Goal: Information Seeking & Learning: Learn about a topic

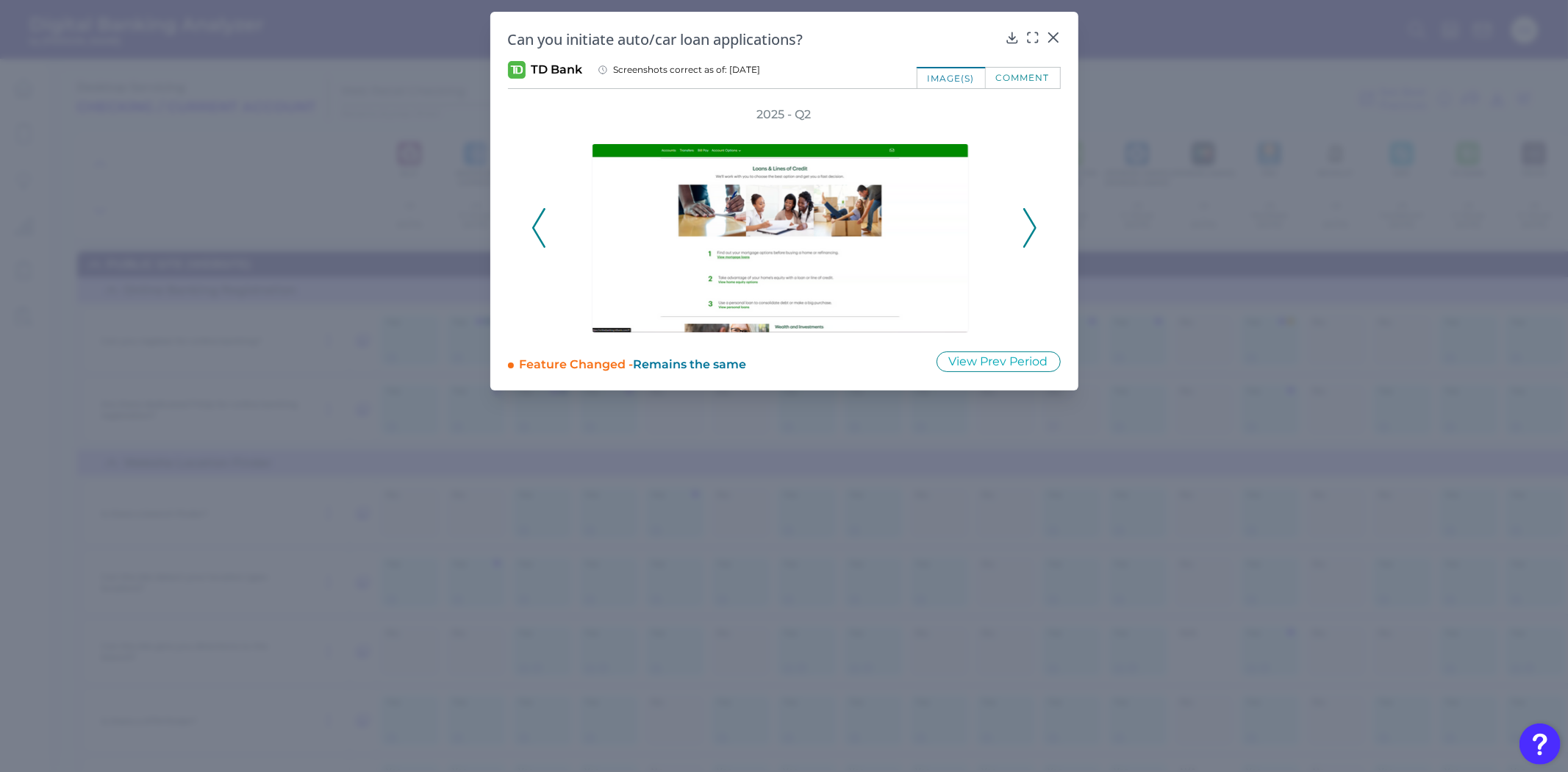
scroll to position [20064, 276]
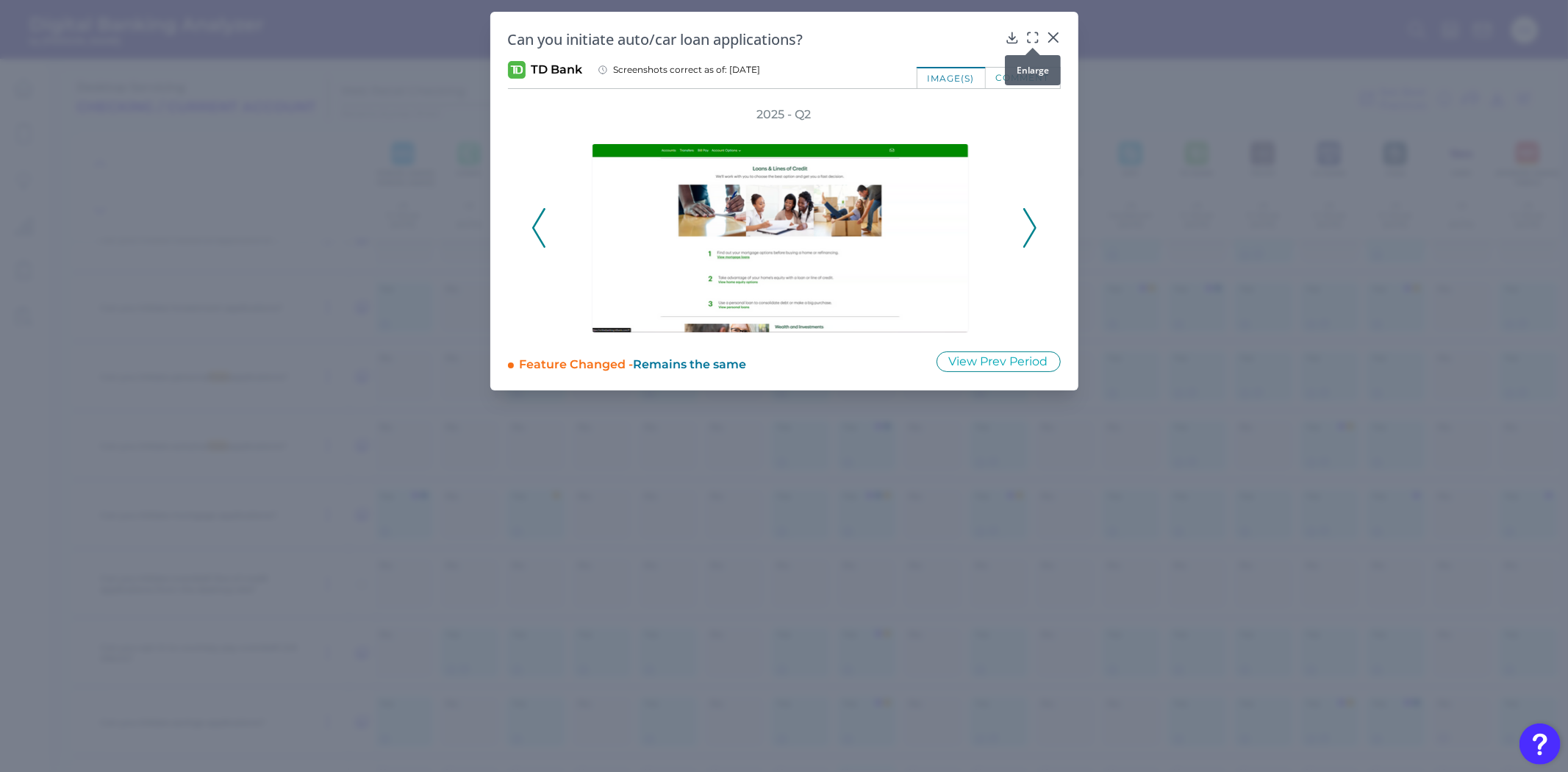
click at [1032, 33] on icon at bounding box center [1033, 38] width 15 height 15
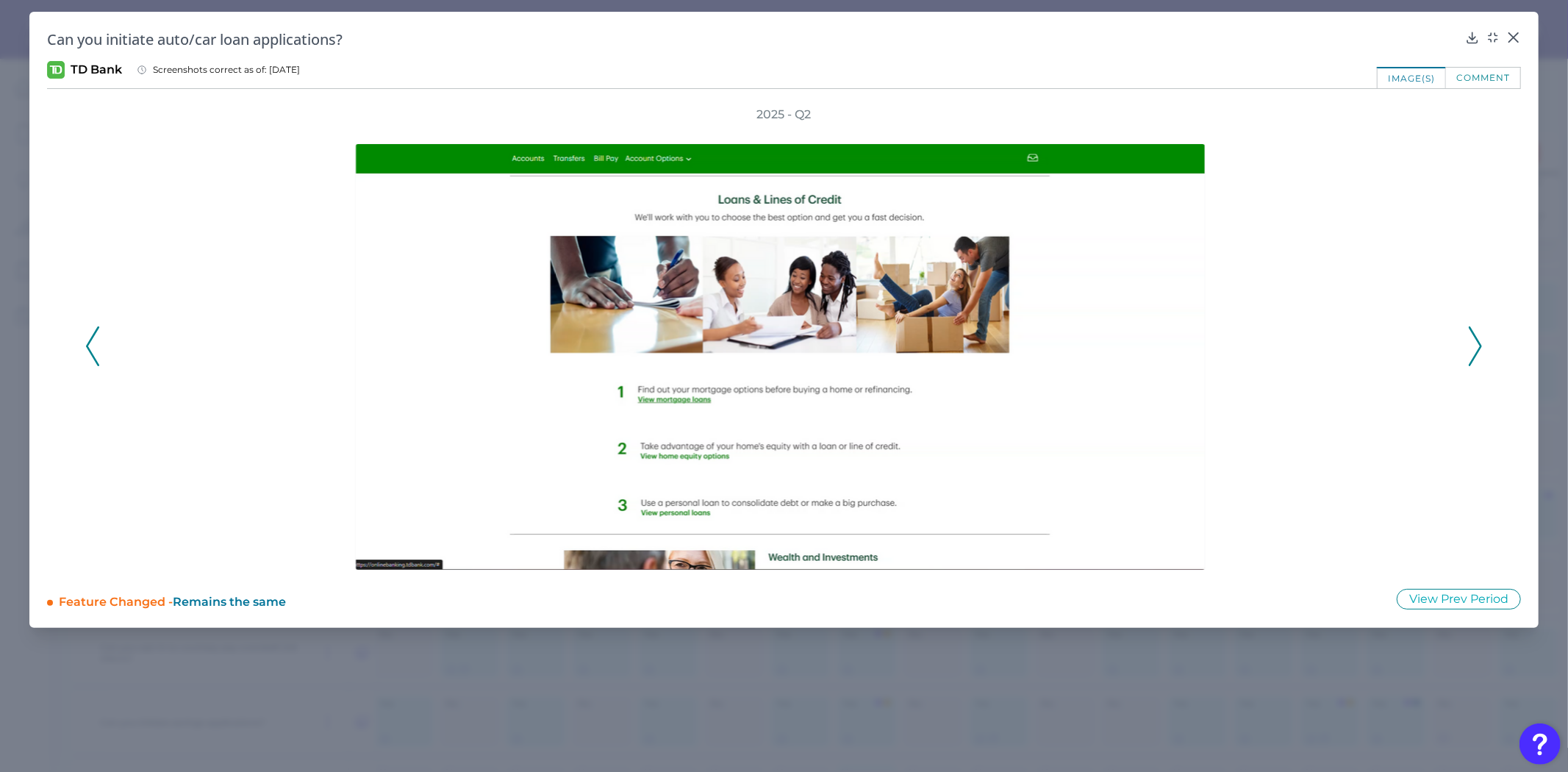
click at [1481, 341] on icon at bounding box center [1475, 345] width 13 height 40
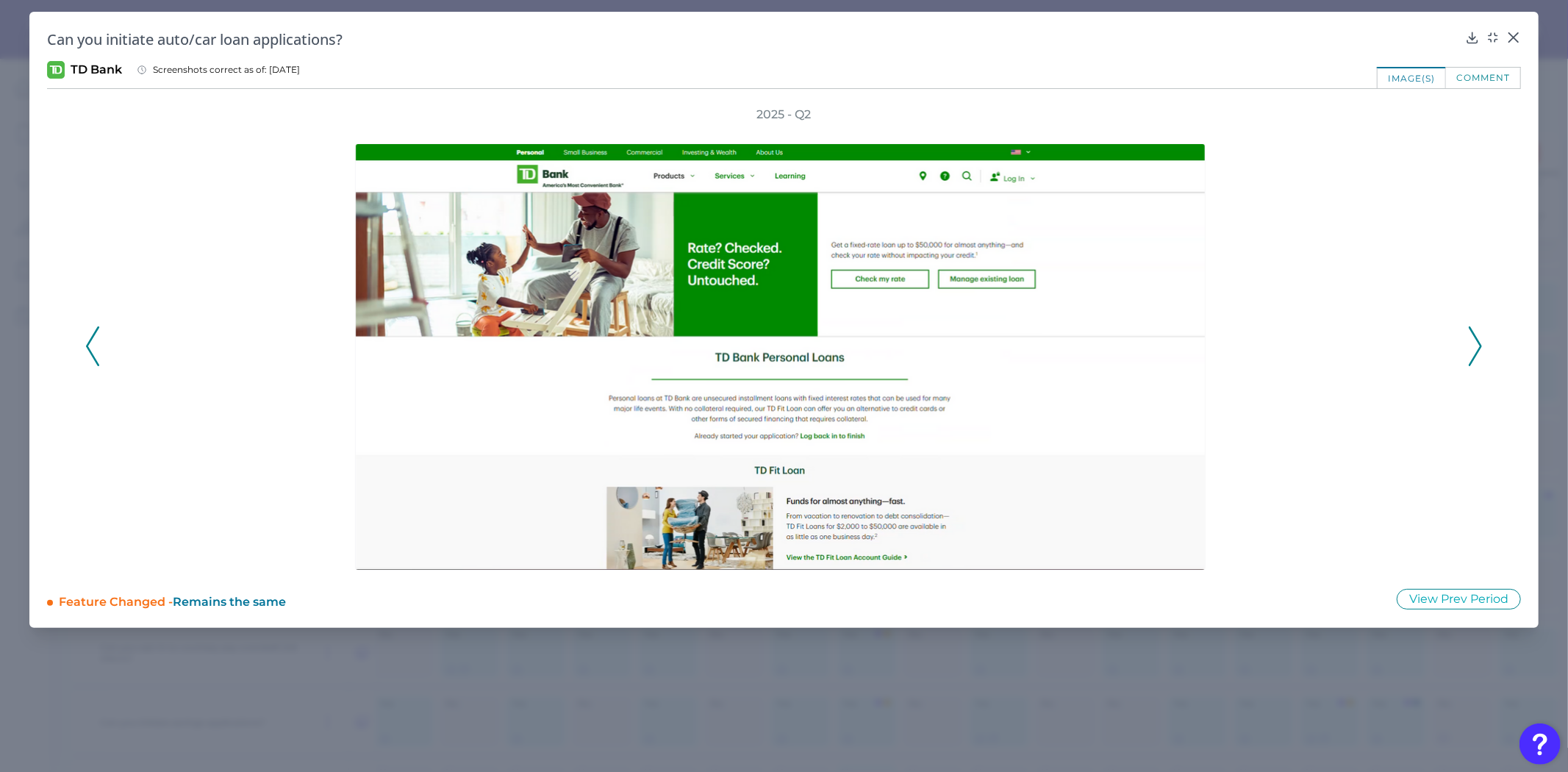
click at [1481, 341] on icon at bounding box center [1475, 345] width 13 height 40
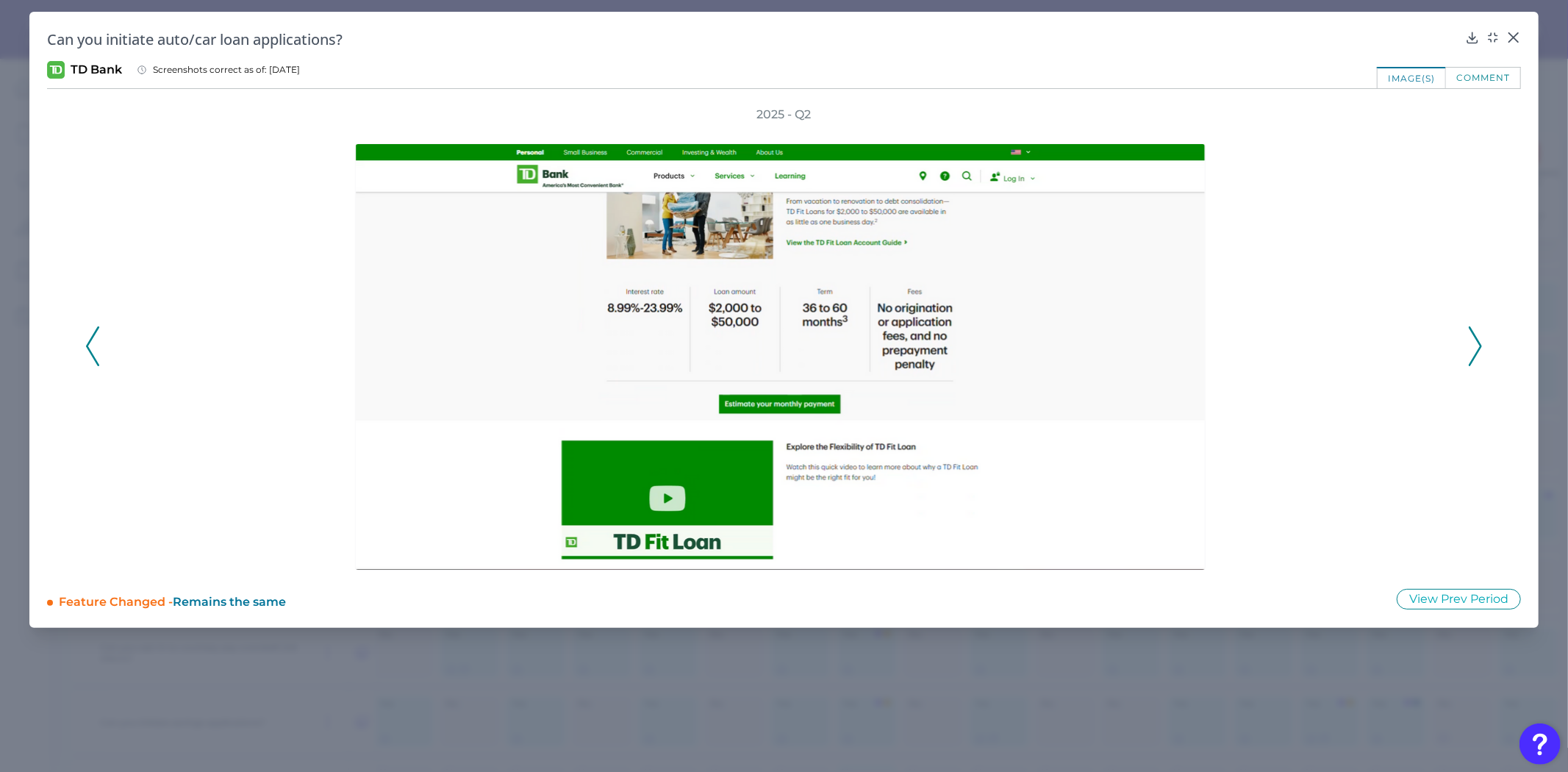
click at [1481, 341] on icon at bounding box center [1475, 345] width 13 height 40
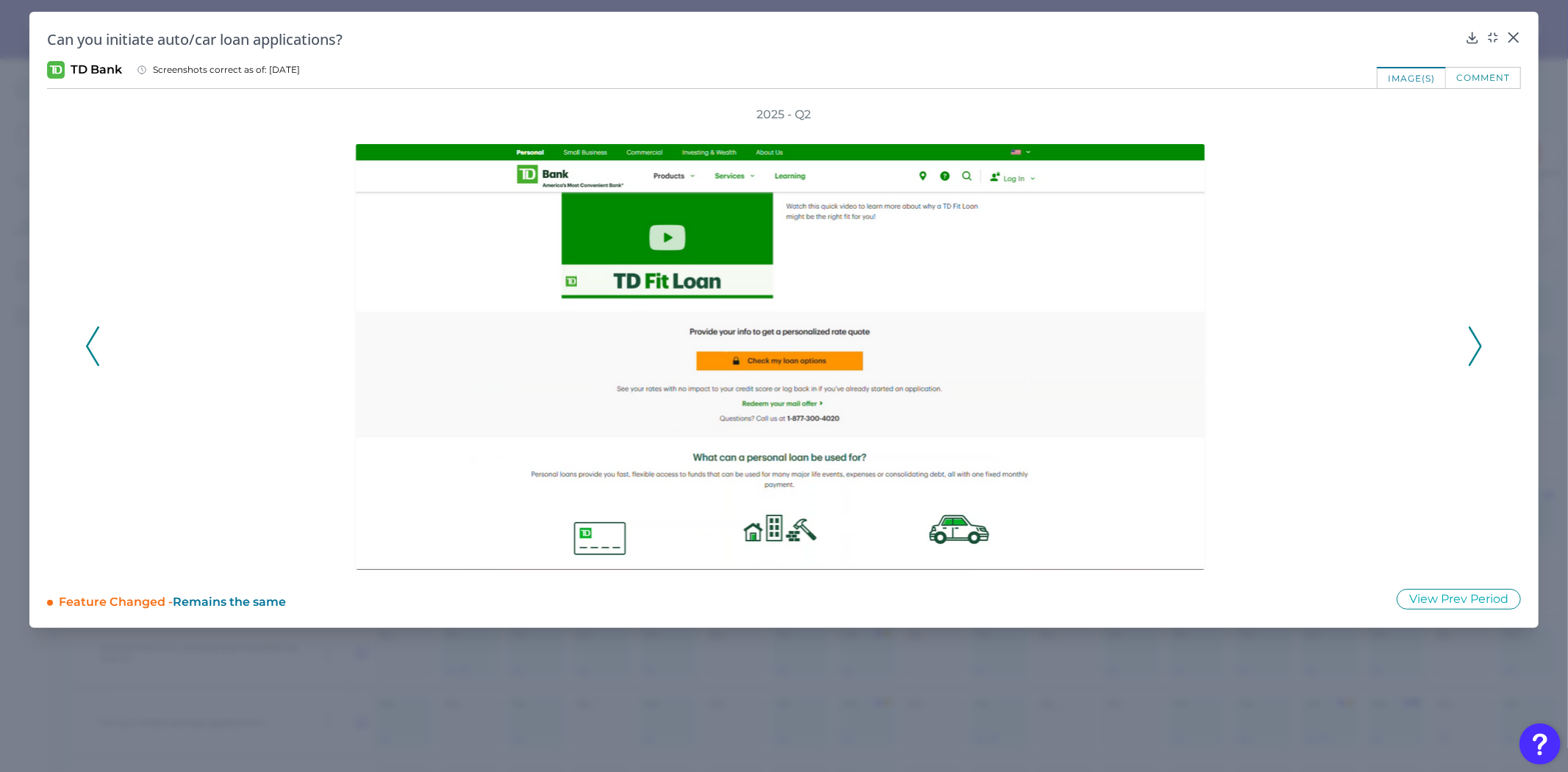
click at [1481, 341] on icon at bounding box center [1475, 345] width 13 height 40
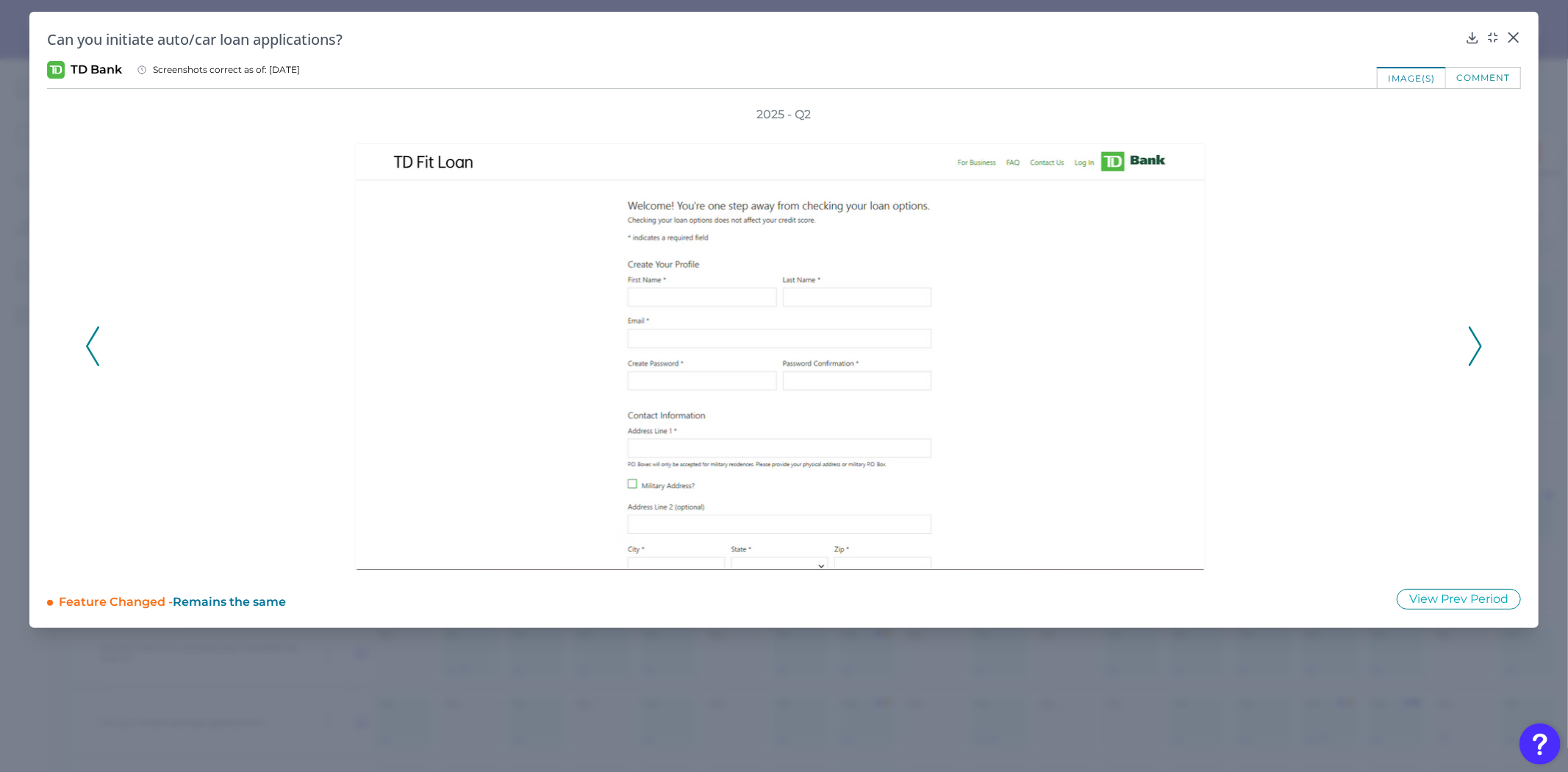
click at [1481, 341] on icon at bounding box center [1475, 345] width 13 height 40
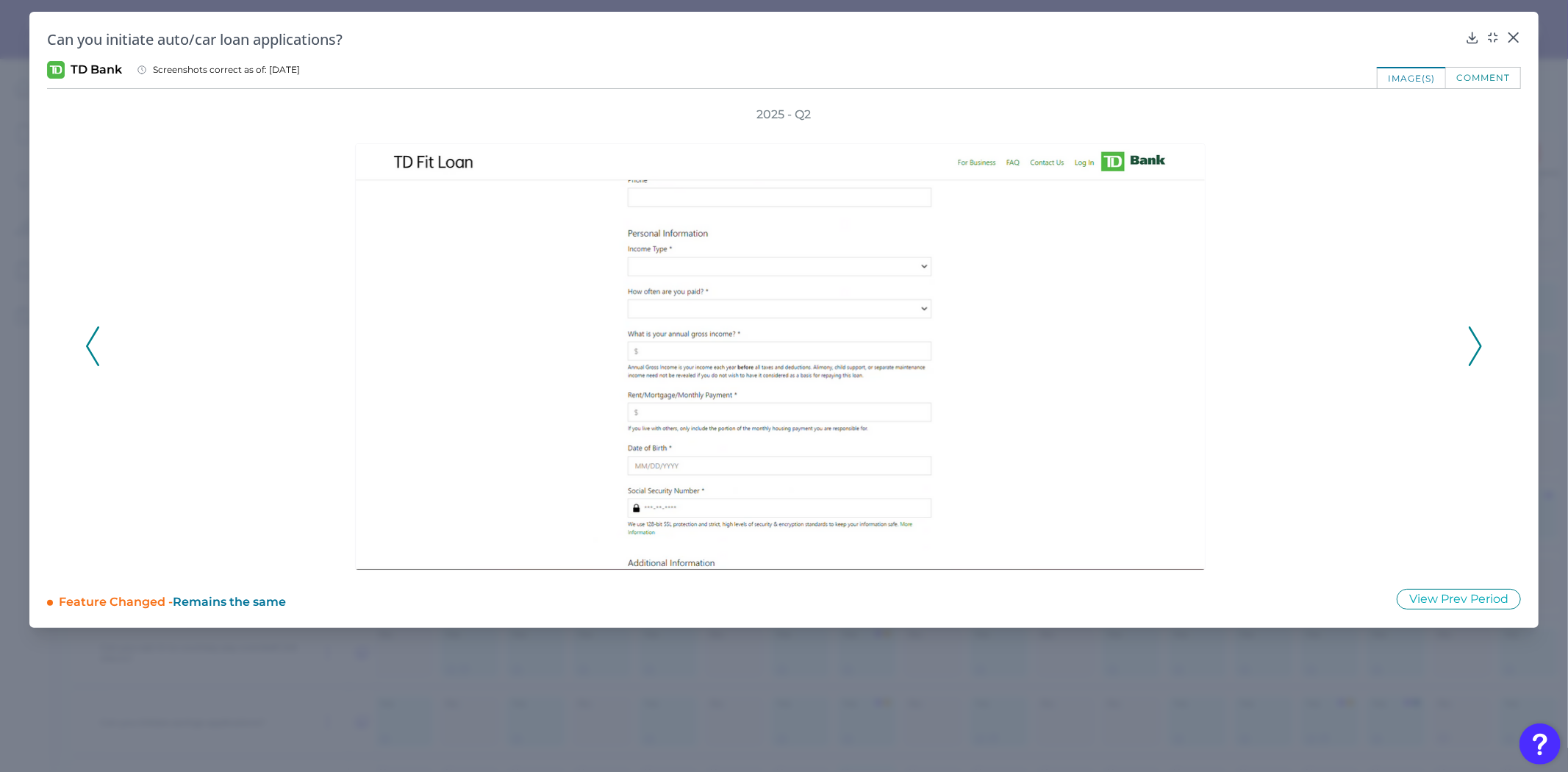
click at [1481, 341] on icon at bounding box center [1475, 345] width 13 height 40
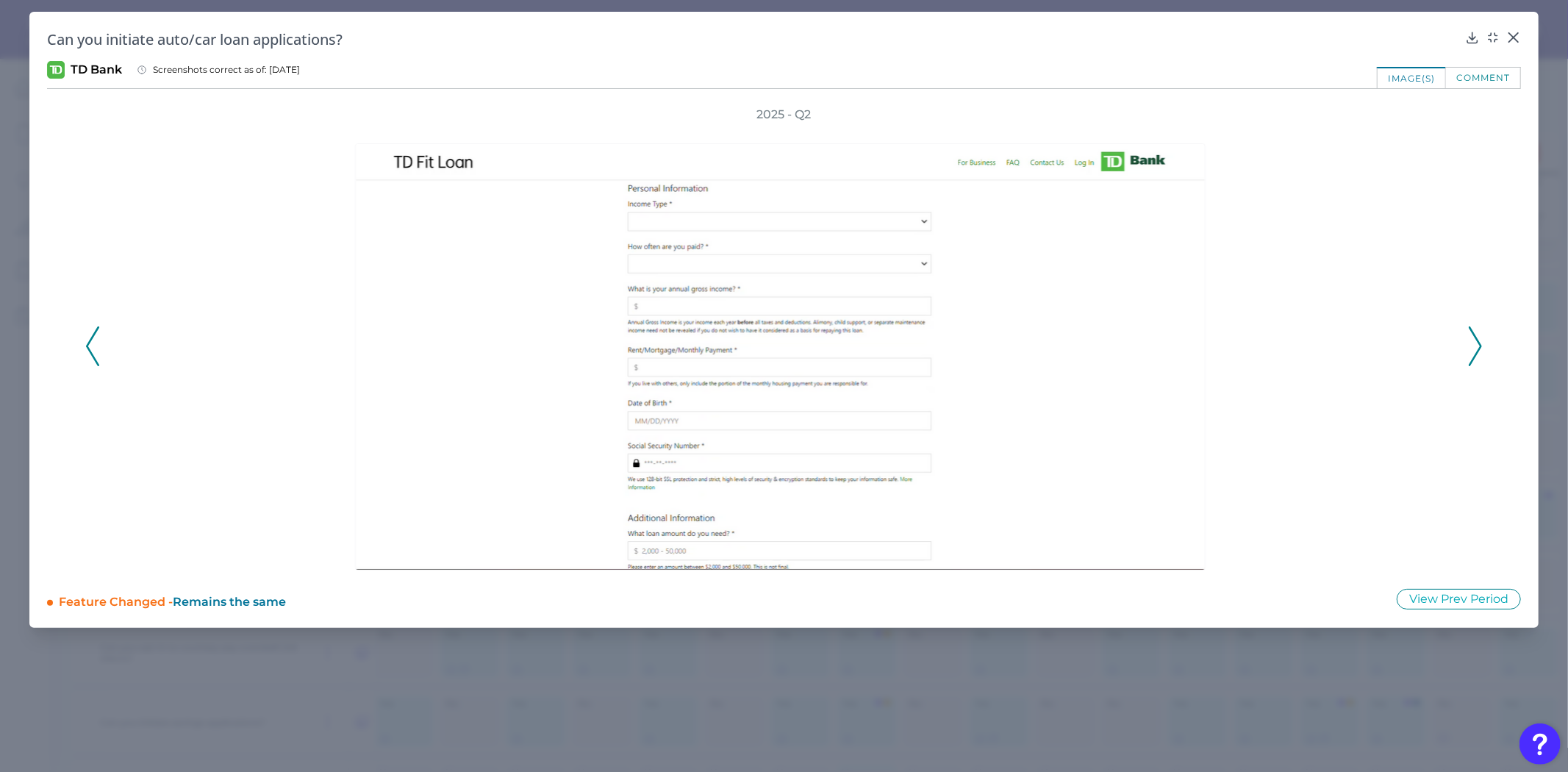
click at [1481, 341] on icon at bounding box center [1475, 345] width 13 height 40
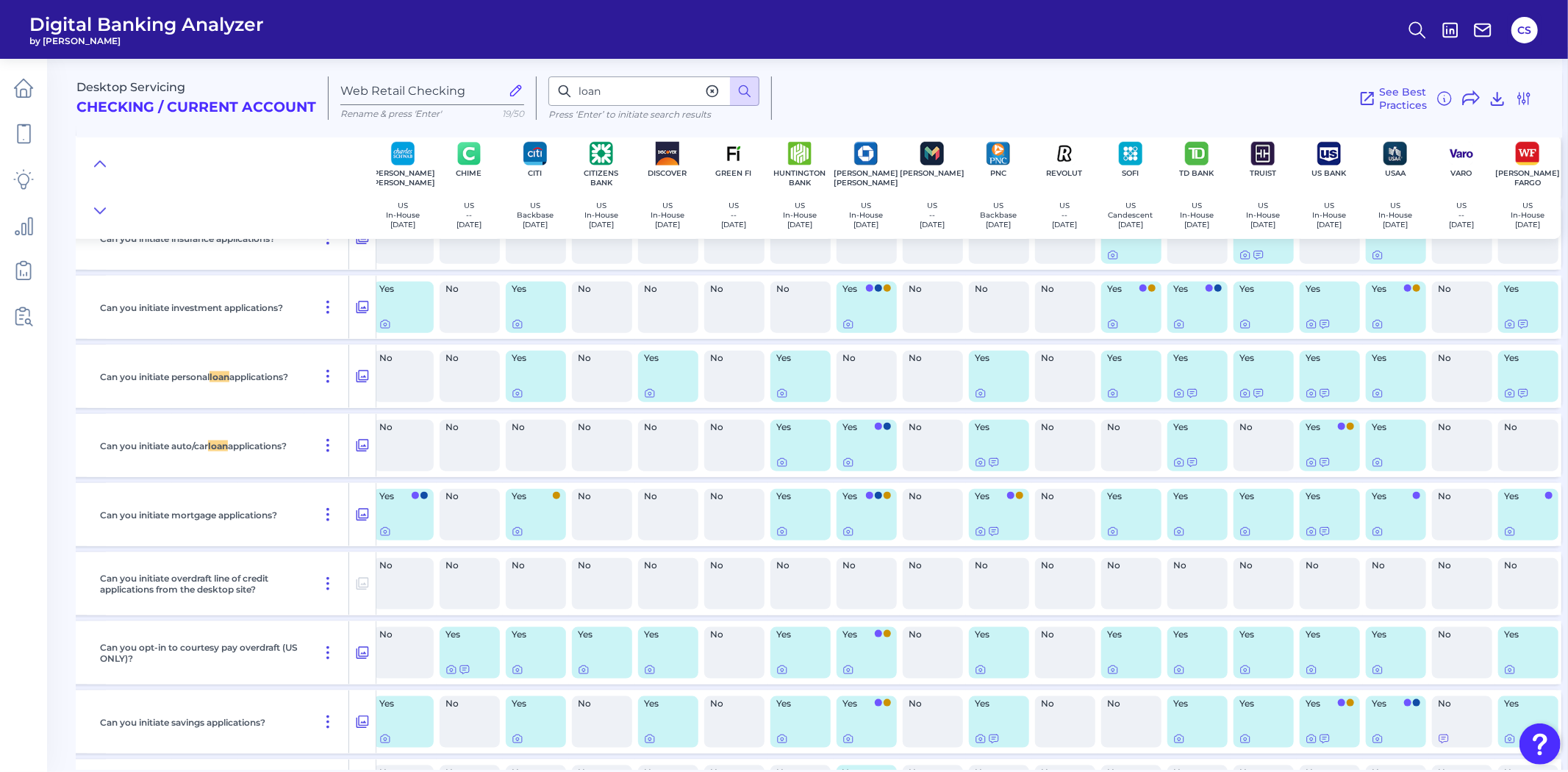
click at [1349, 666] on div "Yes" at bounding box center [1329, 653] width 60 height 52
click at [1309, 469] on icon at bounding box center [1311, 462] width 12 height 12
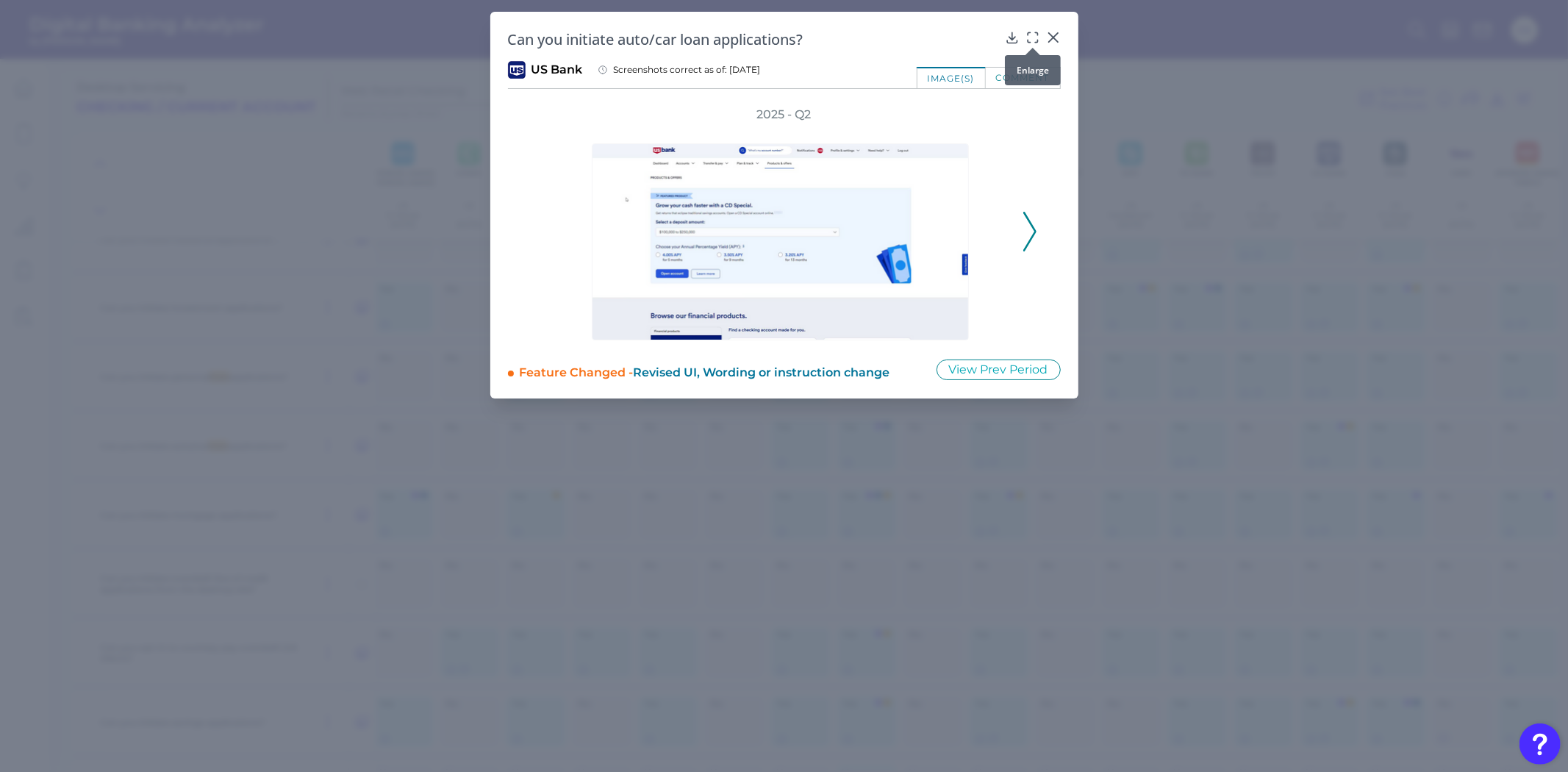
click at [1028, 41] on div at bounding box center [1033, 48] width 15 height 15
click at [1031, 41] on div at bounding box center [1033, 48] width 15 height 15
click at [1029, 37] on icon at bounding box center [1033, 38] width 15 height 15
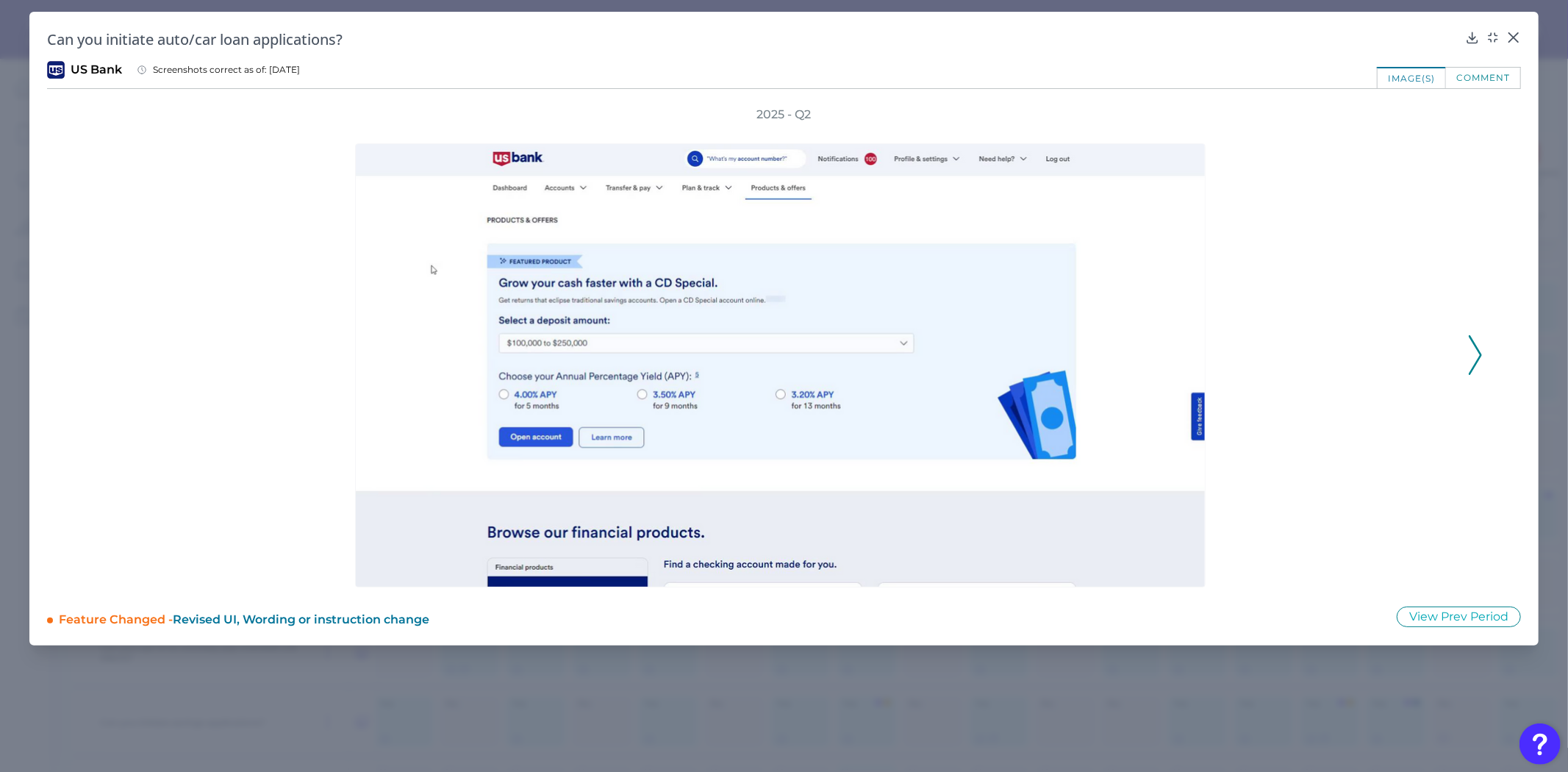
click at [1471, 356] on icon at bounding box center [1475, 355] width 13 height 40
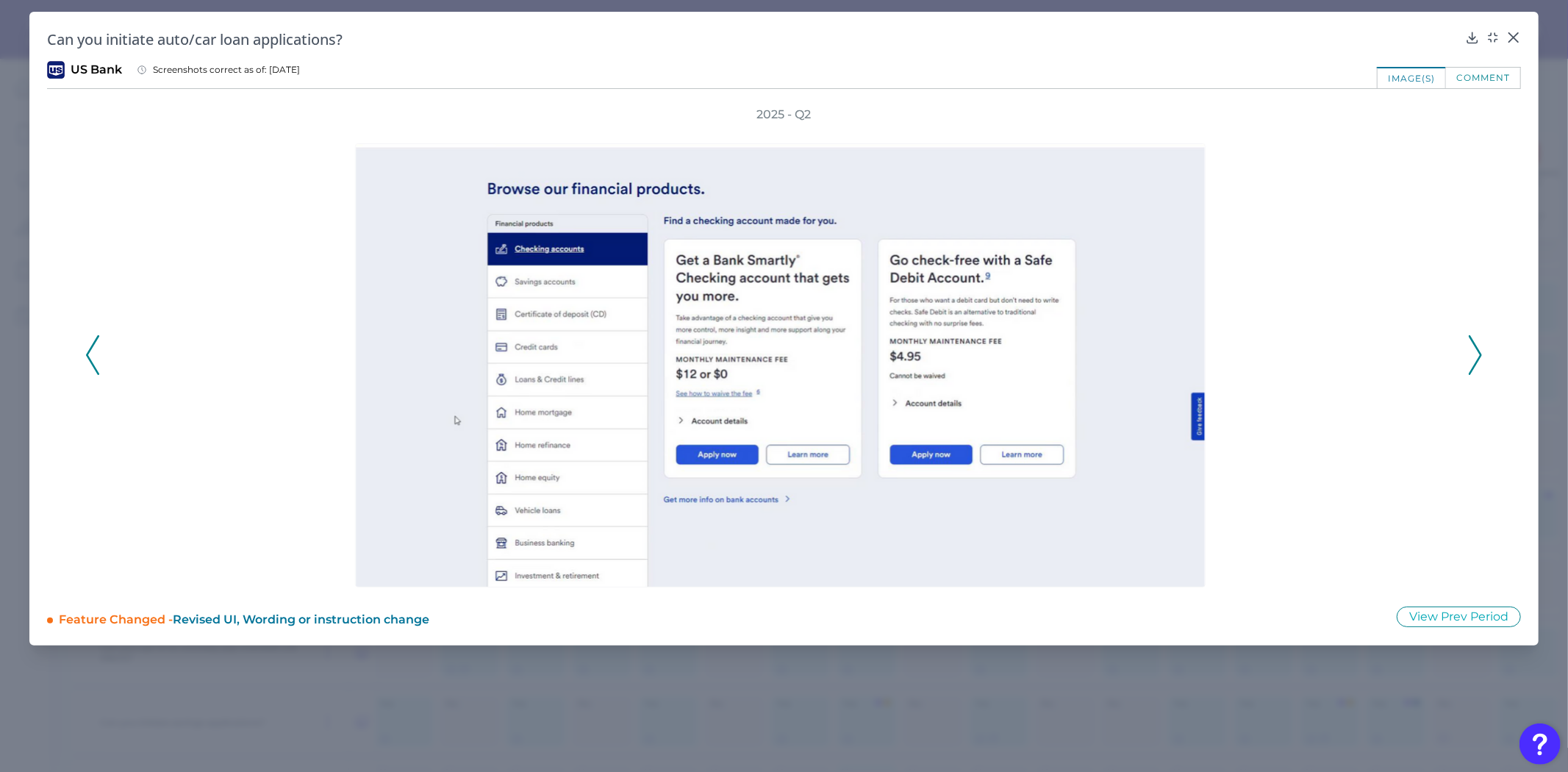
click at [1470, 356] on icon at bounding box center [1475, 355] width 13 height 40
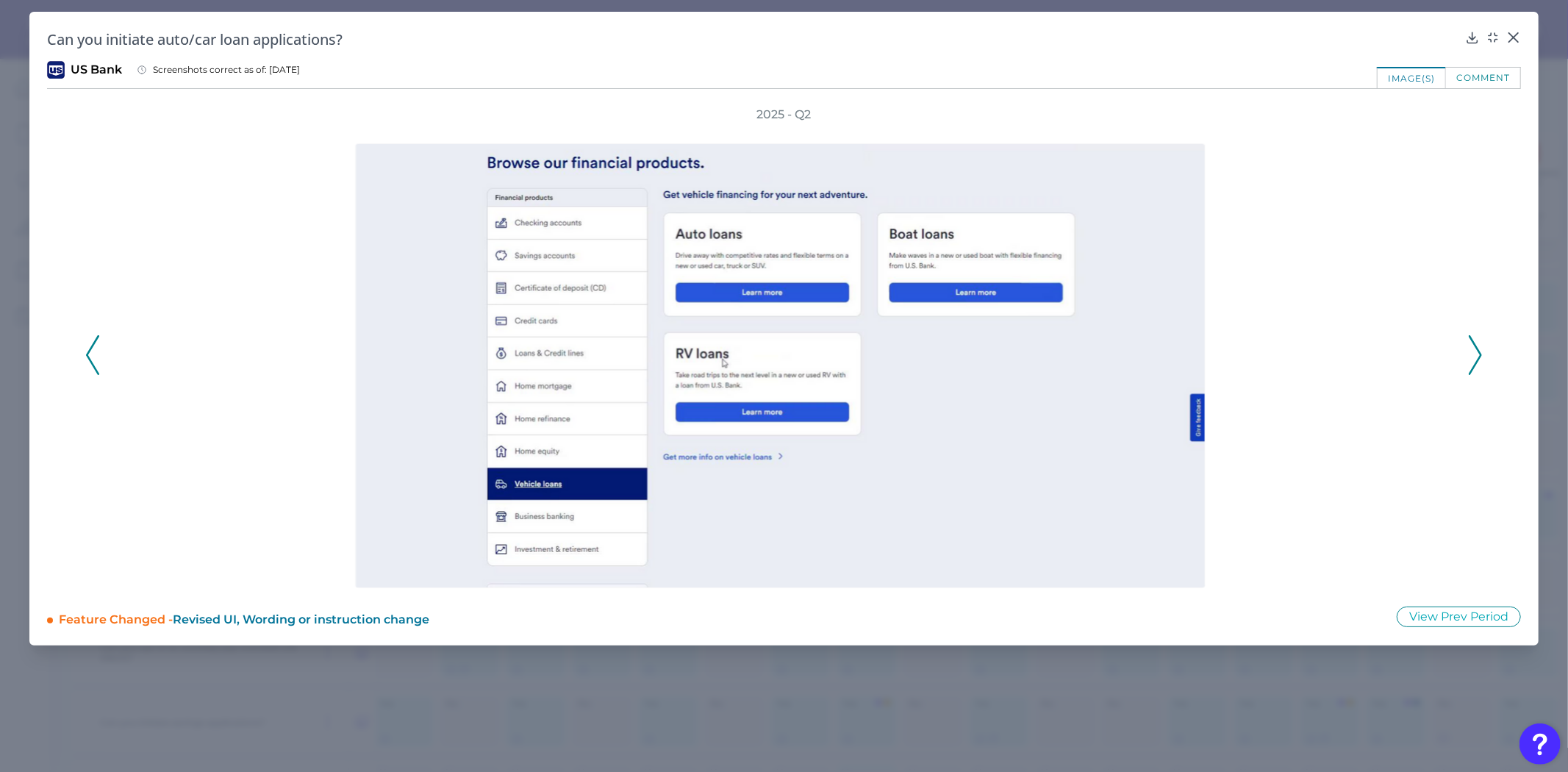
click at [1470, 356] on icon at bounding box center [1475, 355] width 13 height 40
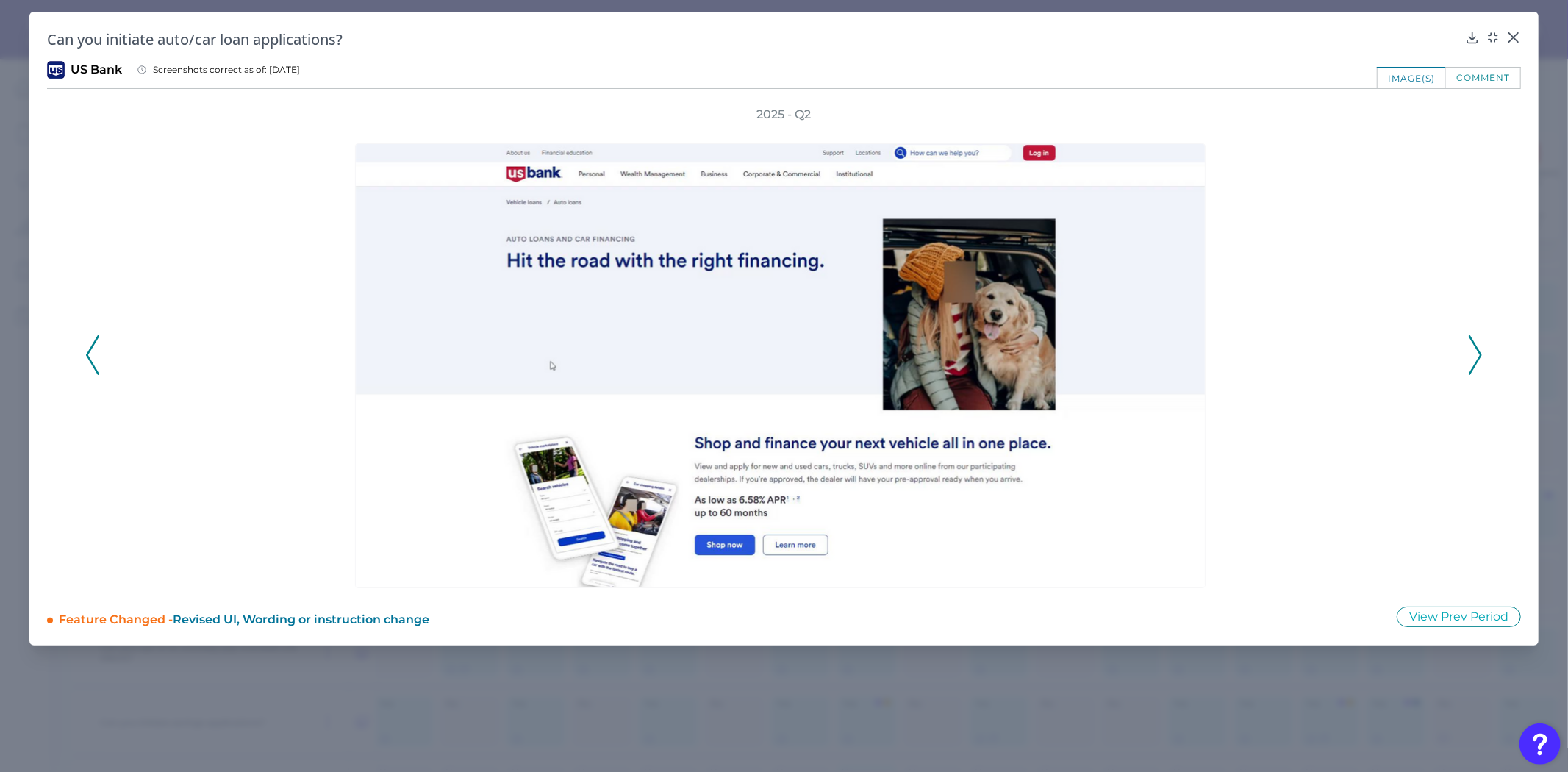
click at [1473, 363] on icon at bounding box center [1475, 355] width 13 height 40
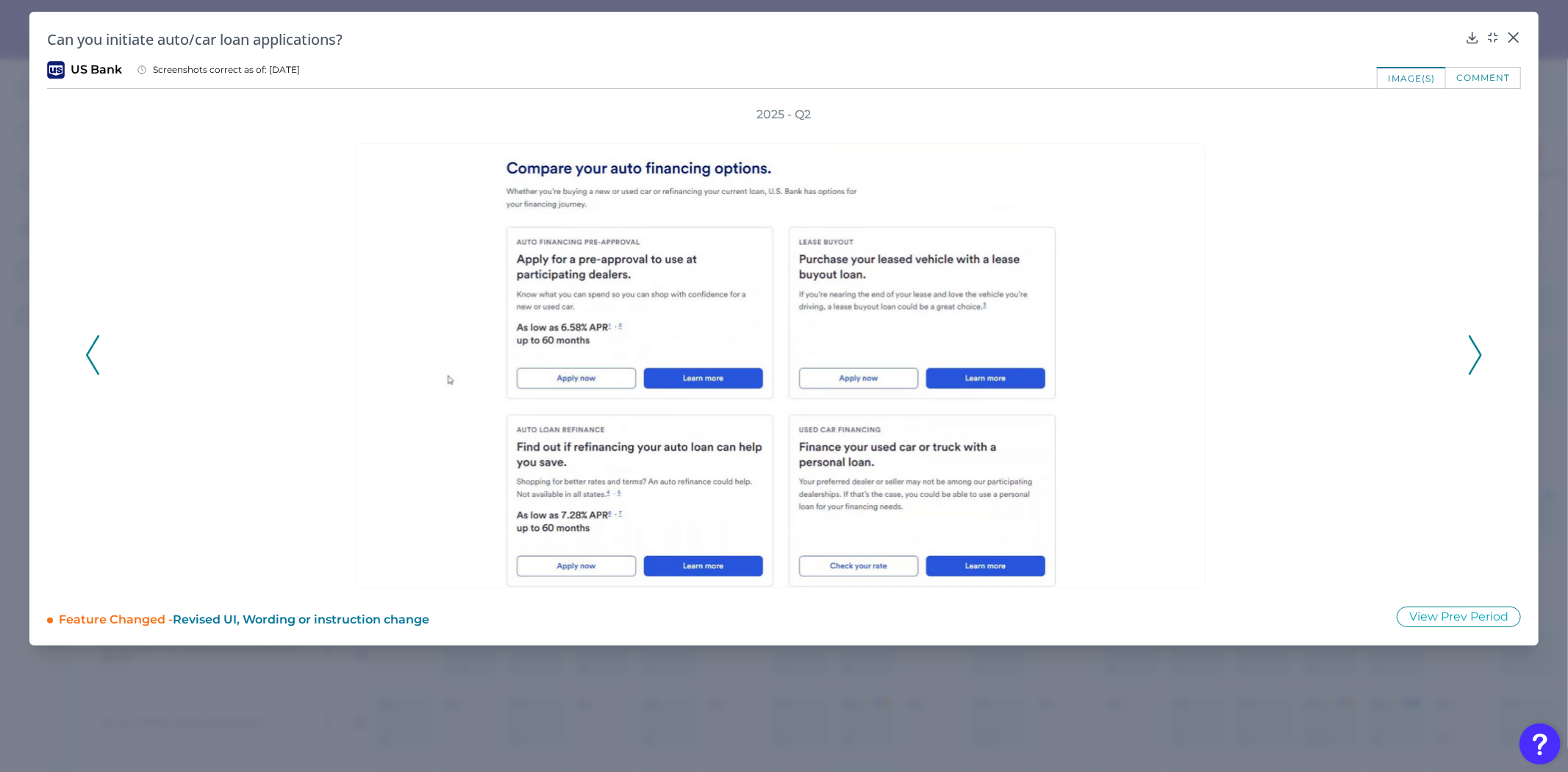
click at [94, 360] on icon at bounding box center [92, 355] width 13 height 40
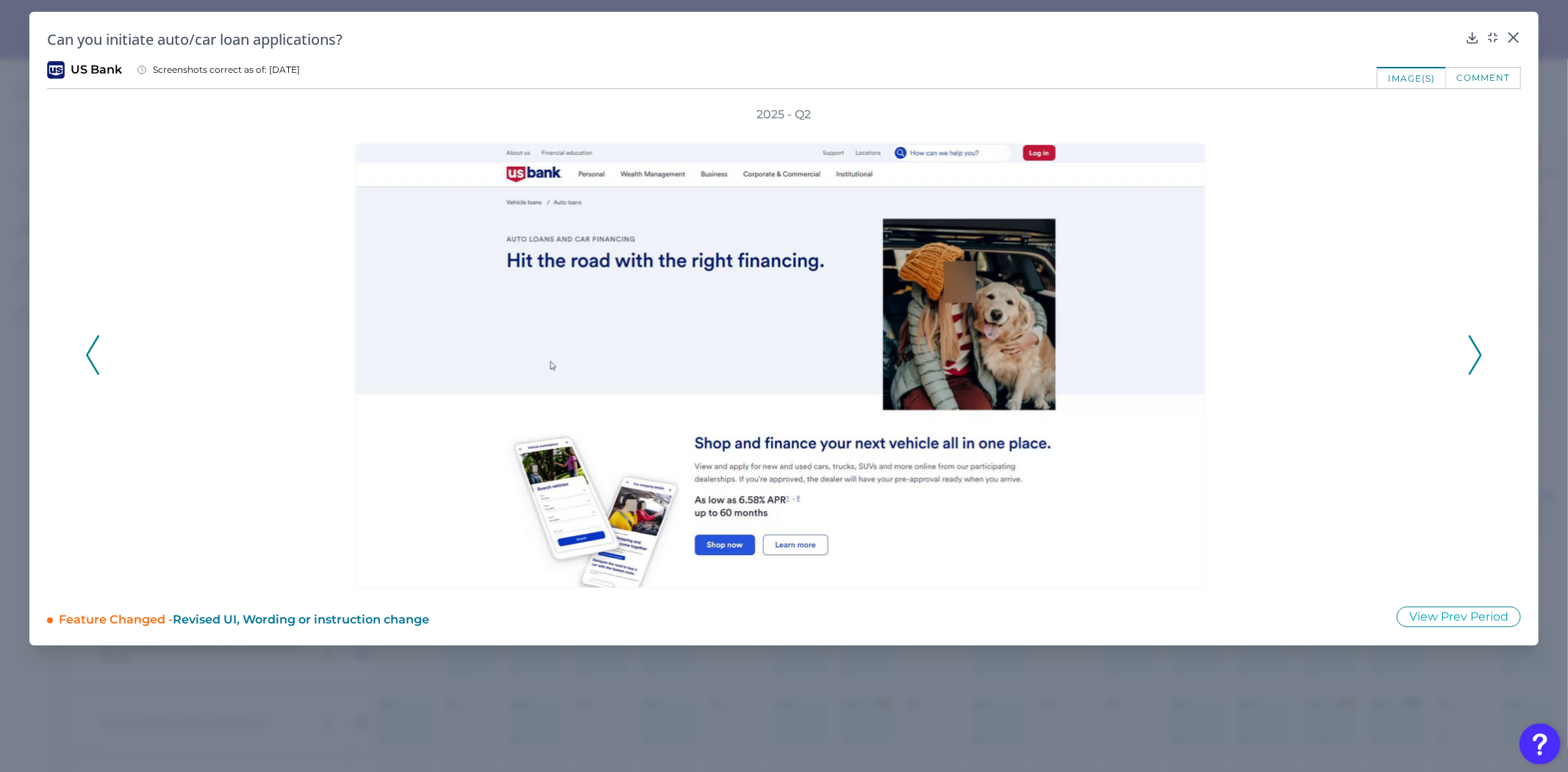
click at [1480, 358] on icon at bounding box center [1475, 355] width 13 height 40
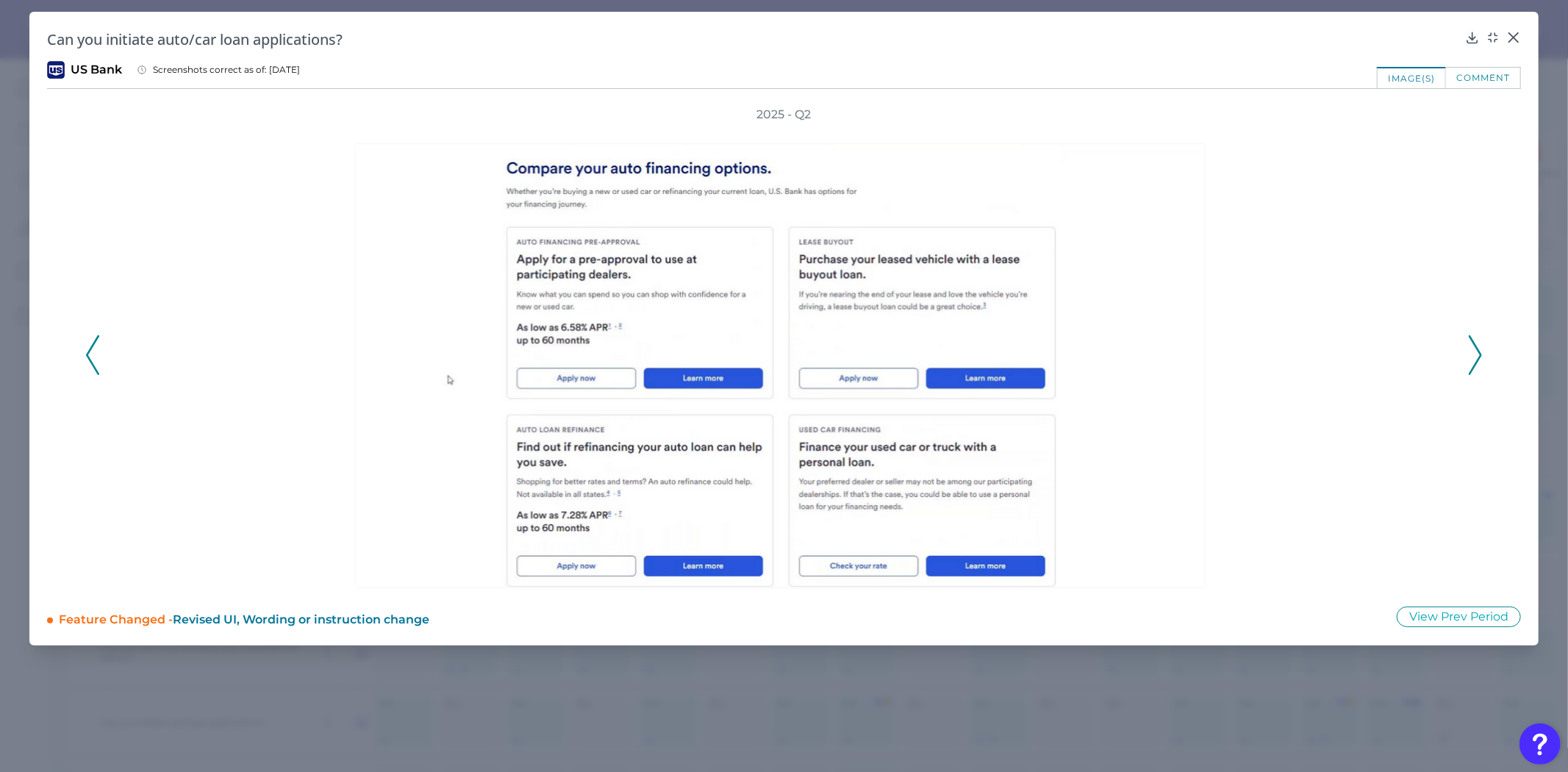
click at [1480, 358] on icon at bounding box center [1475, 355] width 13 height 40
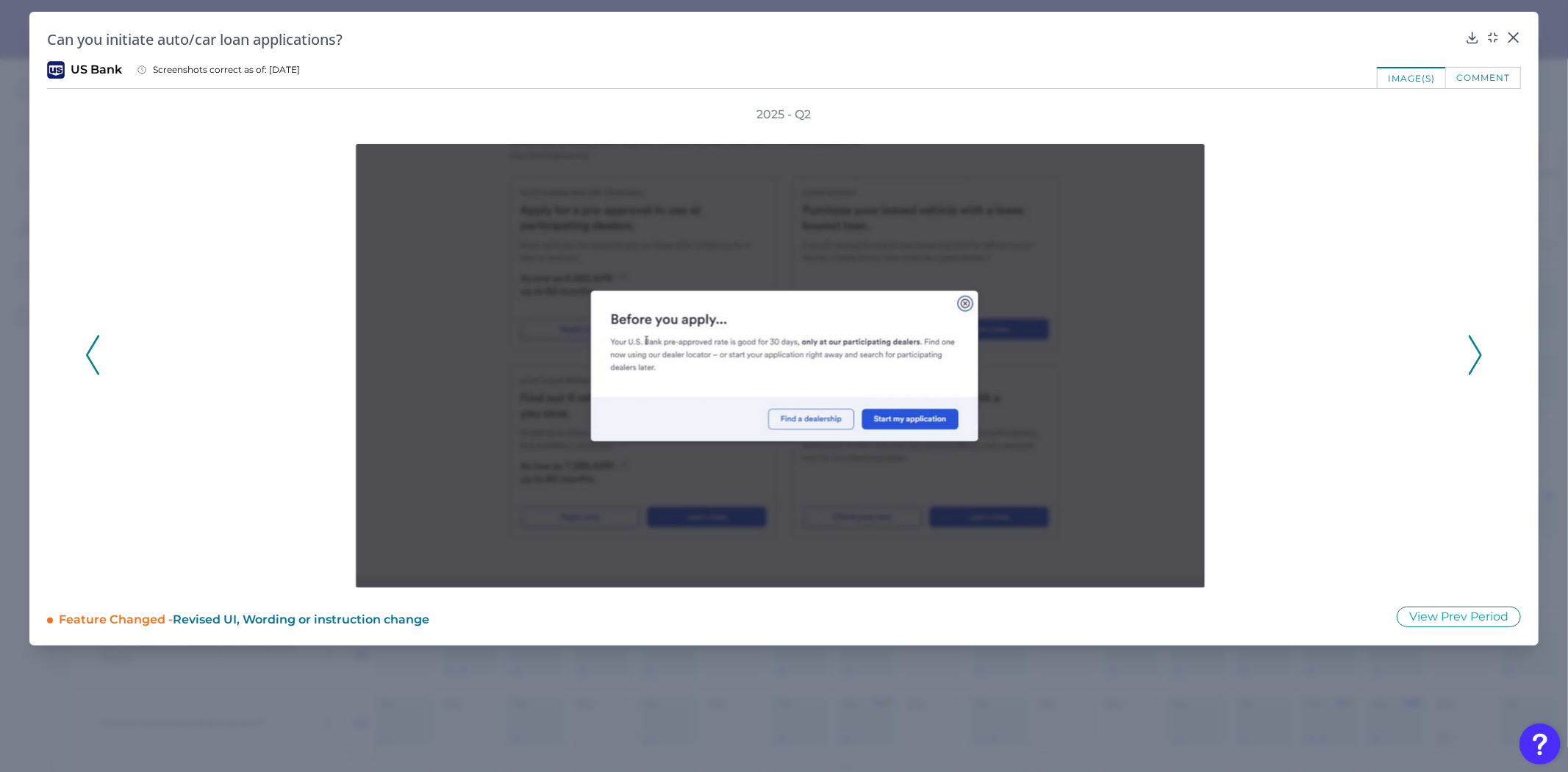
click at [1480, 358] on icon at bounding box center [1475, 355] width 13 height 40
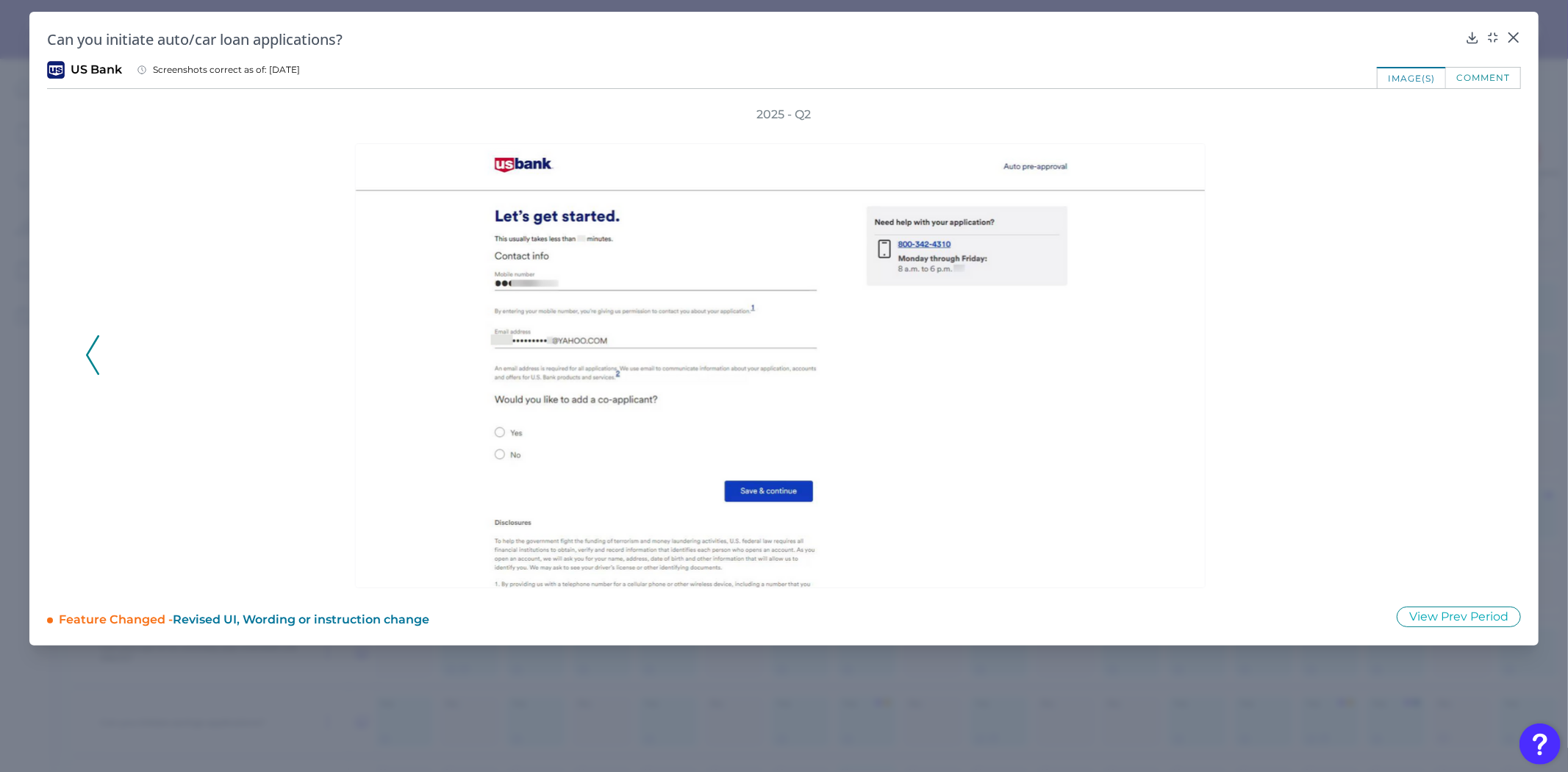
click at [1480, 358] on div "2025 - Q2" at bounding box center [784, 347] width 1398 height 482
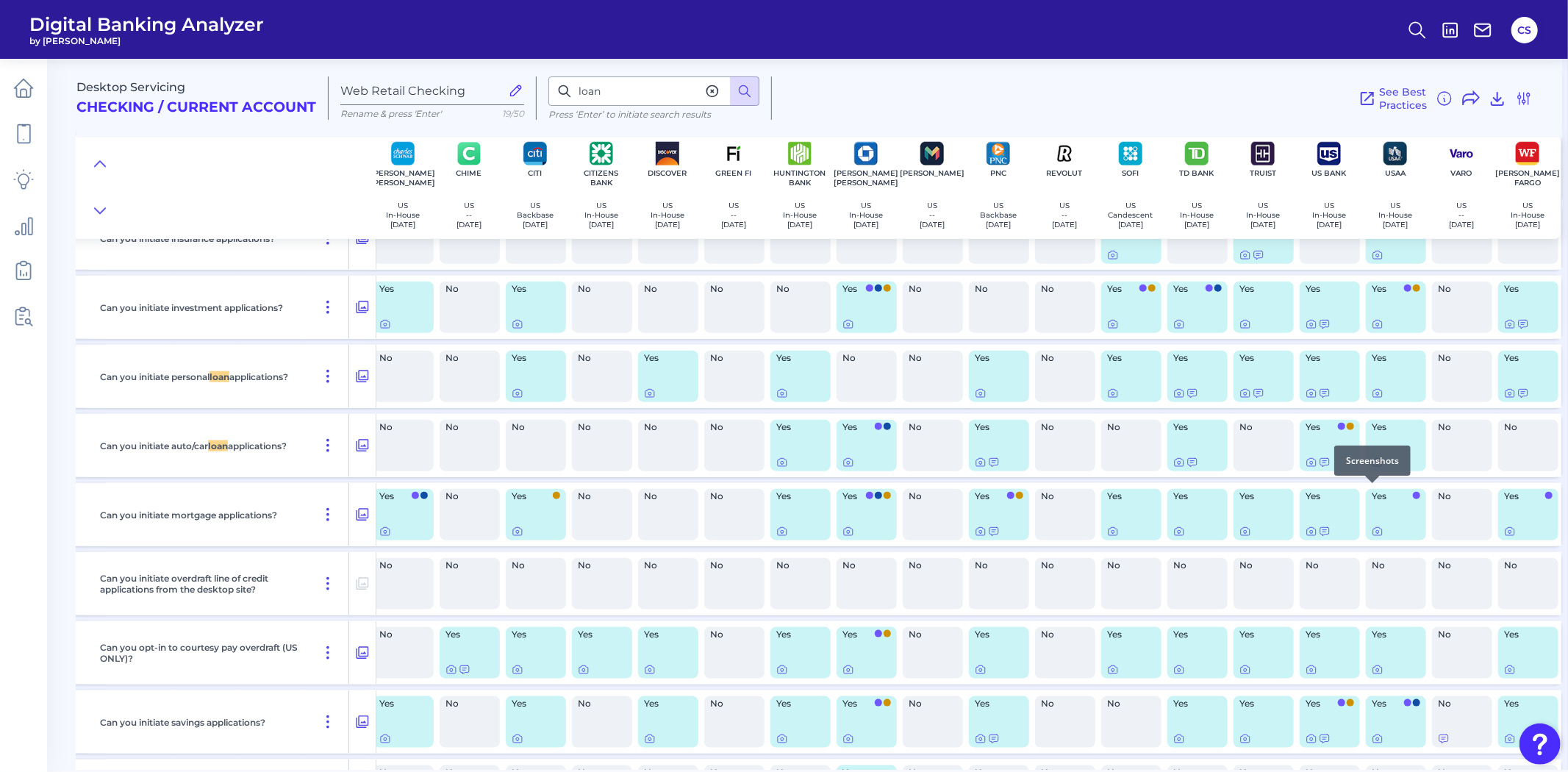
click at [1372, 469] on icon at bounding box center [1377, 462] width 12 height 12
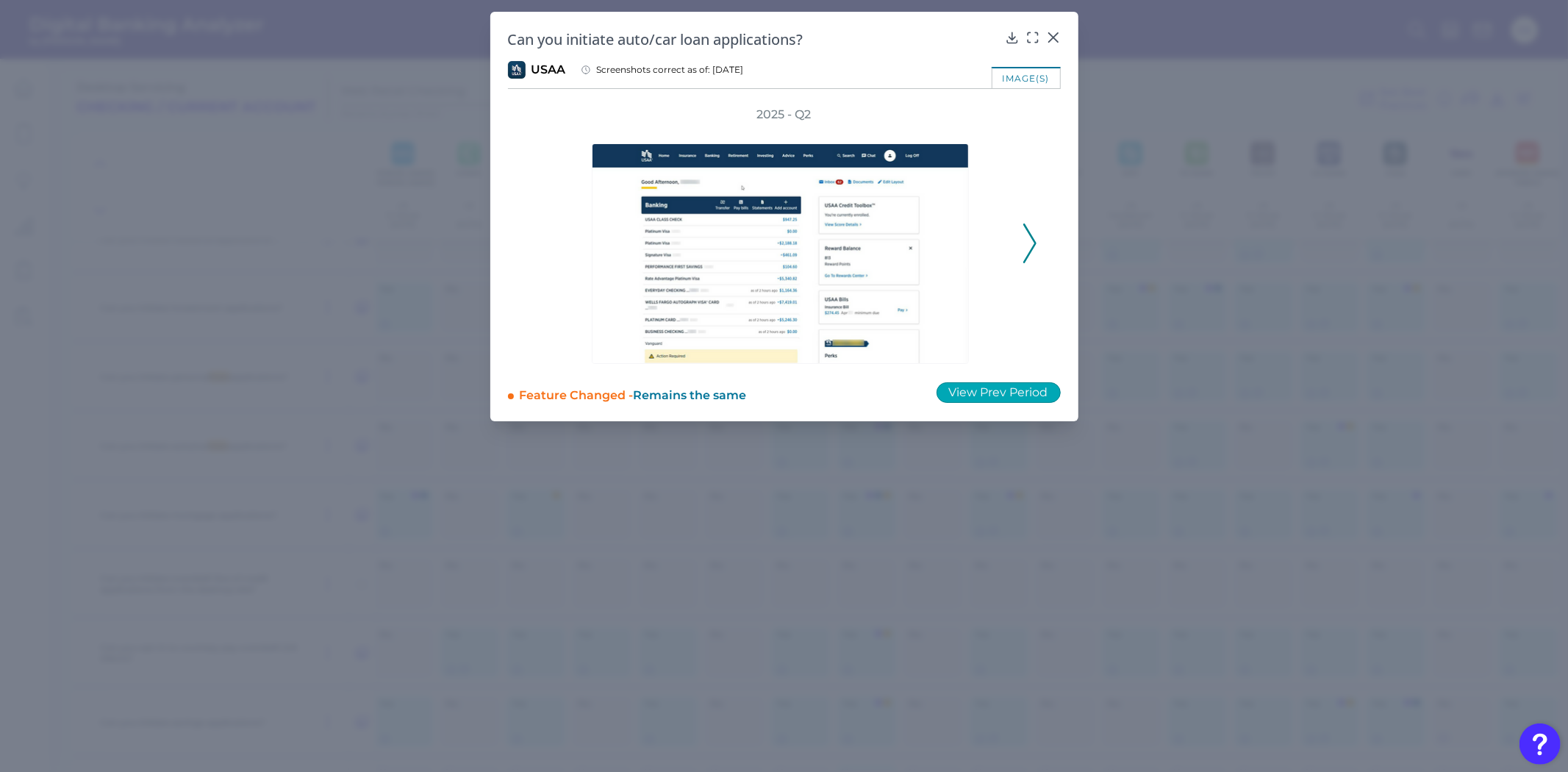
click at [1028, 397] on button "View Prev Period" at bounding box center [998, 392] width 124 height 20
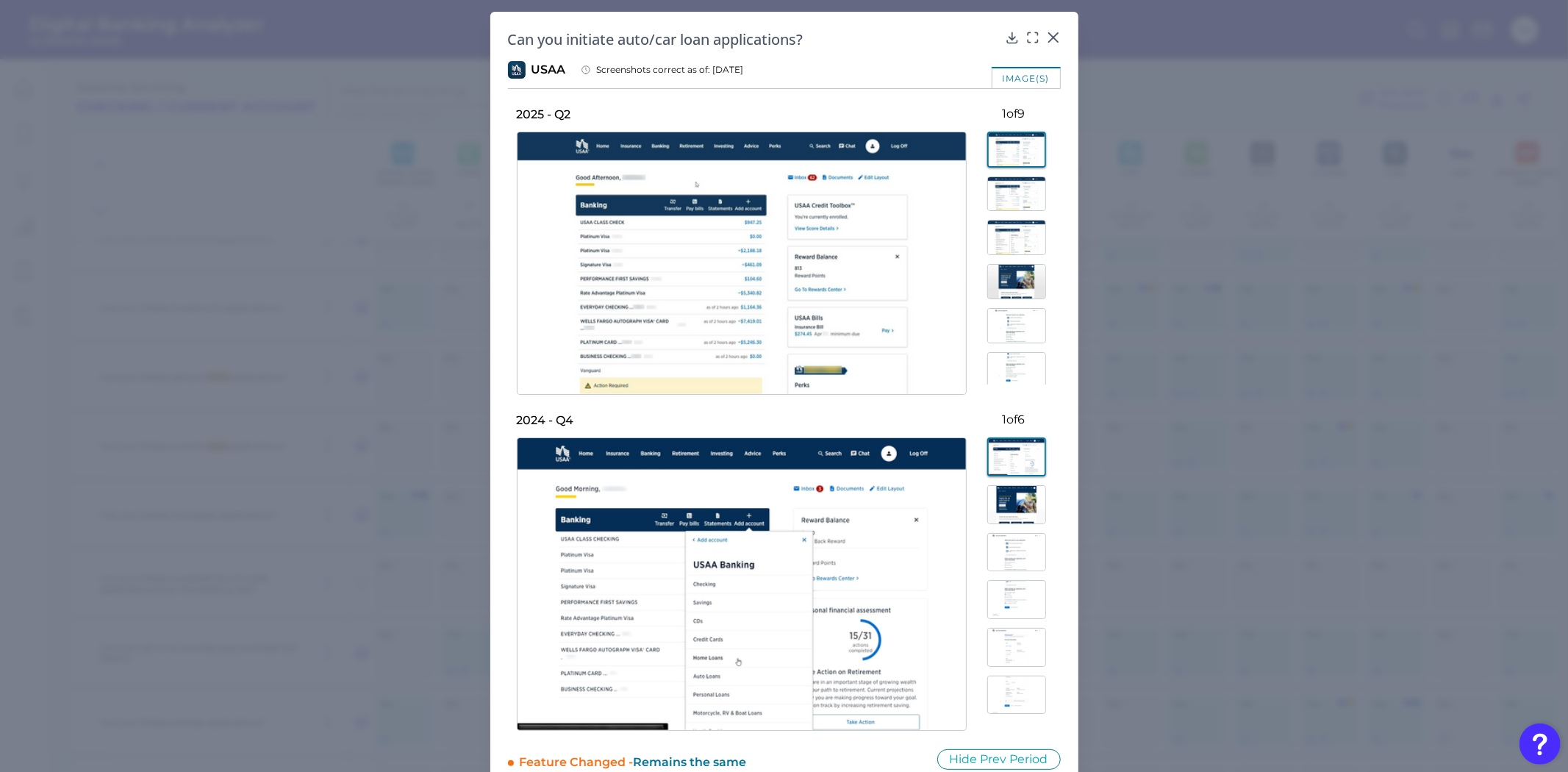
click at [996, 211] on div at bounding box center [1014, 253] width 94 height 262
click at [1001, 243] on img at bounding box center [1016, 238] width 59 height 35
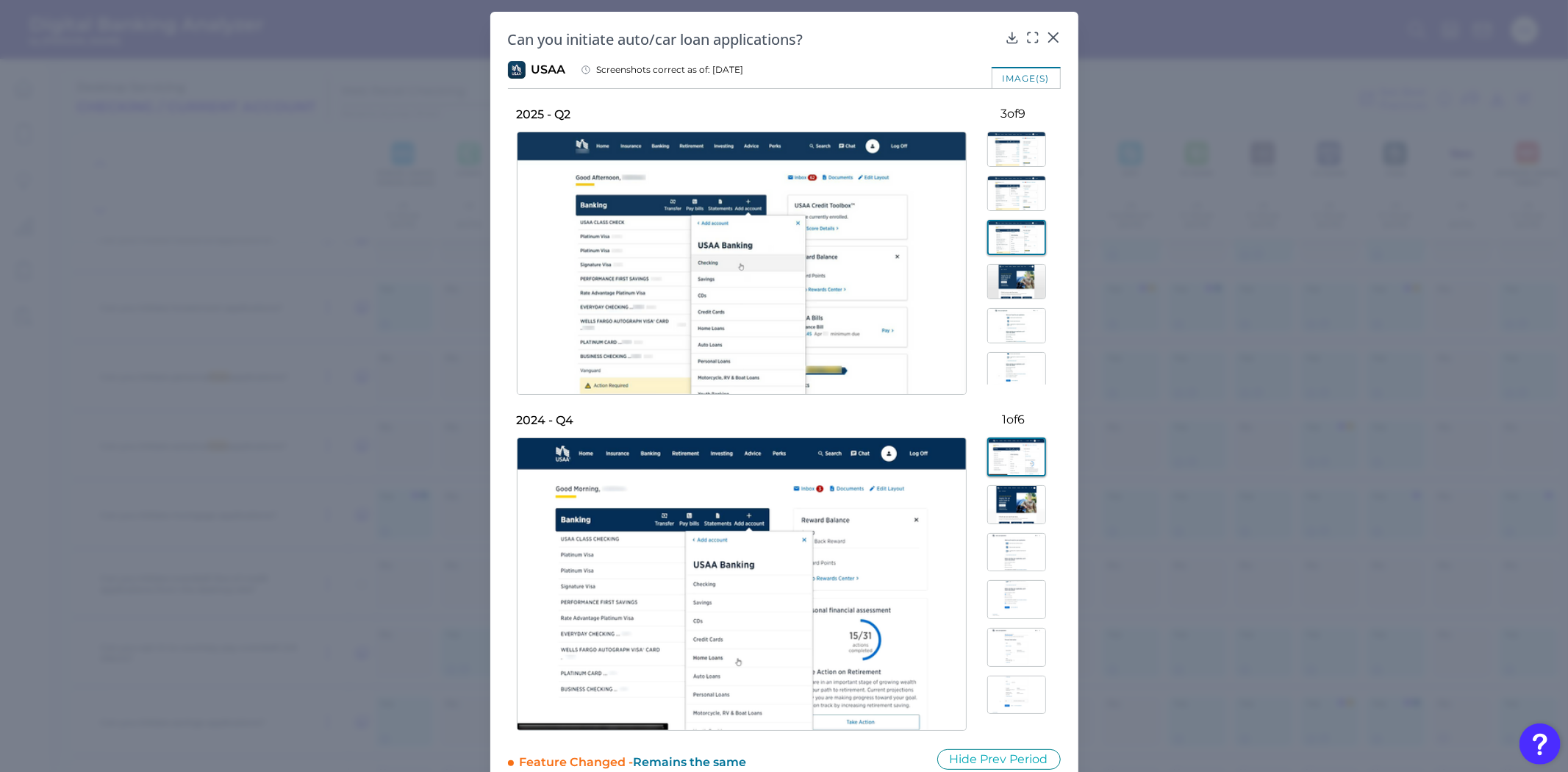
click at [997, 277] on img at bounding box center [1016, 282] width 59 height 35
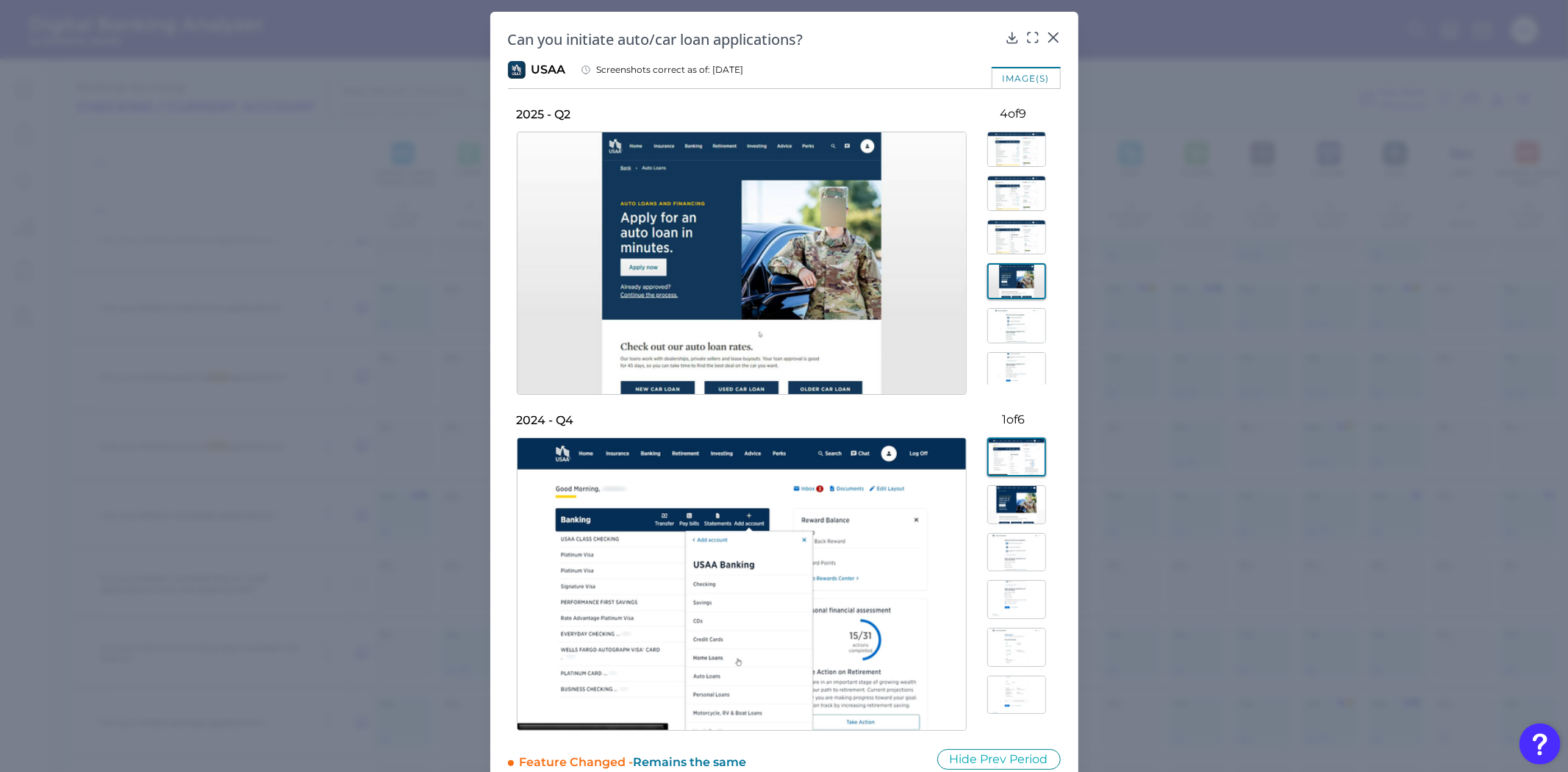
click at [1010, 318] on img at bounding box center [1016, 325] width 59 height 35
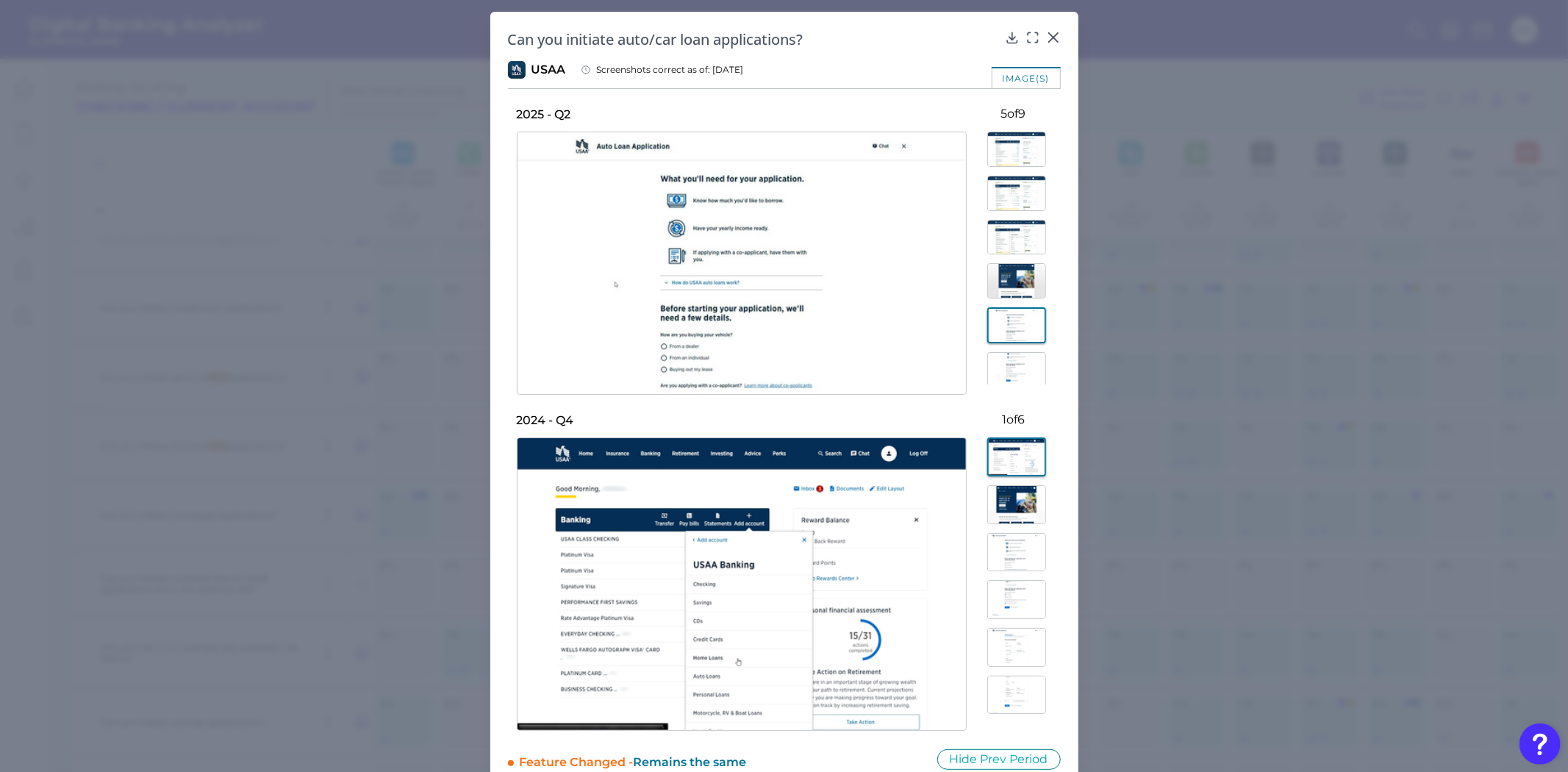
scroll to position [82, 0]
click at [1000, 287] on img at bounding box center [1016, 288] width 59 height 35
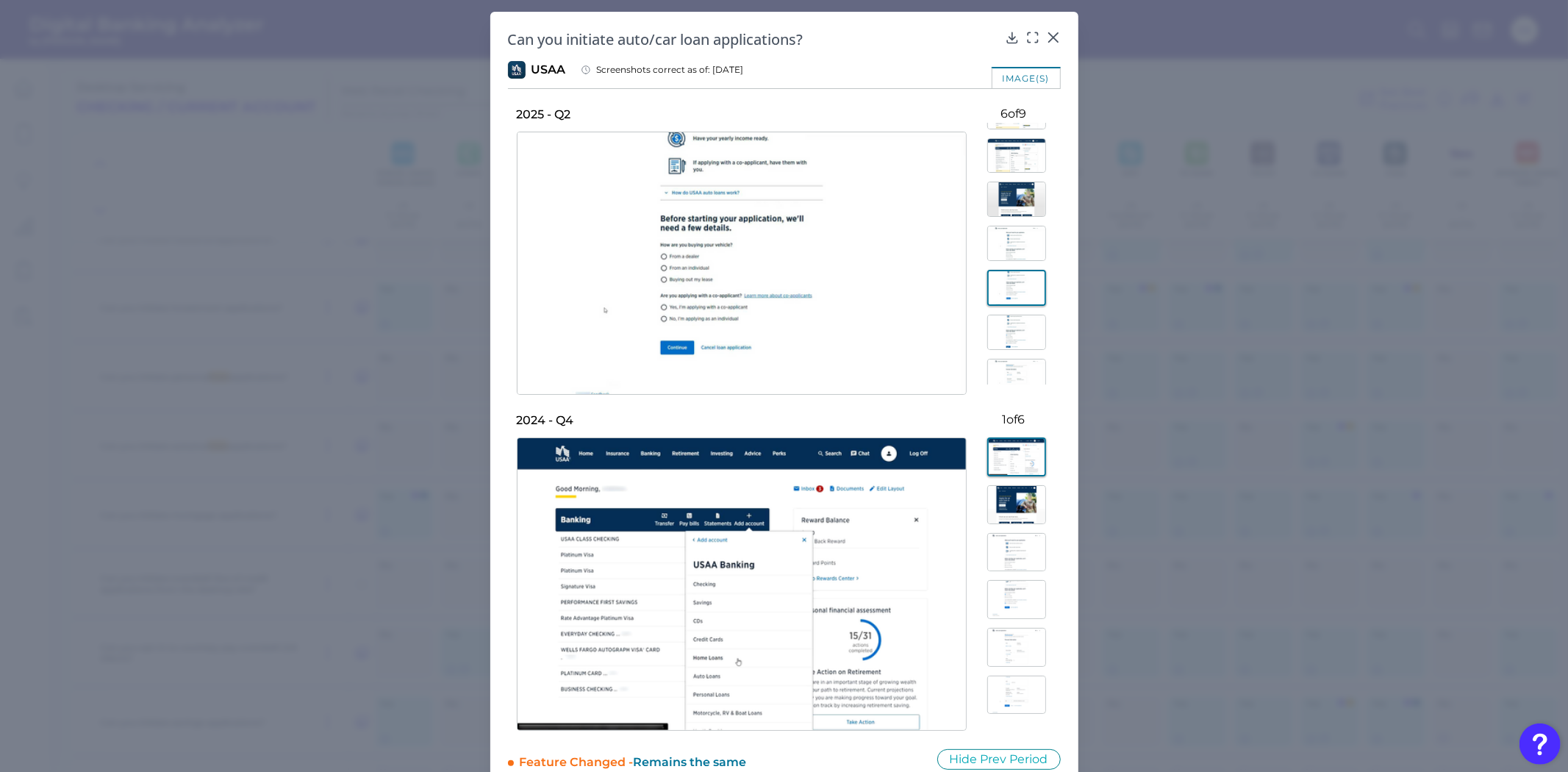
click at [1007, 348] on div at bounding box center [1014, 253] width 94 height 262
click at [1008, 329] on img at bounding box center [1016, 333] width 59 height 35
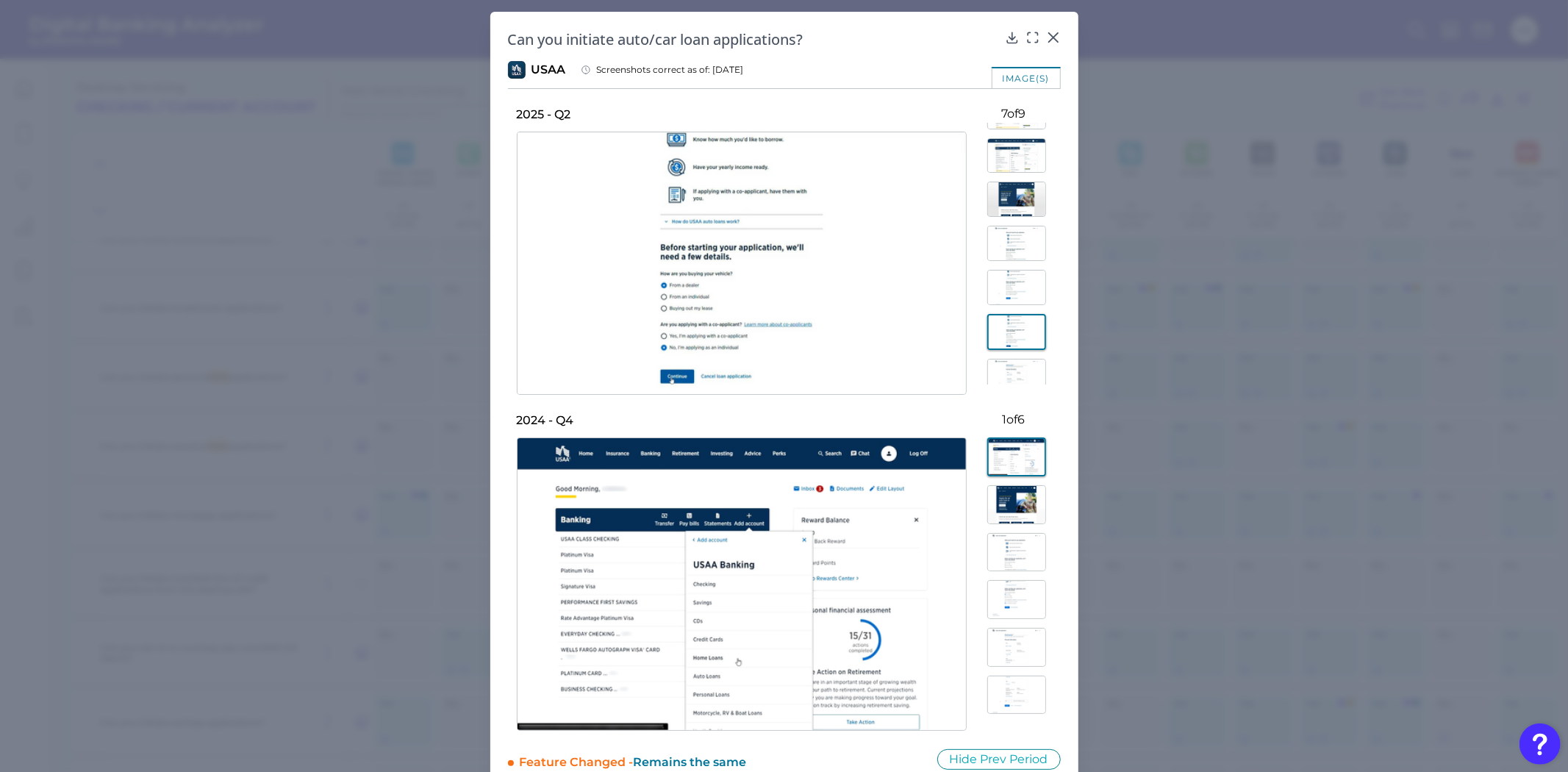
click at [1013, 378] on img at bounding box center [1016, 377] width 59 height 35
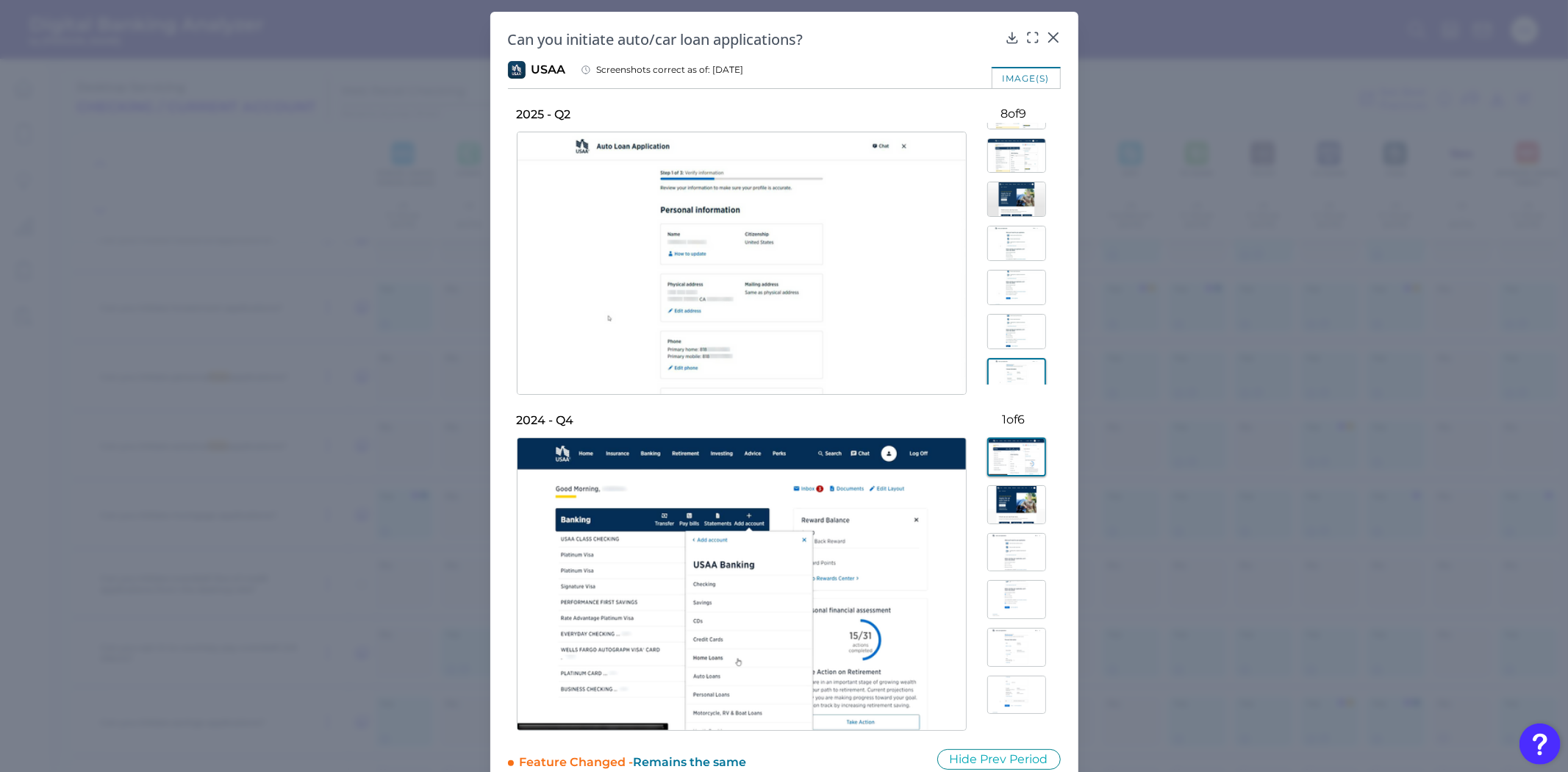
scroll to position [135, 0]
click at [1010, 354] on img at bounding box center [1016, 367] width 59 height 35
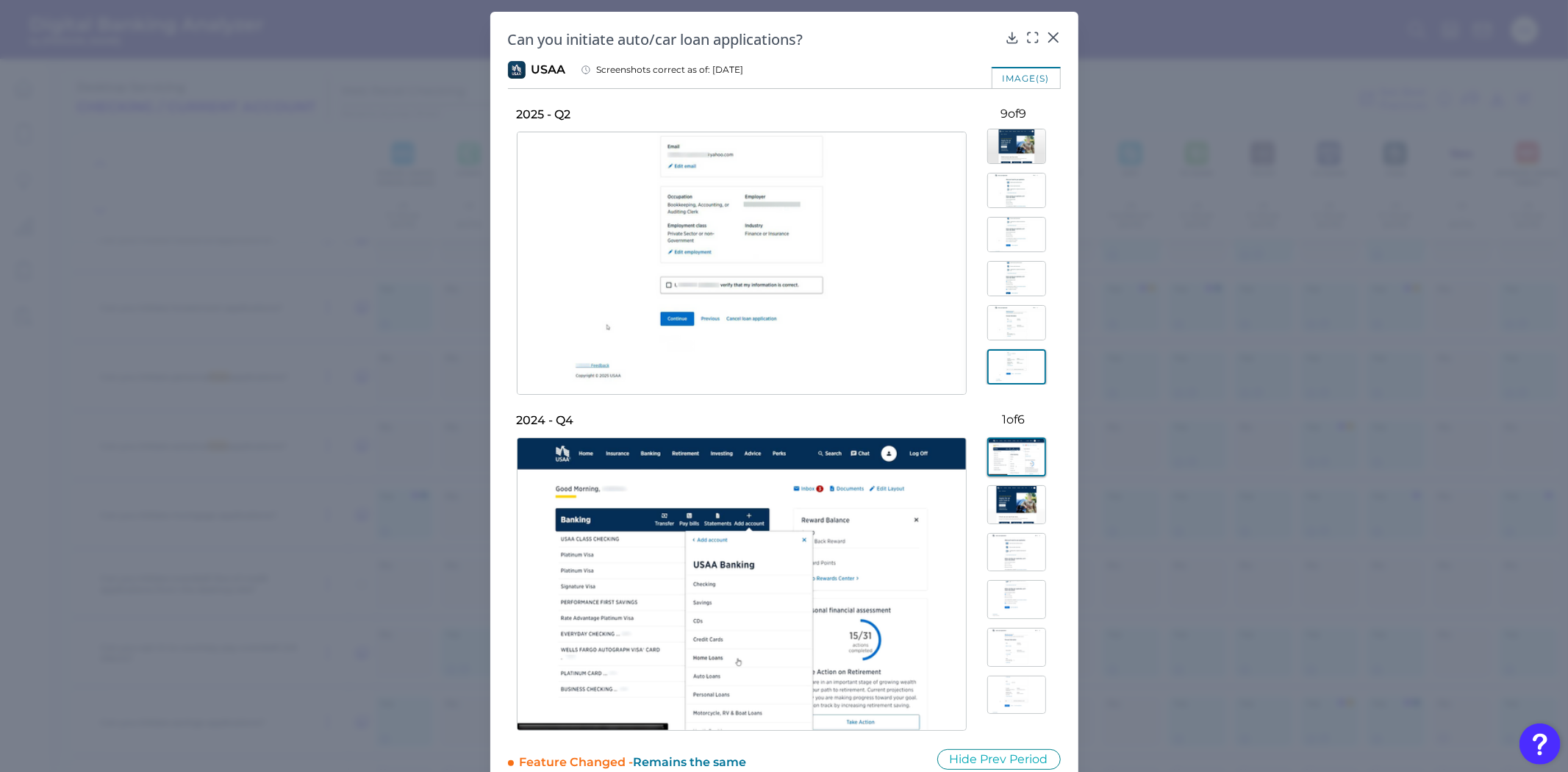
scroll to position [0, 0]
click at [998, 227] on img at bounding box center [1016, 238] width 59 height 35
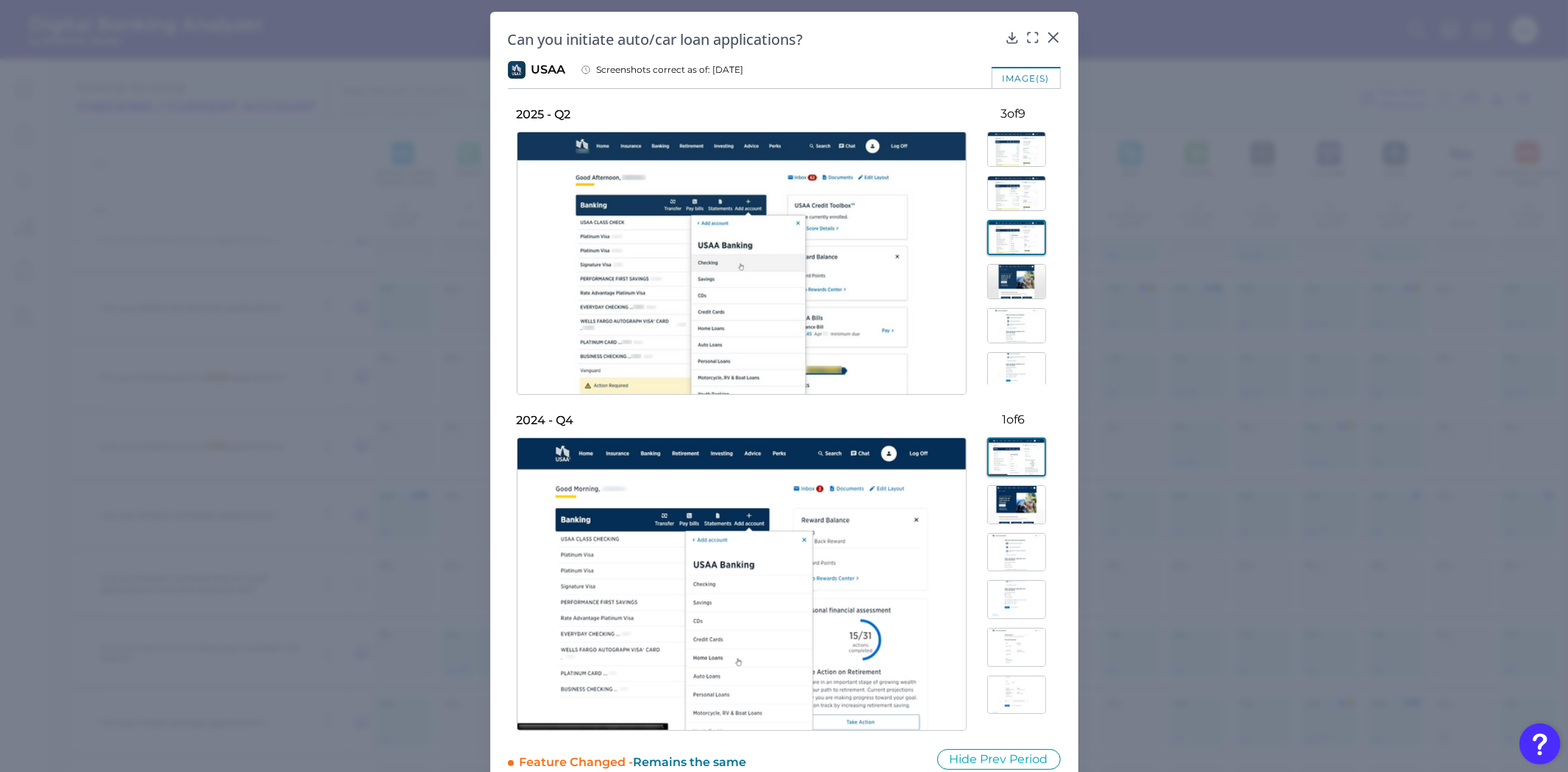
click at [1002, 278] on img at bounding box center [1016, 282] width 59 height 35
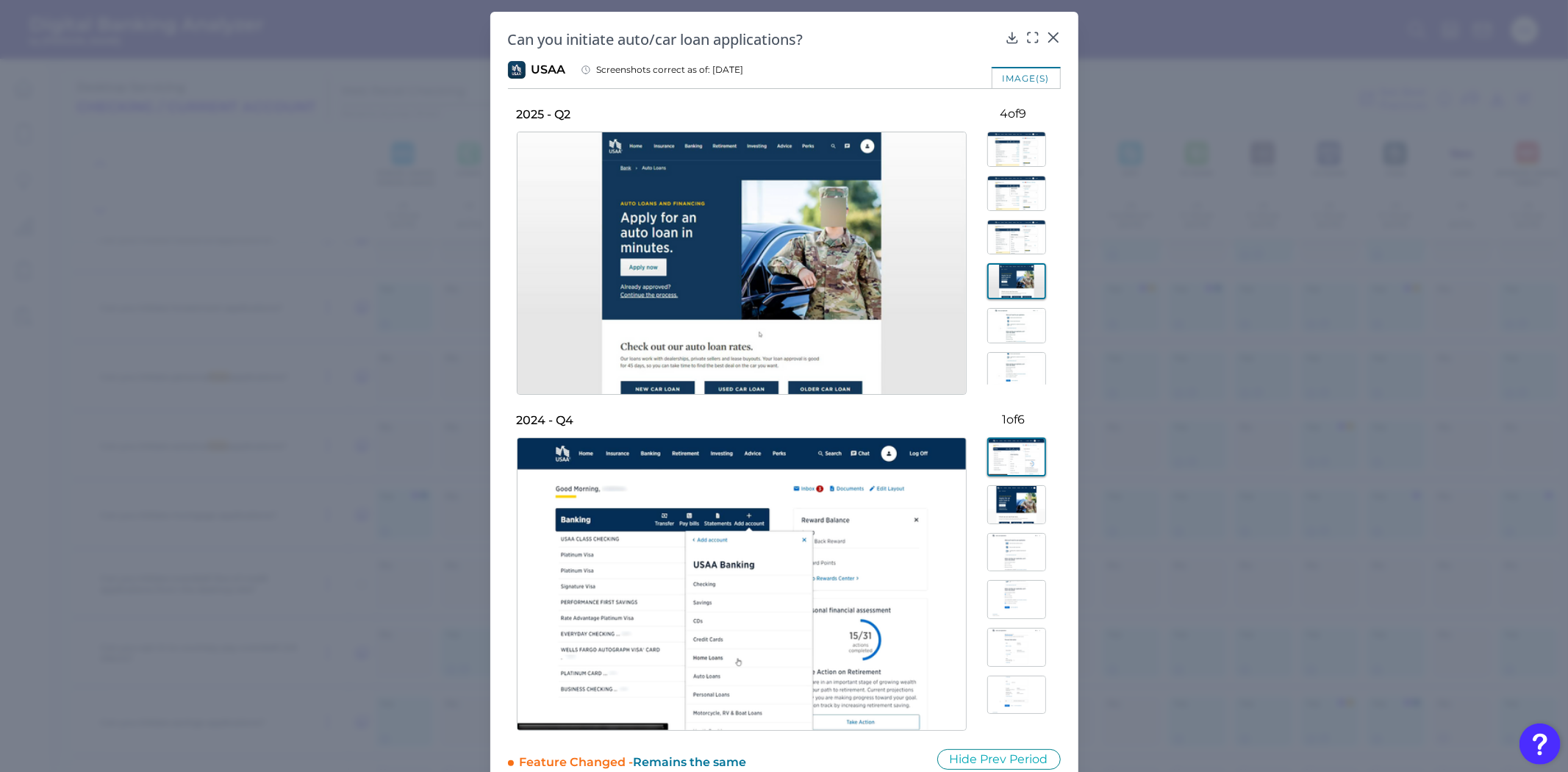
click at [1008, 322] on img at bounding box center [1016, 325] width 59 height 35
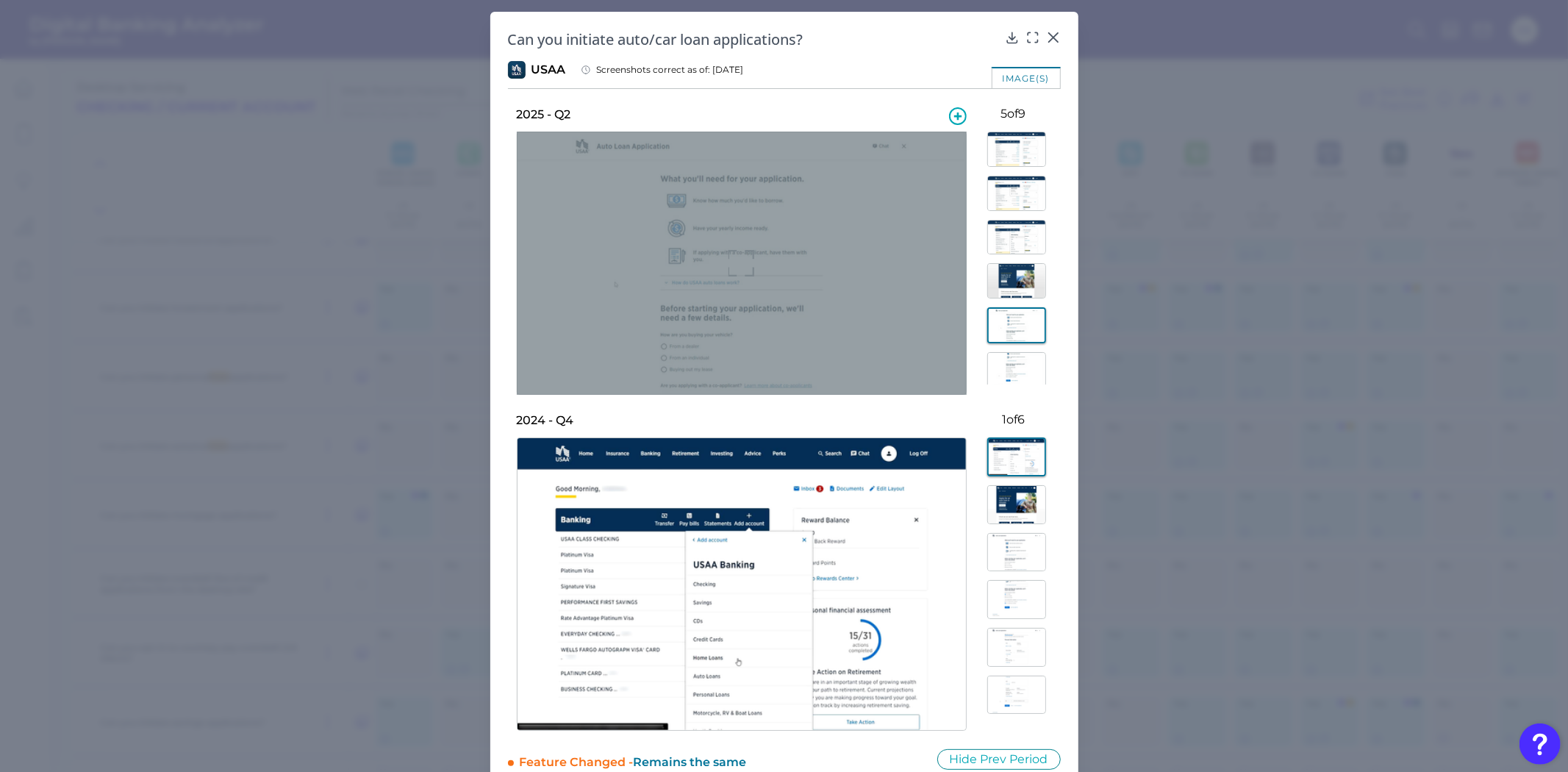
click at [720, 251] on div at bounding box center [741, 263] width 450 height 263
click at [724, 267] on div at bounding box center [741, 263] width 450 height 263
click at [728, 274] on icon at bounding box center [740, 263] width 25 height 25
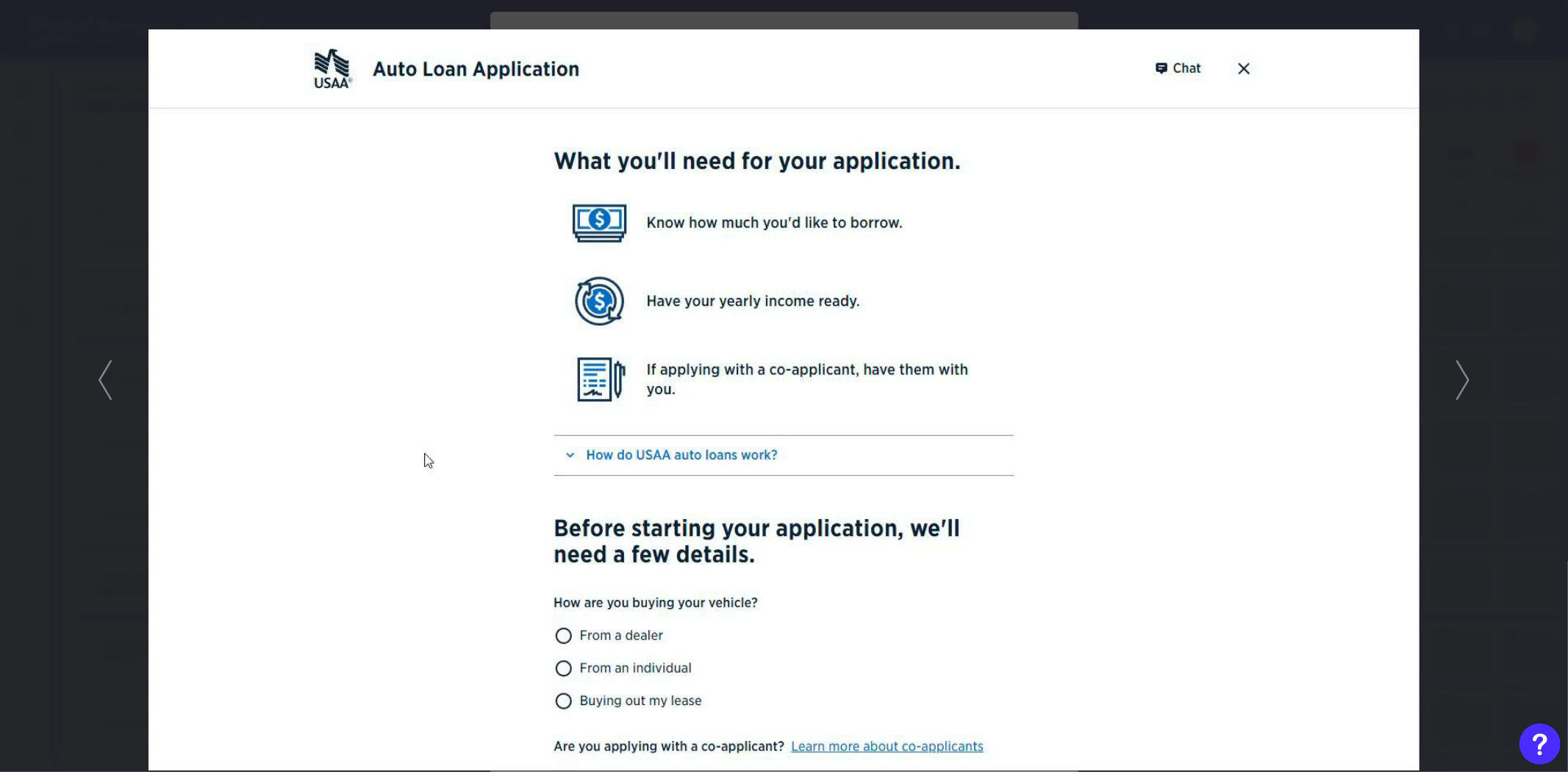
click at [1459, 392] on icon at bounding box center [1462, 380] width 13 height 40
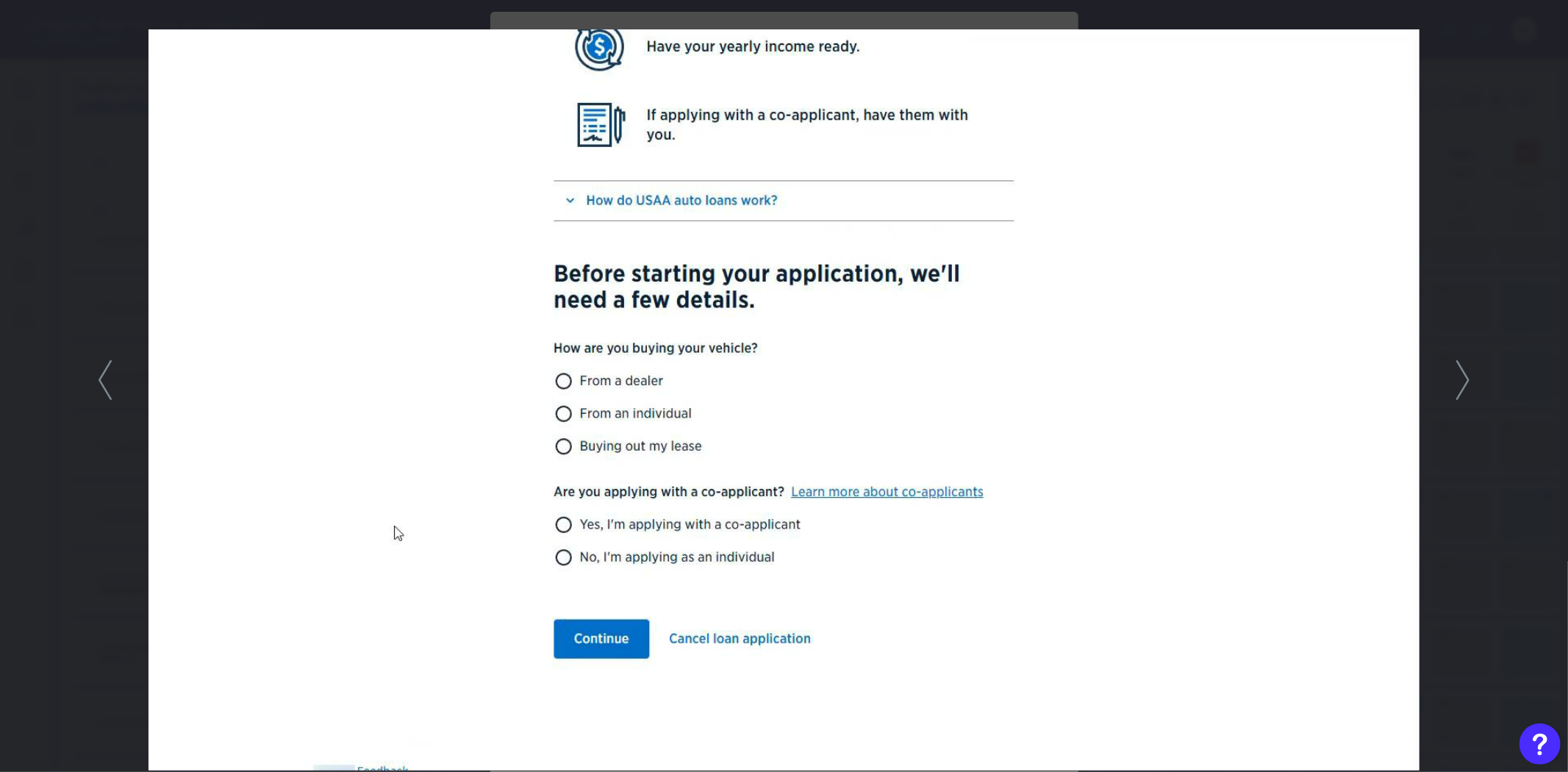
click at [1448, 399] on div at bounding box center [784, 386] width 1568 height 772
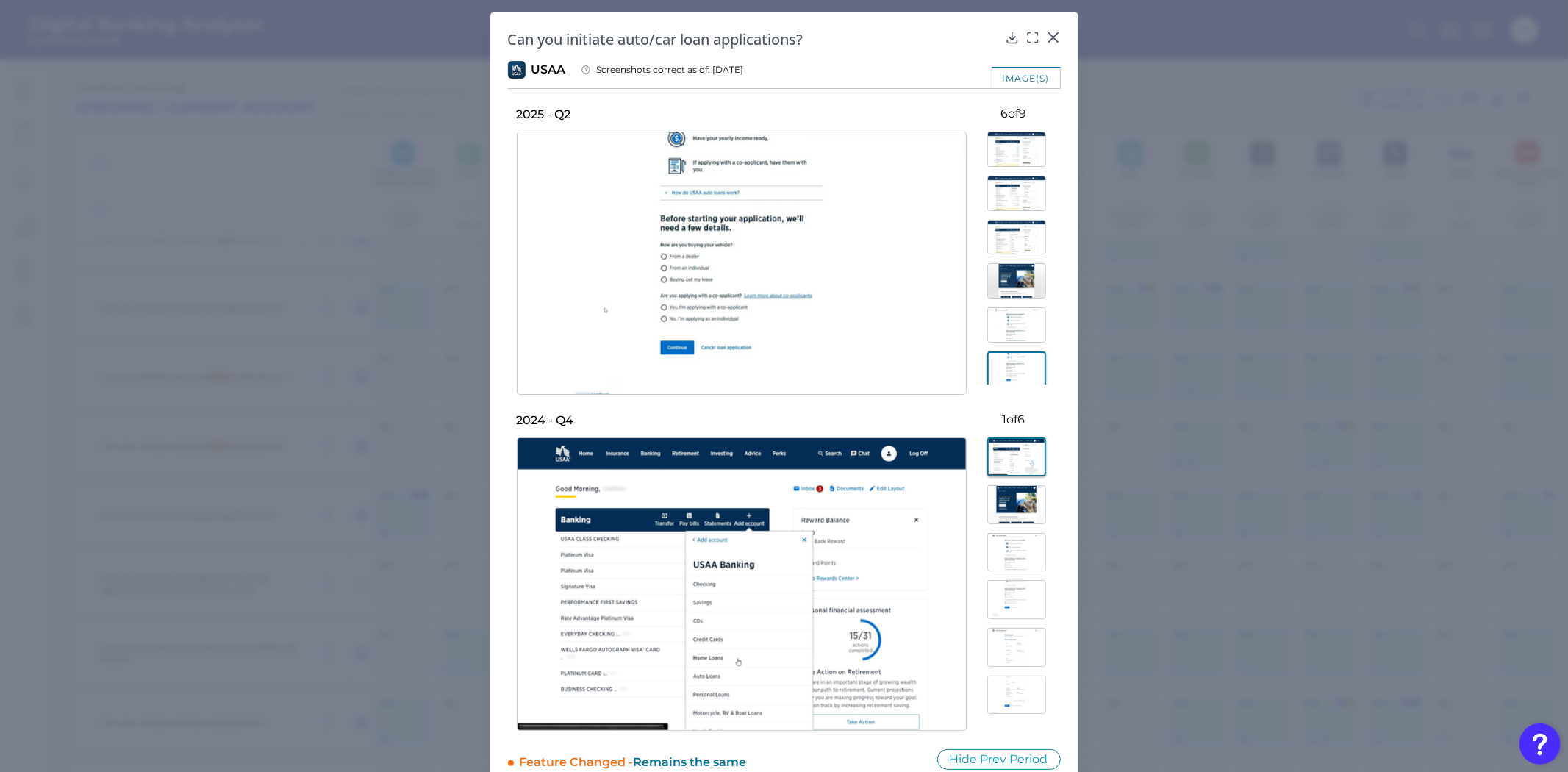
scroll to position [135, 0]
click at [1016, 318] on img at bounding box center [1016, 323] width 59 height 35
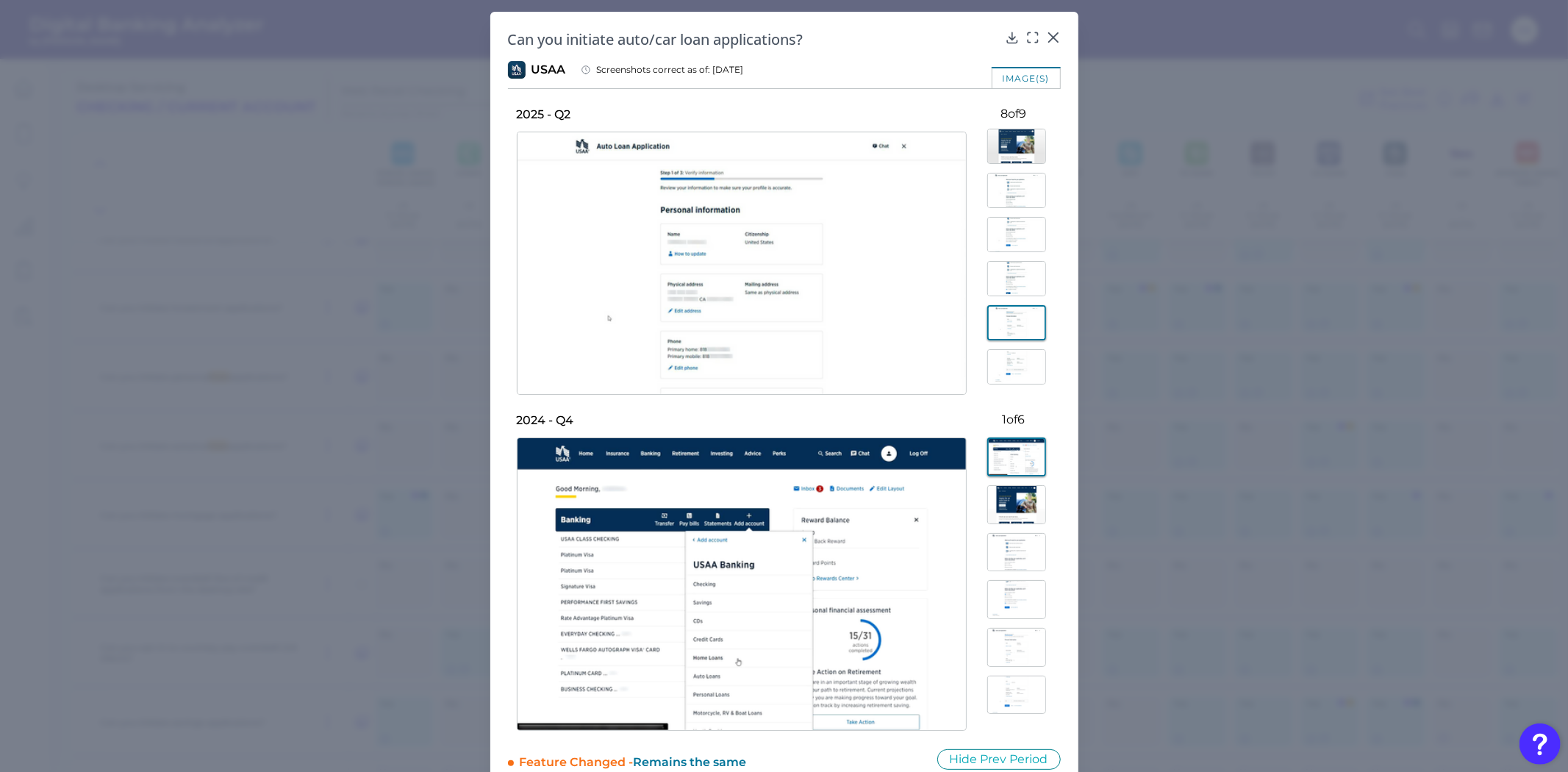
click at [1016, 282] on img at bounding box center [1016, 278] width 59 height 35
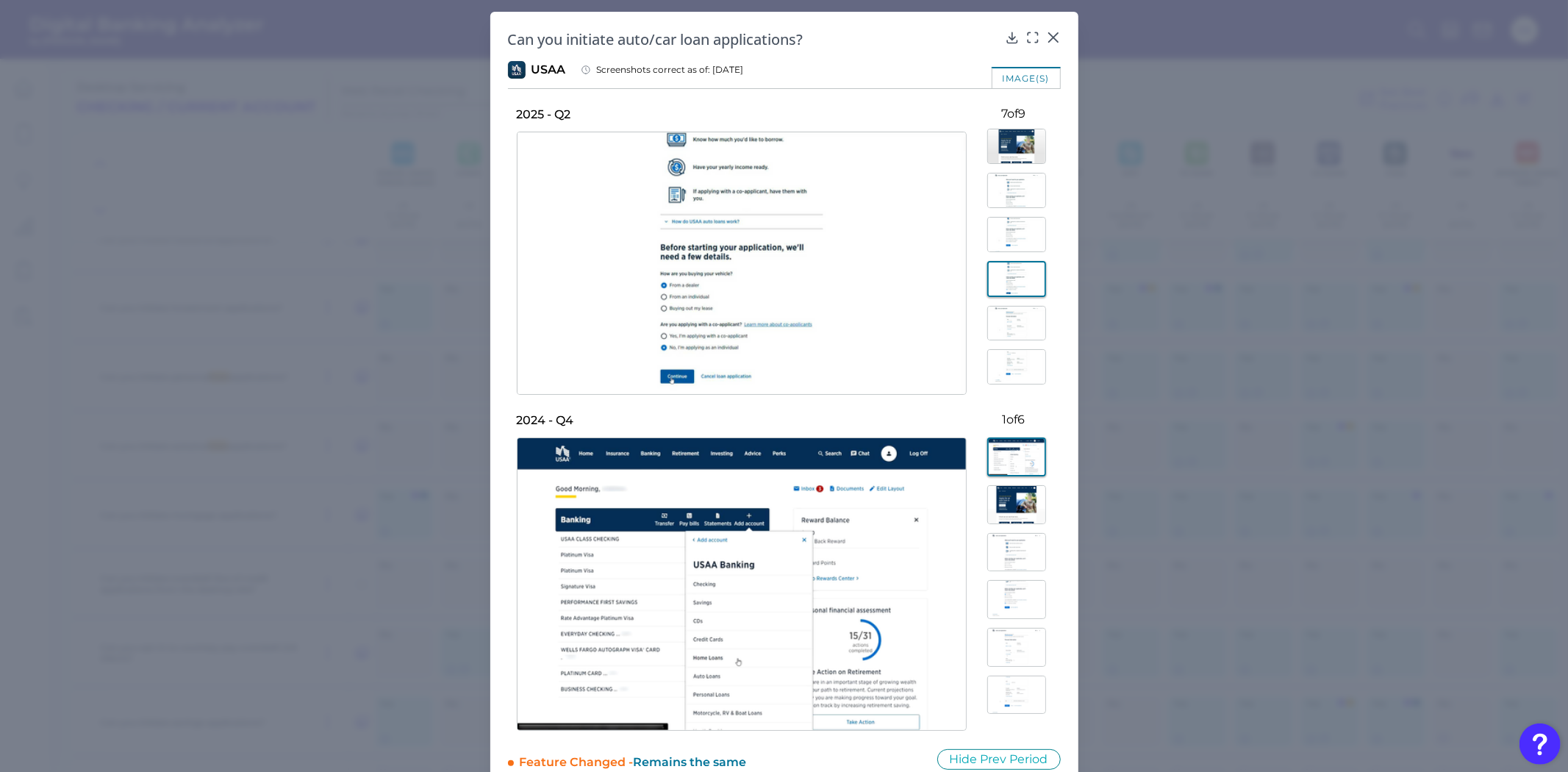
scroll to position [0, 0]
click at [1016, 297] on img at bounding box center [1016, 281] width 59 height 35
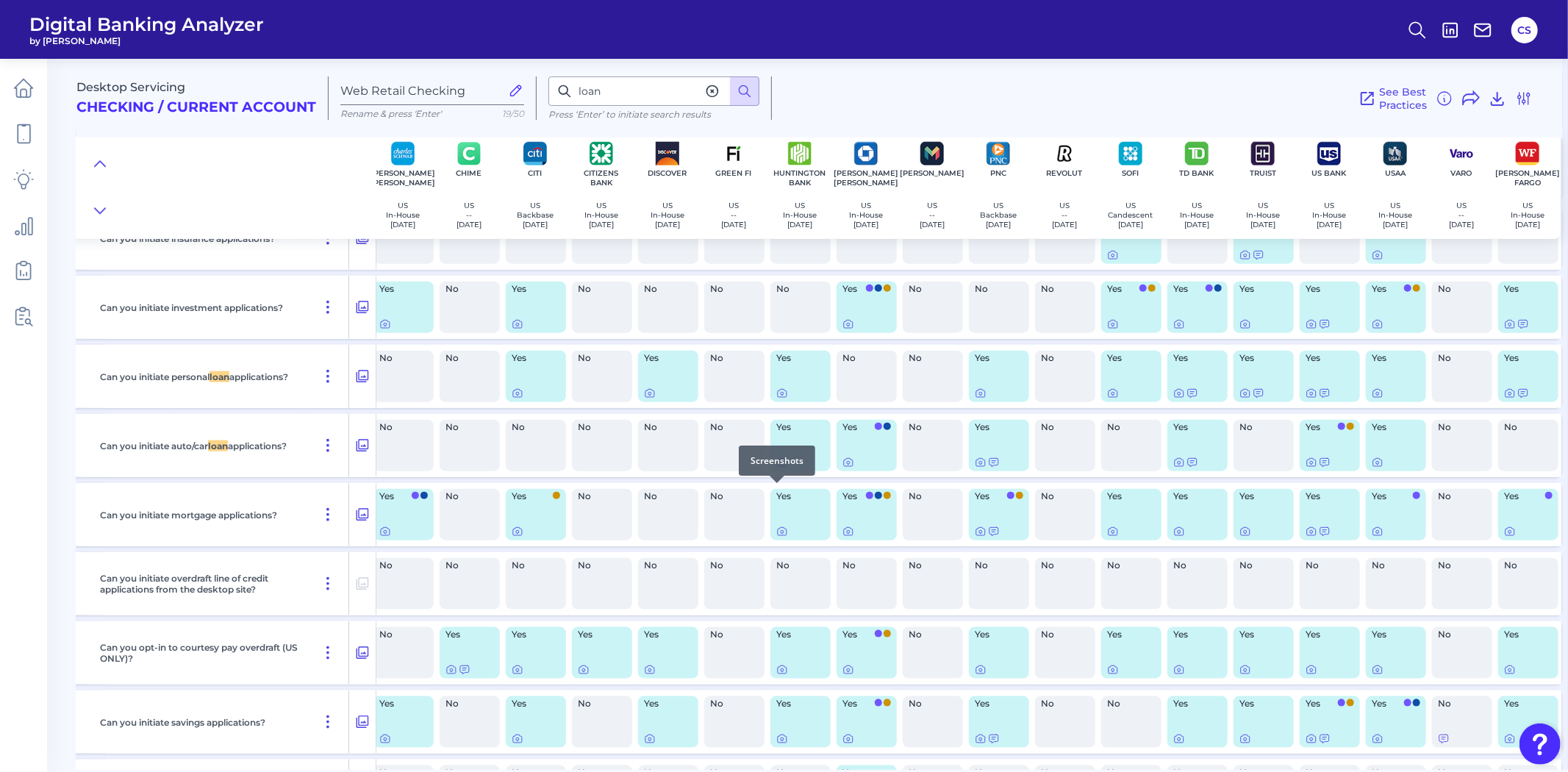
click at [781, 465] on icon at bounding box center [782, 462] width 3 height 3
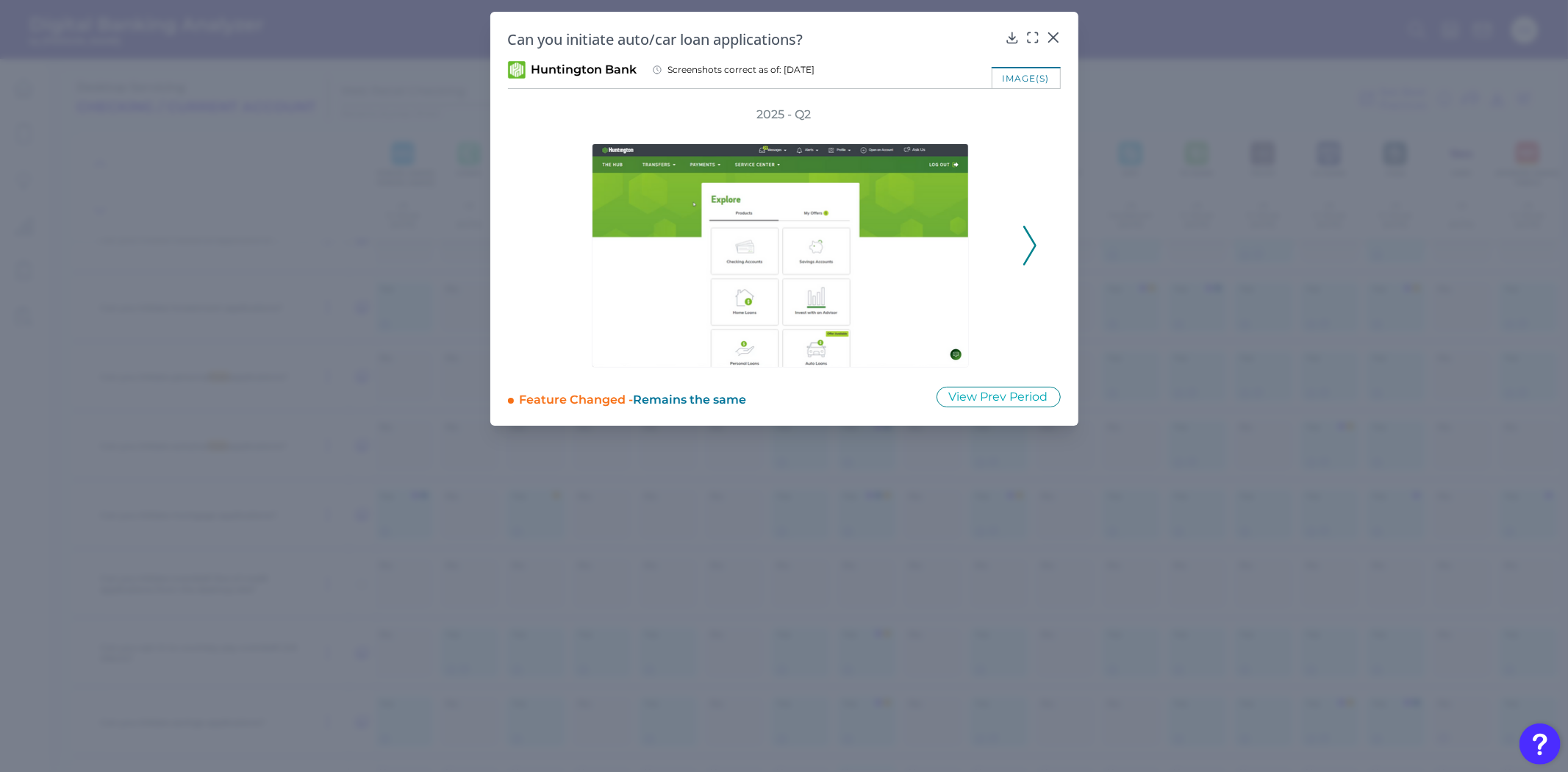
click at [1025, 254] on icon at bounding box center [1029, 245] width 13 height 40
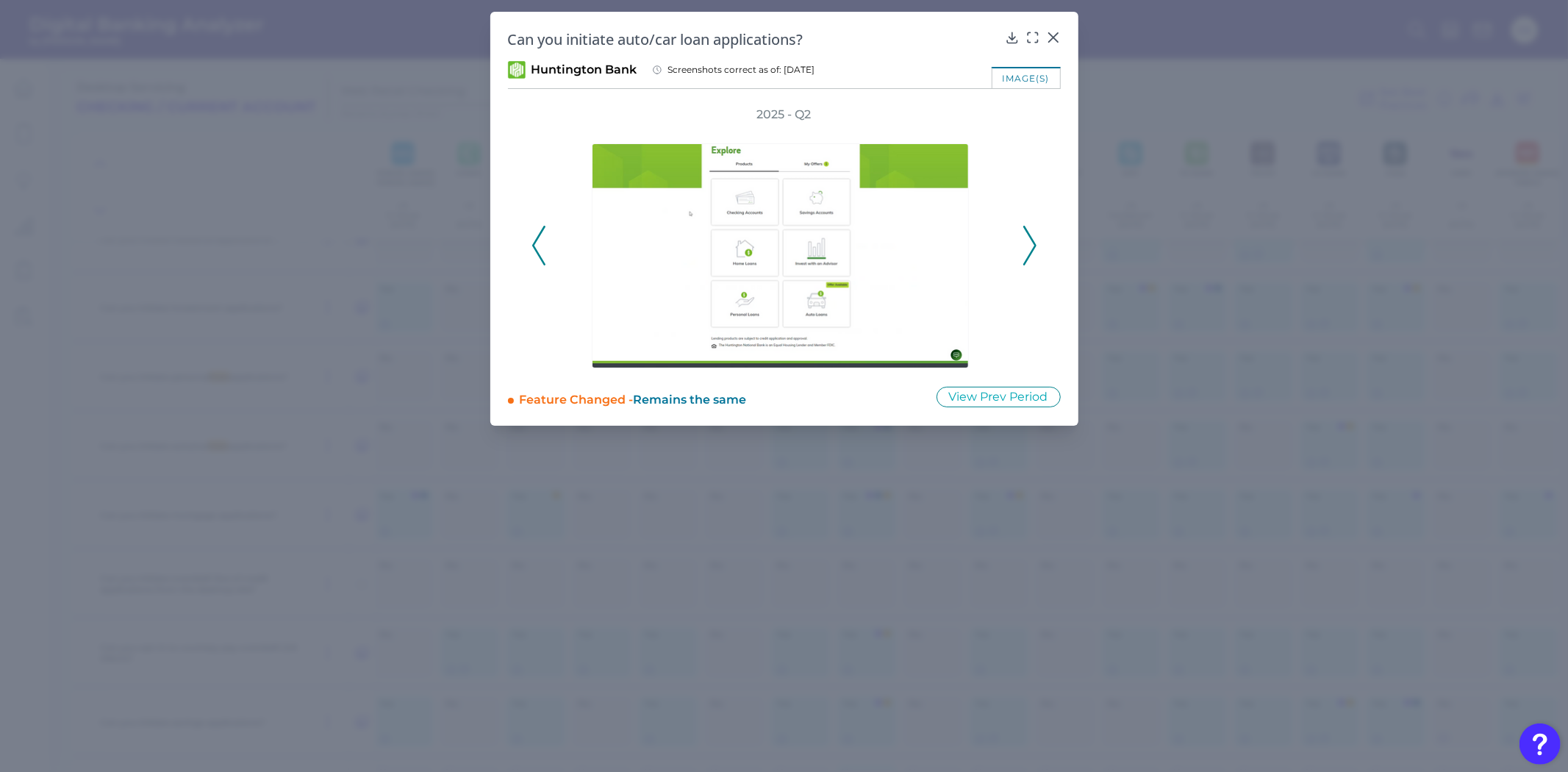
click at [1025, 254] on icon at bounding box center [1029, 245] width 13 height 40
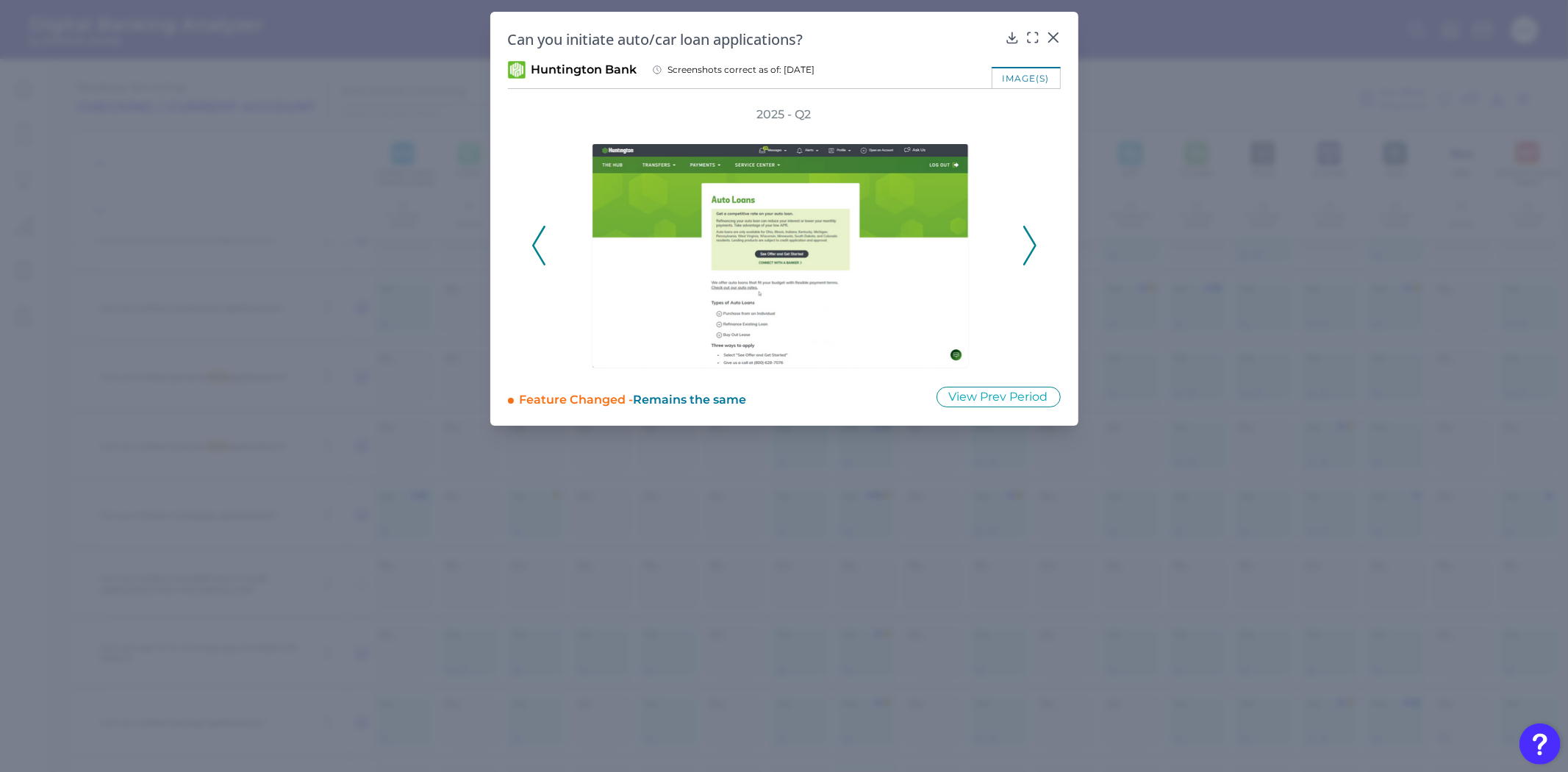
click at [1025, 254] on icon at bounding box center [1029, 245] width 13 height 40
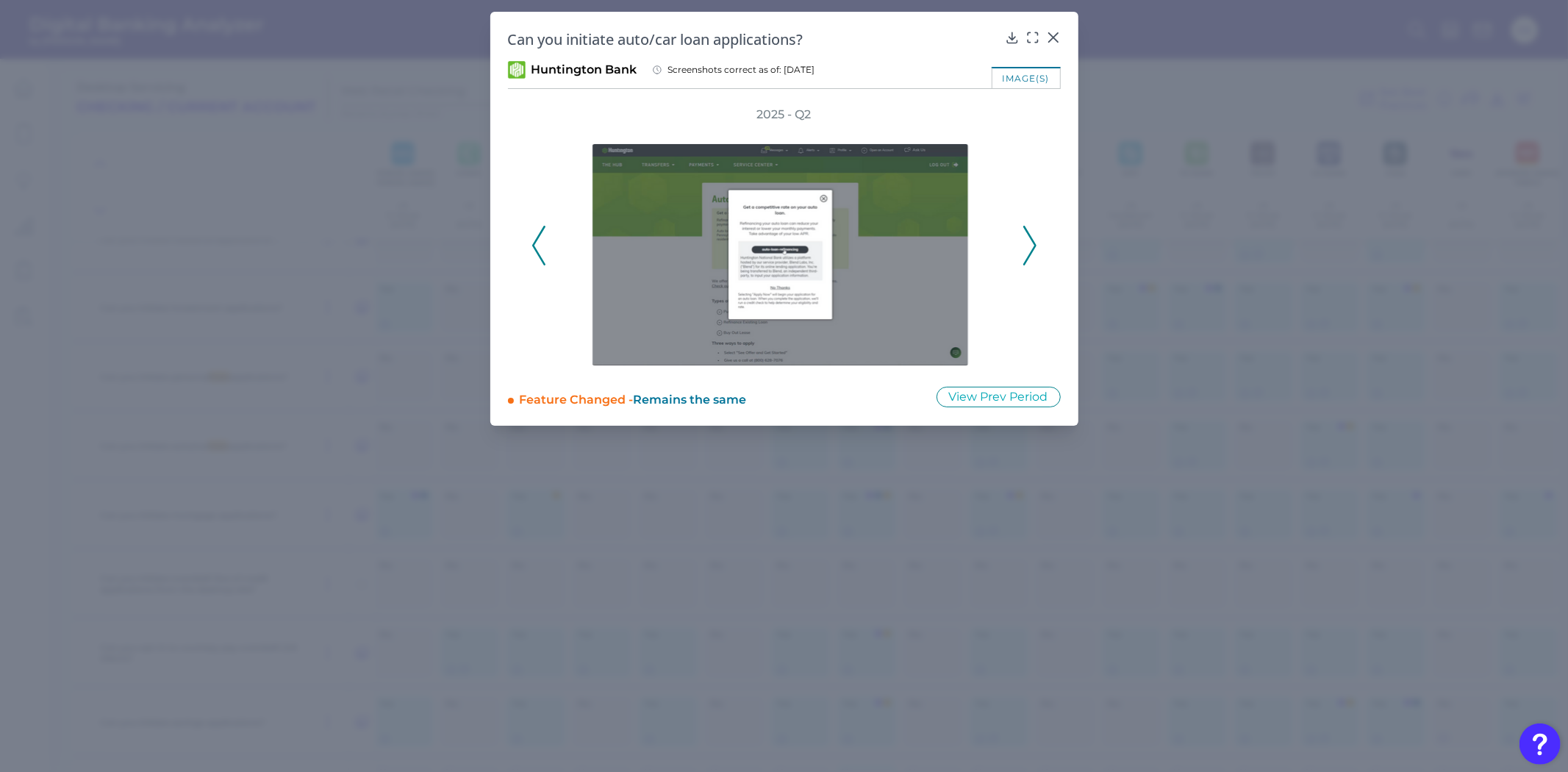
click at [1025, 254] on icon at bounding box center [1029, 245] width 13 height 40
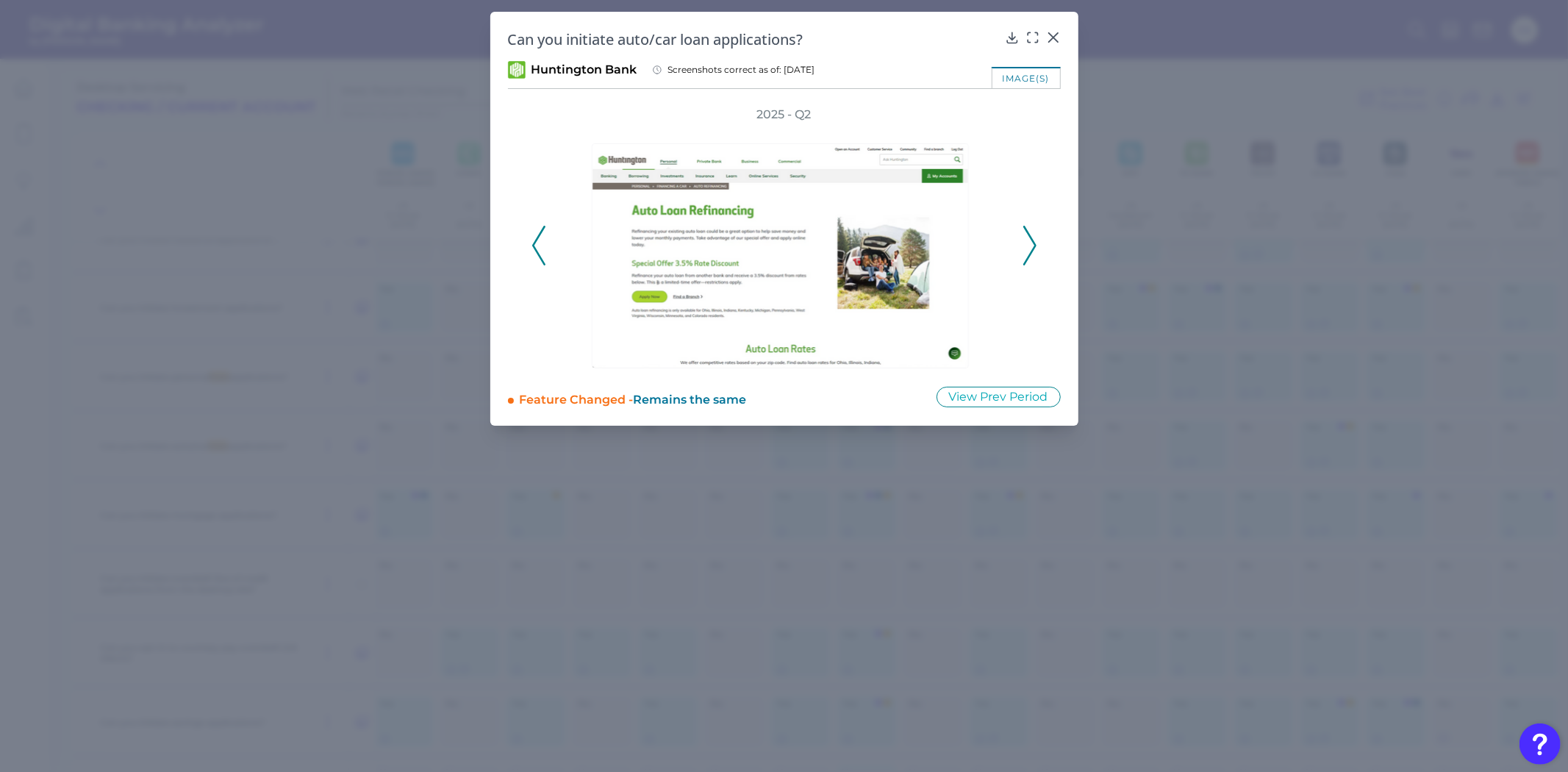
click at [1025, 254] on icon at bounding box center [1029, 245] width 13 height 40
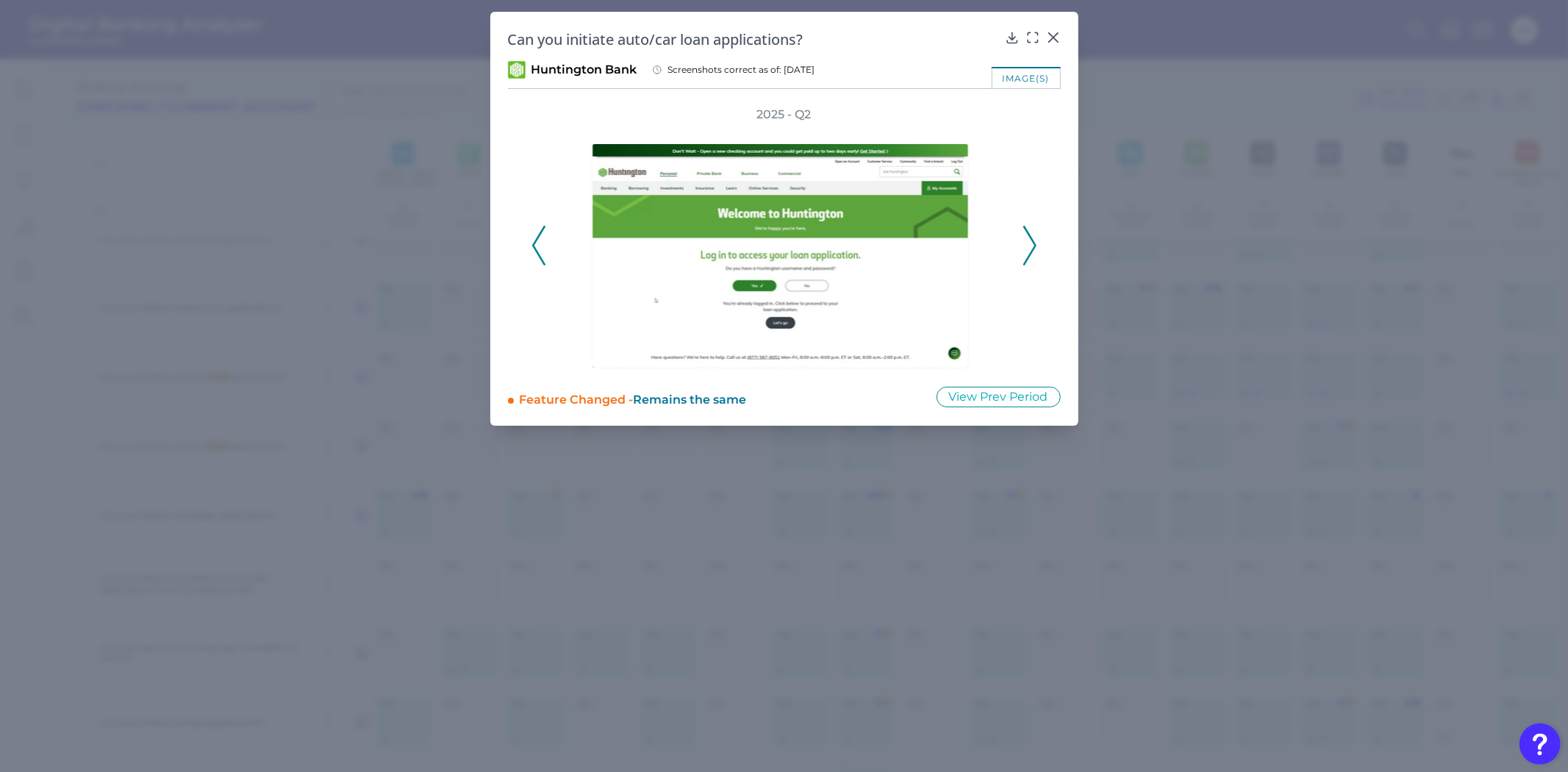
click at [1025, 255] on icon at bounding box center [1029, 245] width 13 height 40
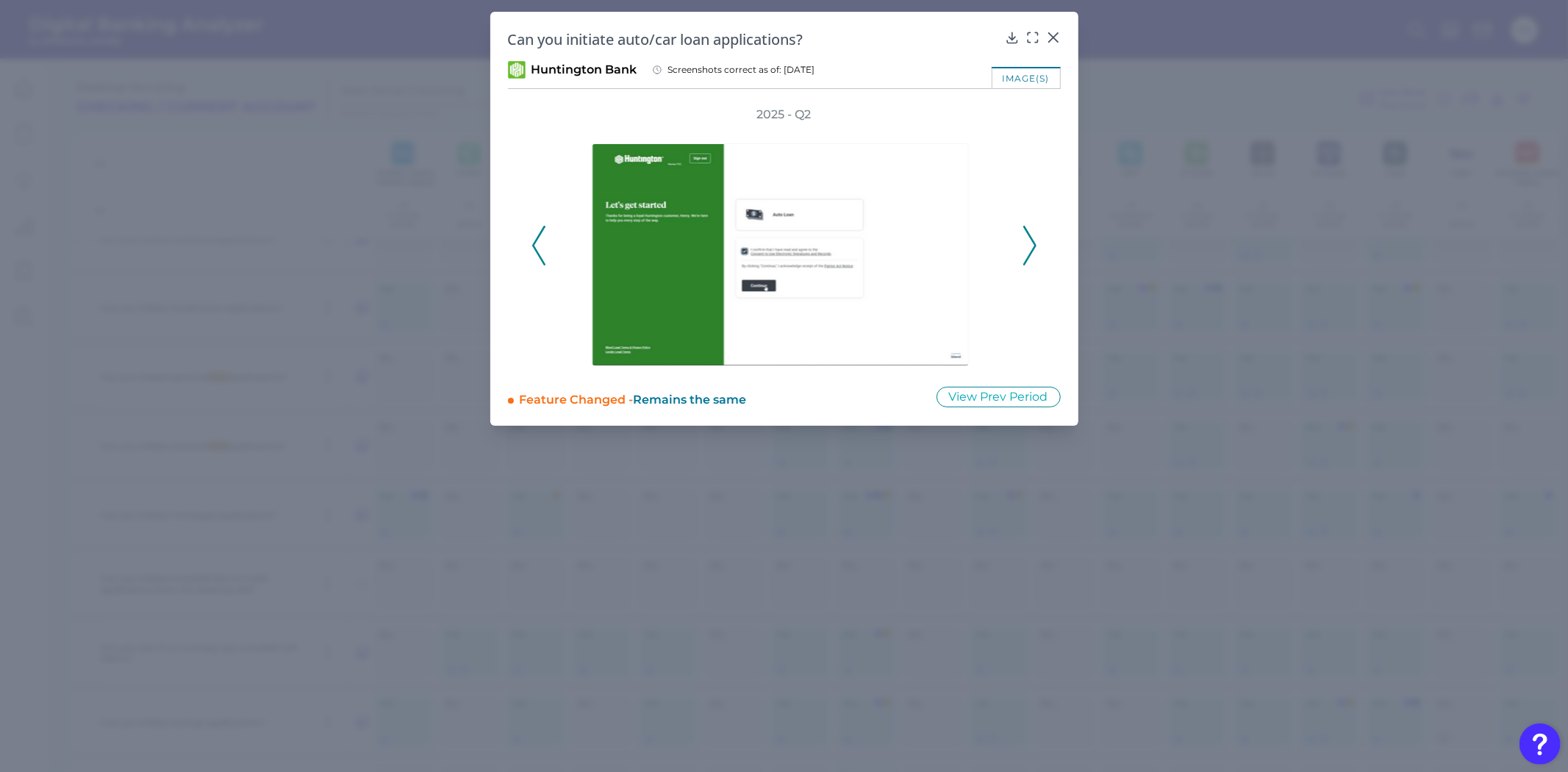
click at [1022, 246] on button at bounding box center [1029, 245] width 15 height 40
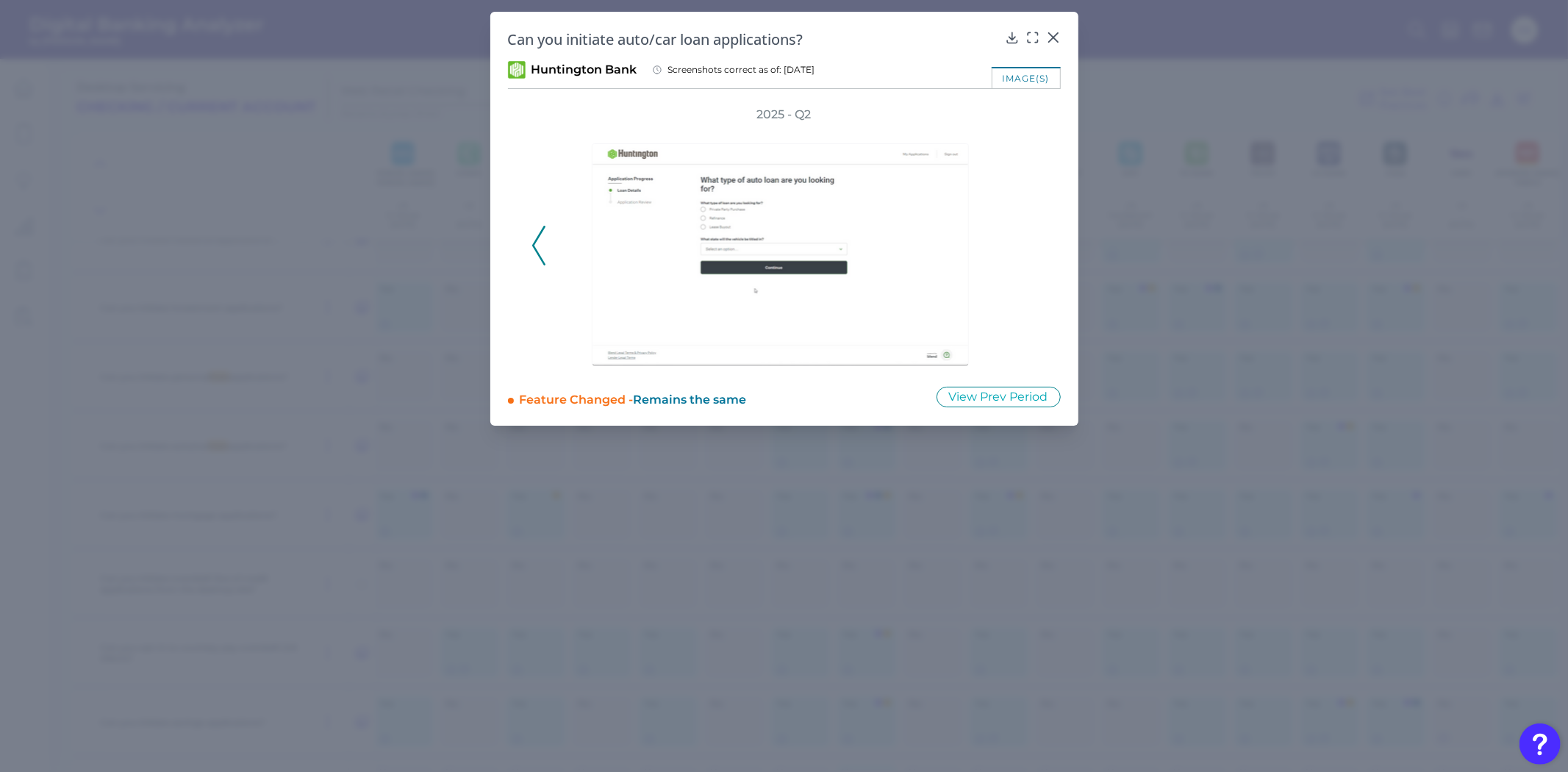
click at [539, 248] on icon at bounding box center [539, 245] width 13 height 40
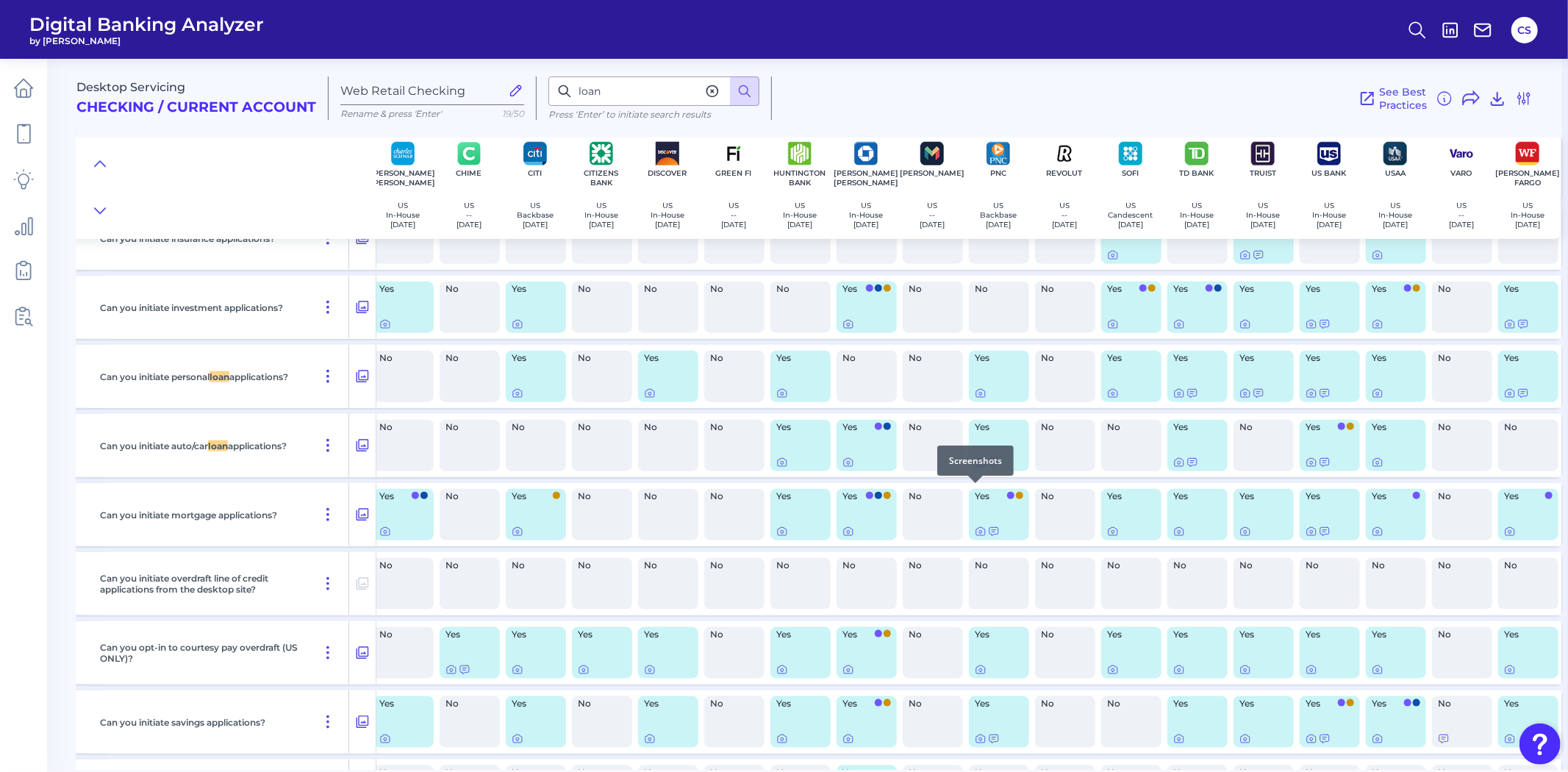
click at [980, 469] on icon at bounding box center [981, 462] width 12 height 12
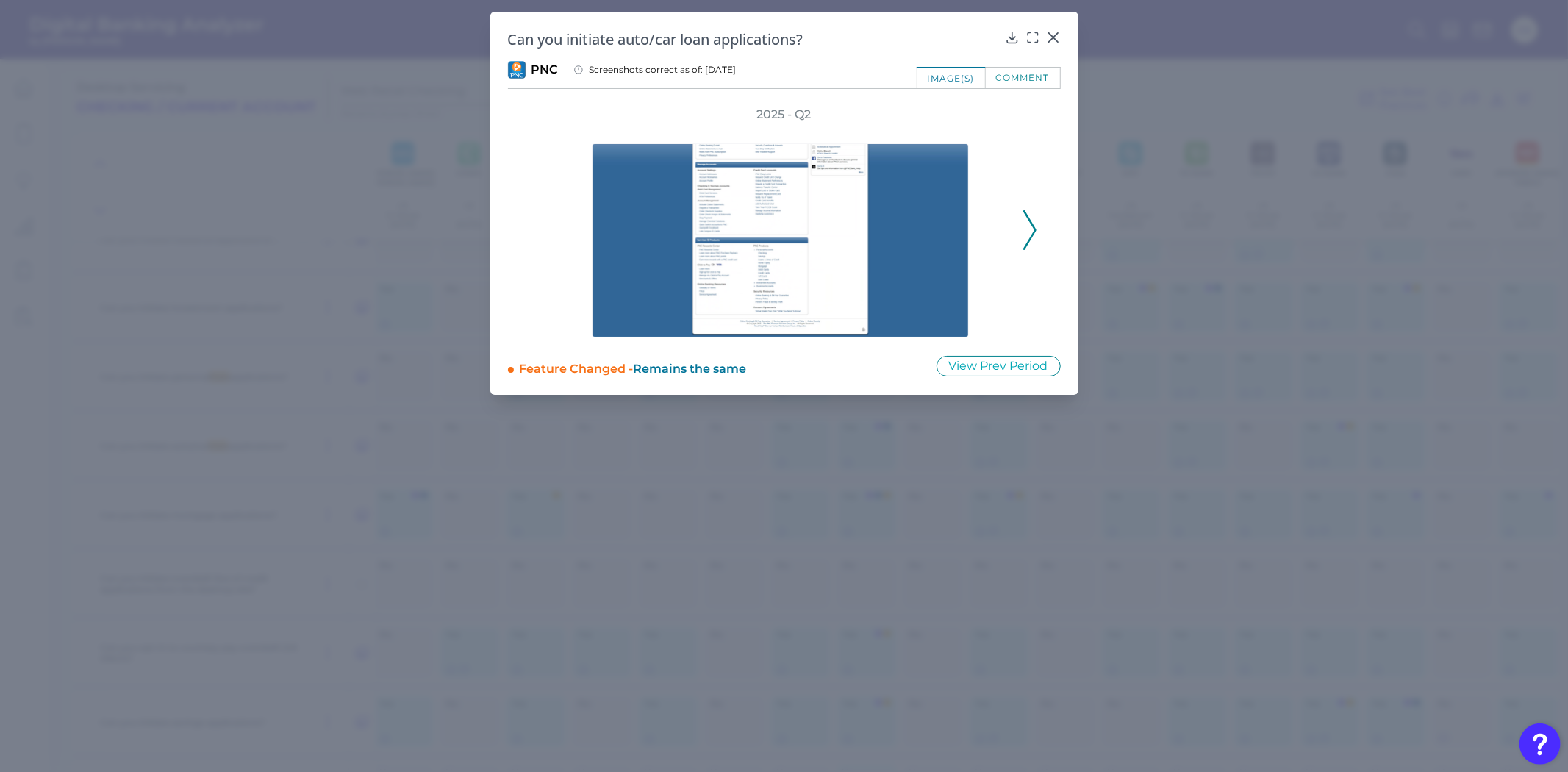
click at [1025, 233] on icon at bounding box center [1029, 229] width 13 height 40
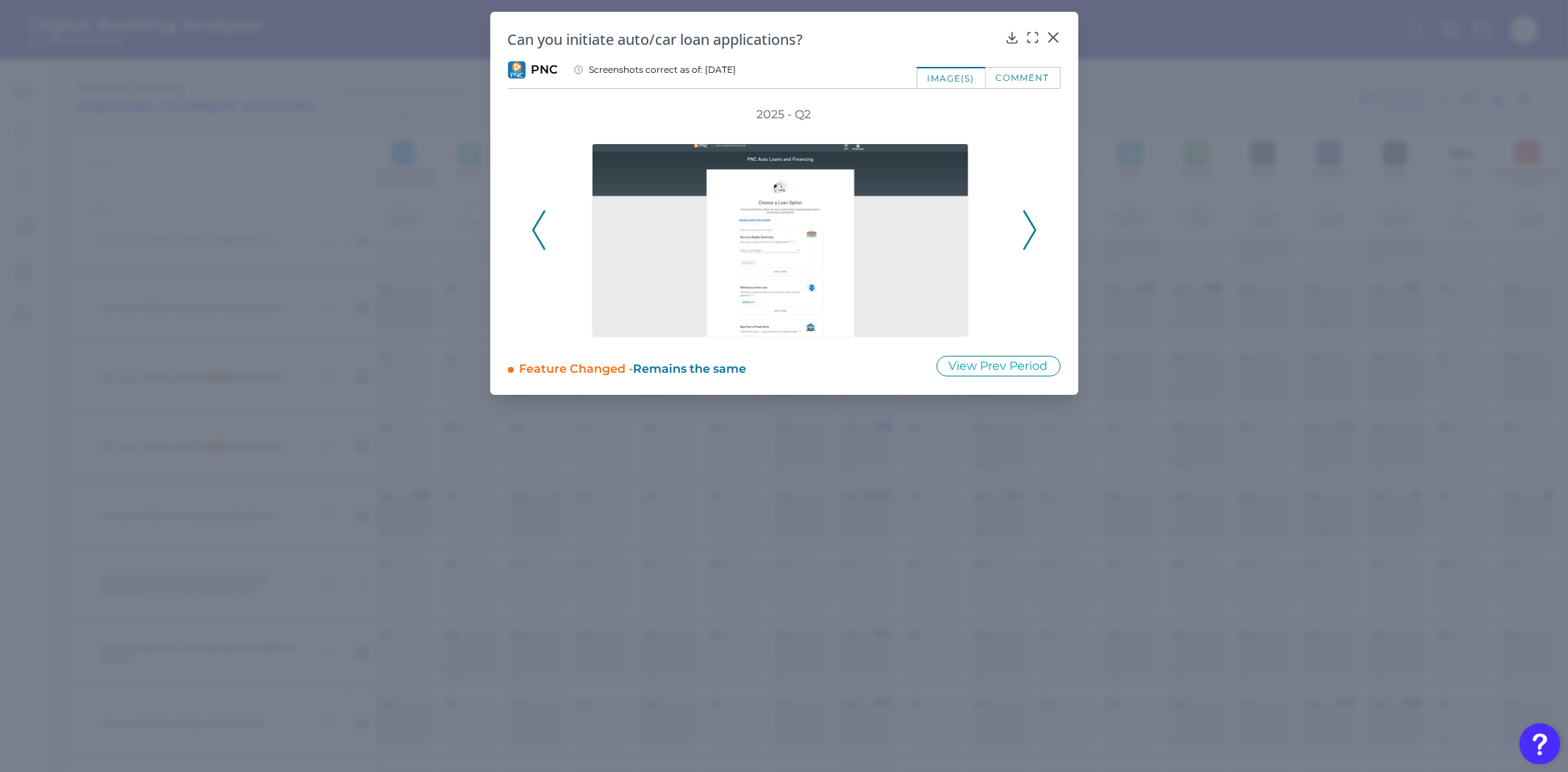
click at [1025, 233] on icon at bounding box center [1029, 229] width 13 height 40
click at [1024, 234] on icon at bounding box center [1029, 229] width 13 height 40
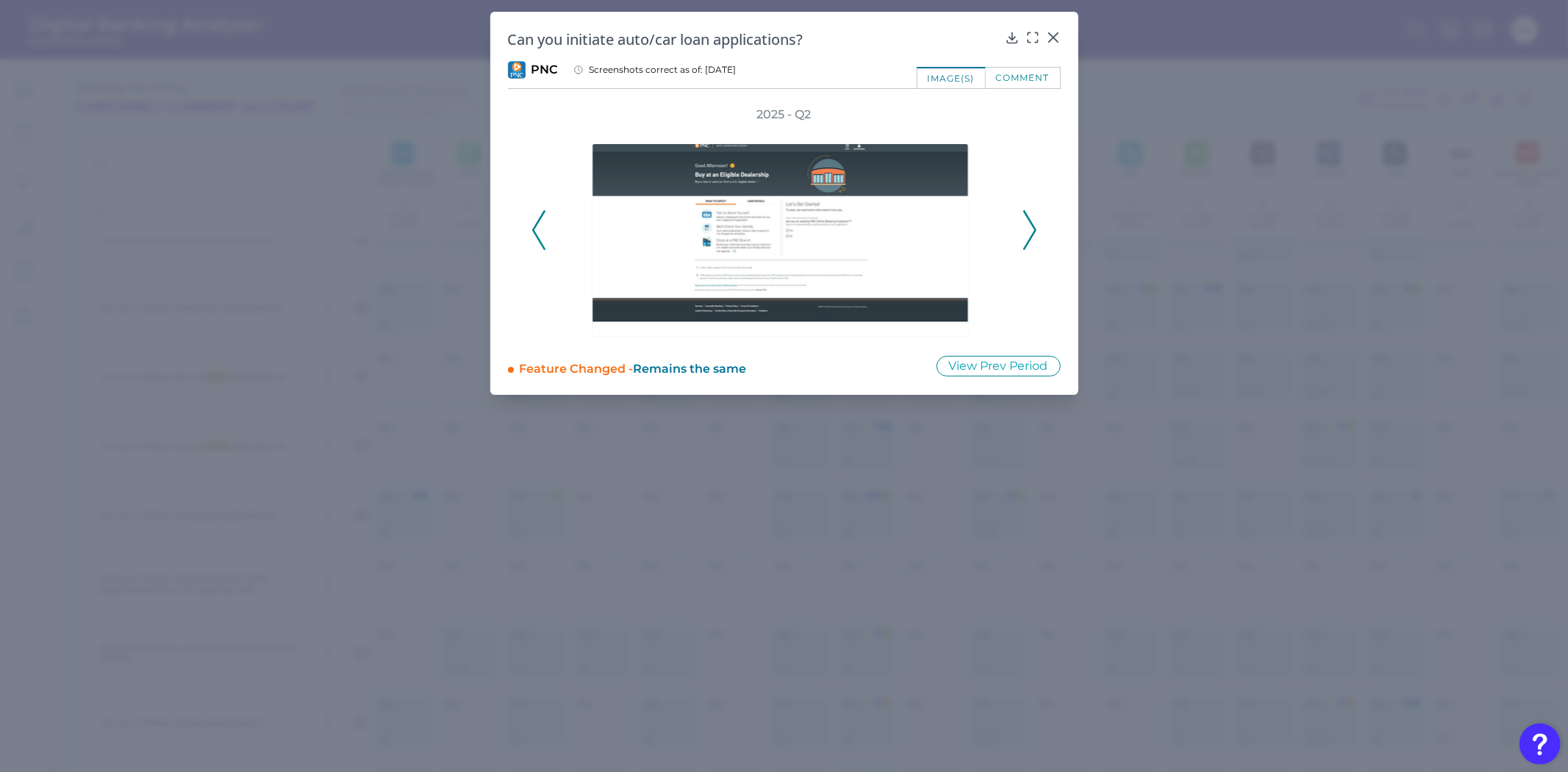
click at [545, 239] on div "2025 - Q2" at bounding box center [784, 222] width 505 height 231
click at [532, 239] on icon at bounding box center [539, 229] width 13 height 40
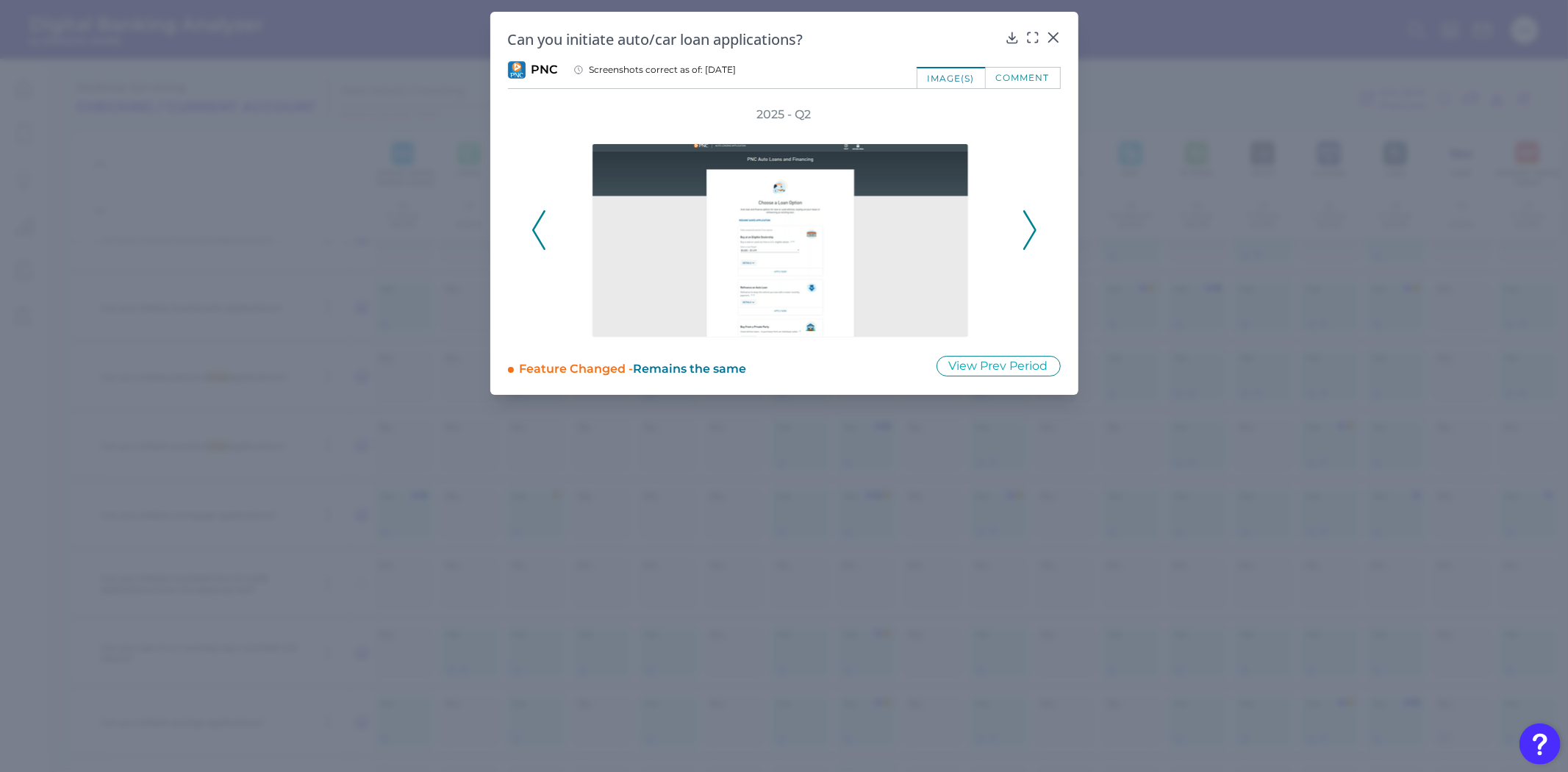
click at [532, 239] on icon at bounding box center [539, 229] width 13 height 40
click at [1024, 225] on icon at bounding box center [1029, 229] width 13 height 40
click at [769, 212] on img at bounding box center [781, 240] width 377 height 194
drag, startPoint x: 768, startPoint y: 216, endPoint x: 1032, endPoint y: 37, distance: 319.0
click at [1032, 37] on icon at bounding box center [1033, 38] width 15 height 15
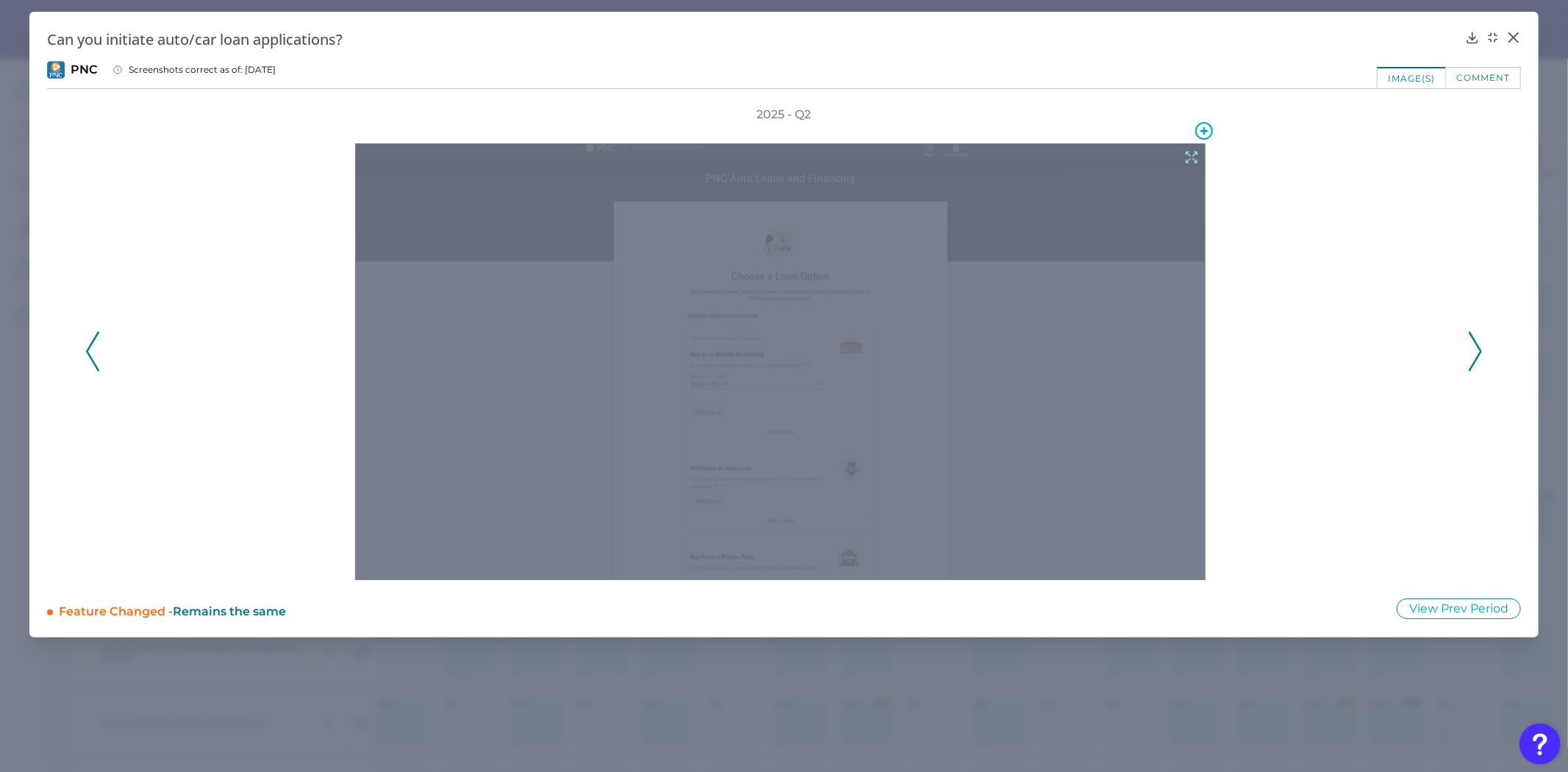
click at [720, 369] on div at bounding box center [781, 362] width 851 height 437
click at [1182, 152] on div at bounding box center [781, 362] width 851 height 437
click at [1191, 155] on icon at bounding box center [1191, 158] width 11 height 11
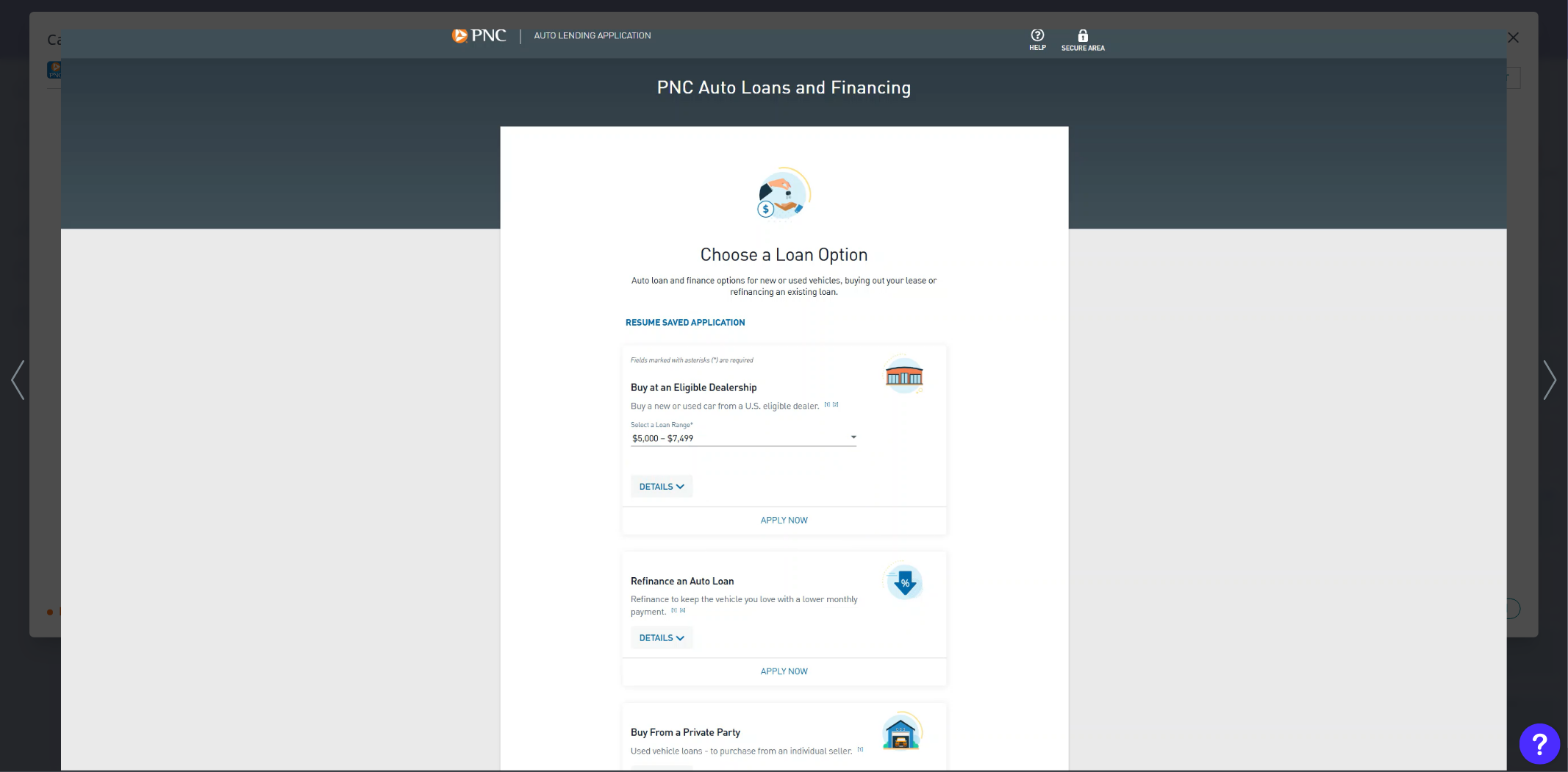
click at [1548, 392] on polyline at bounding box center [1550, 380] width 11 height 38
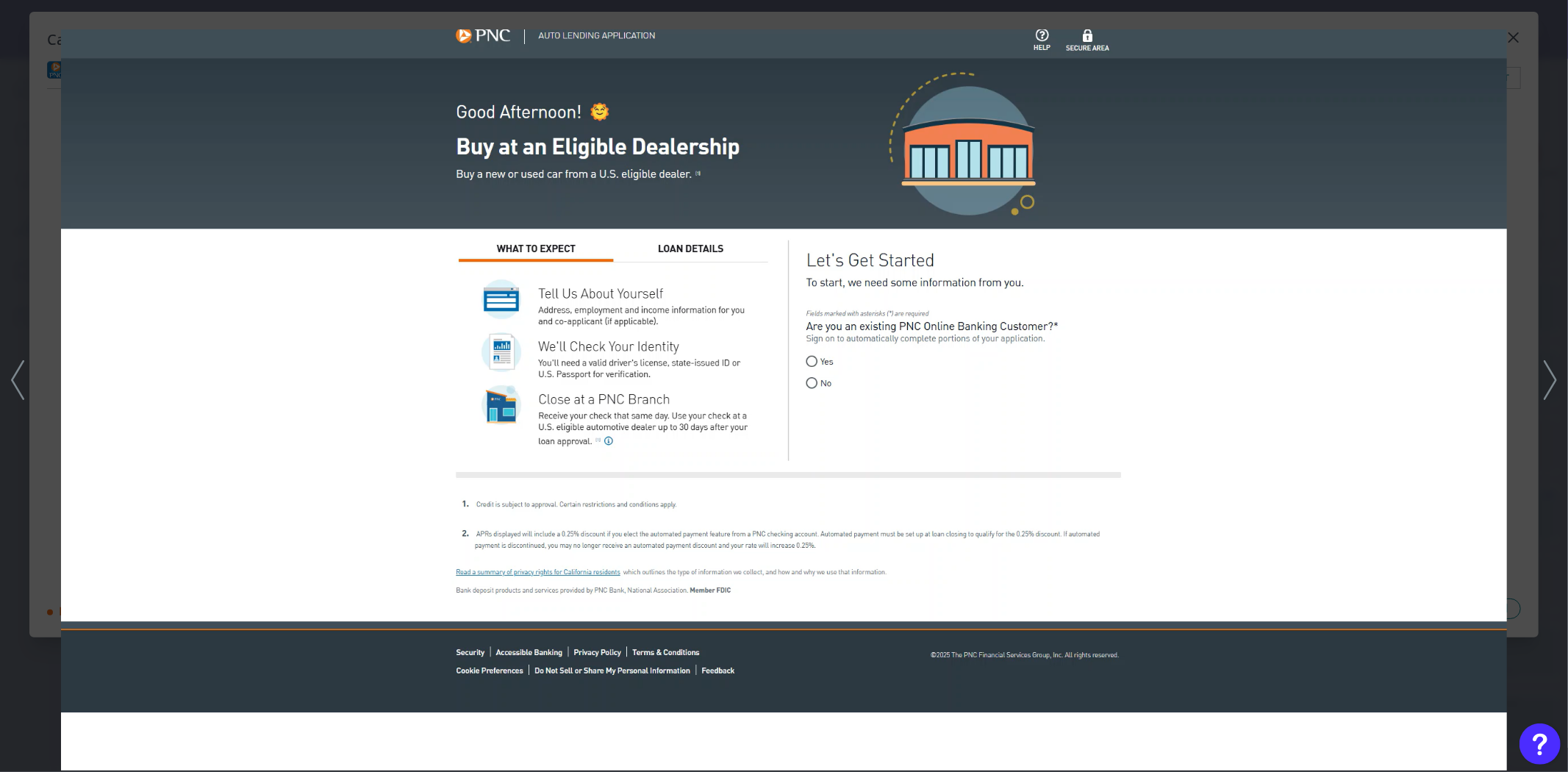
click at [1532, 443] on div at bounding box center [784, 386] width 1568 height 772
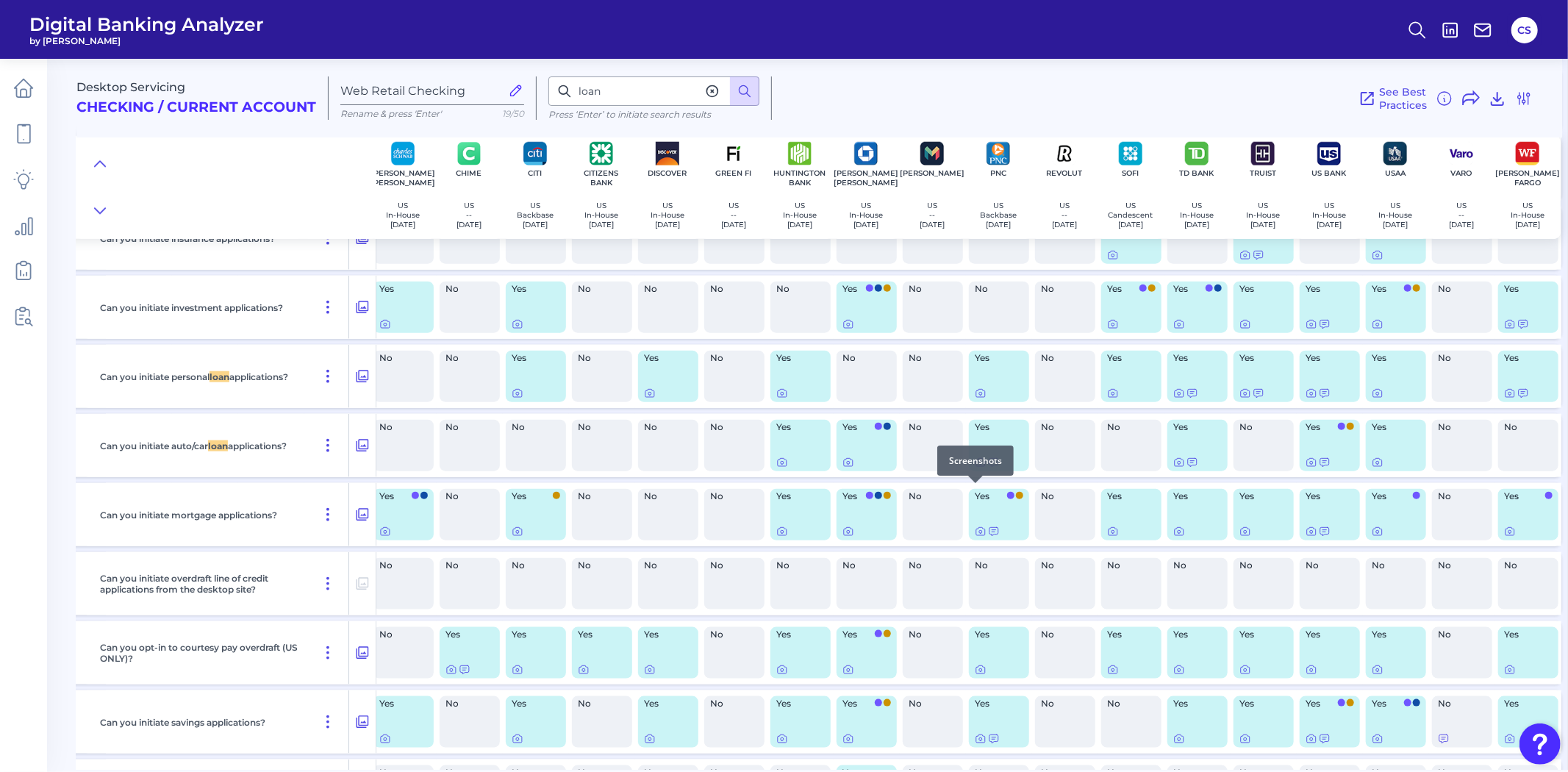
click at [980, 469] on icon at bounding box center [981, 462] width 12 height 12
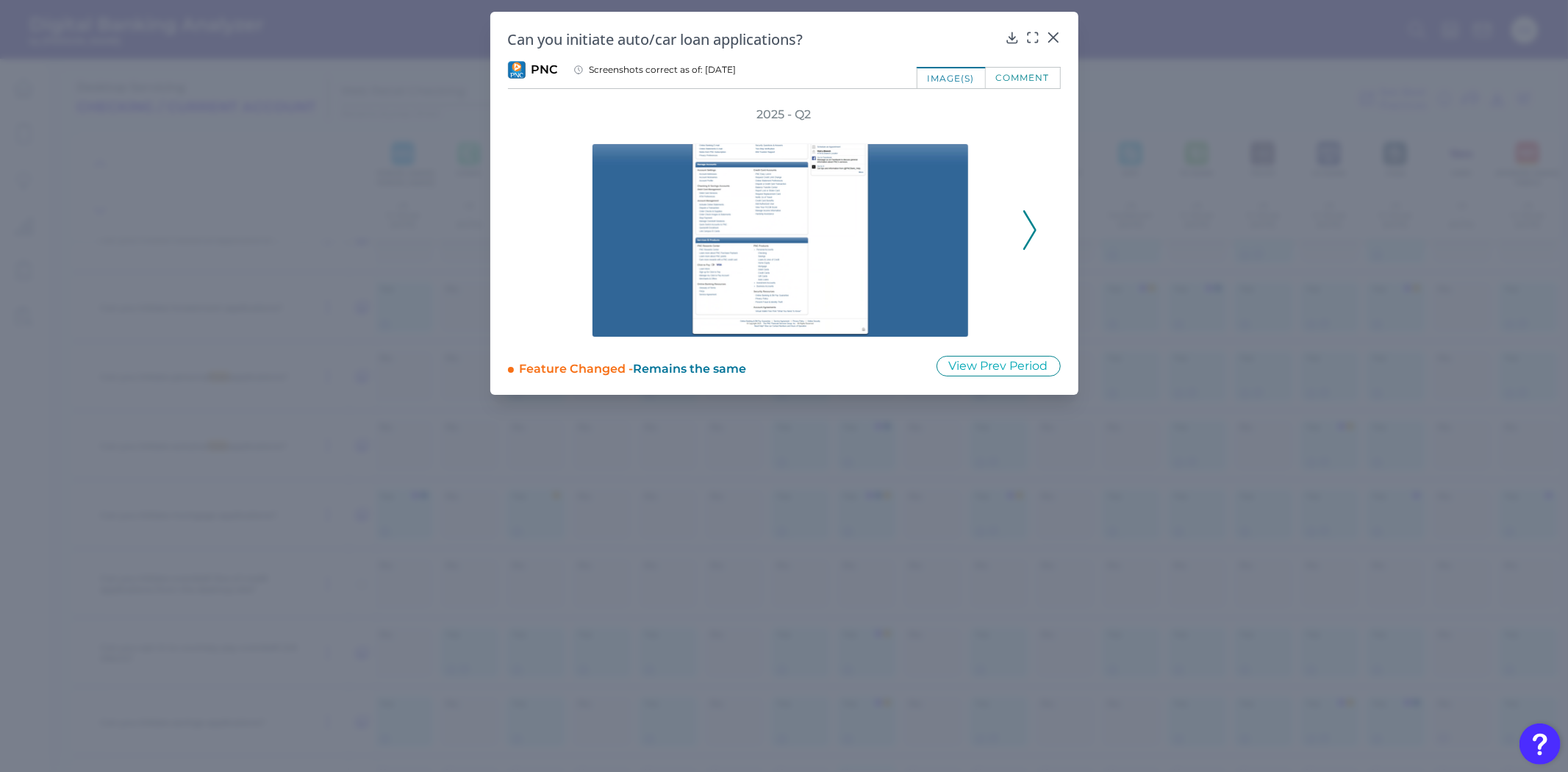
click at [1034, 242] on icon at bounding box center [1029, 229] width 13 height 40
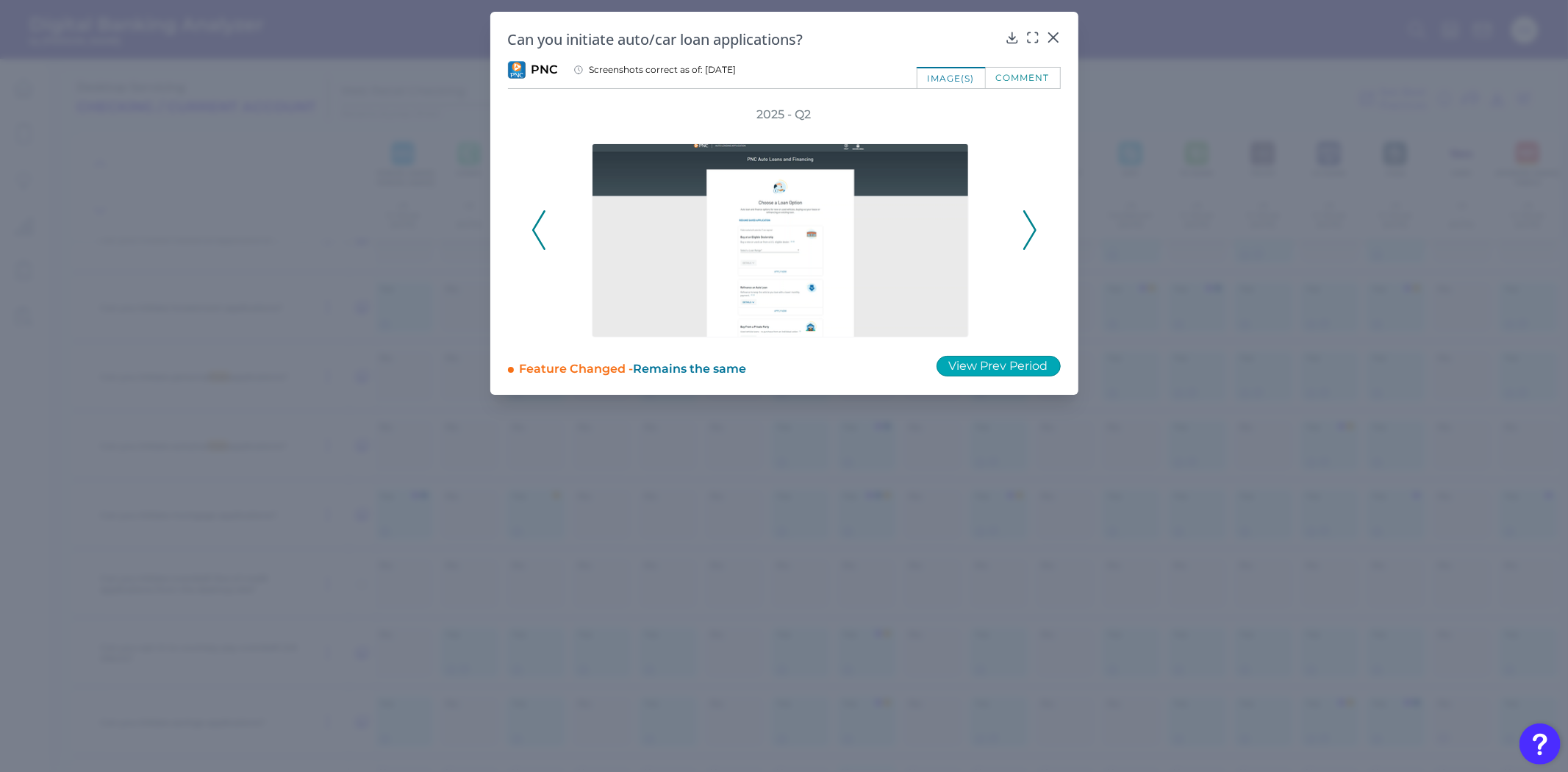
click at [990, 365] on button "View Prev Period" at bounding box center [998, 366] width 124 height 20
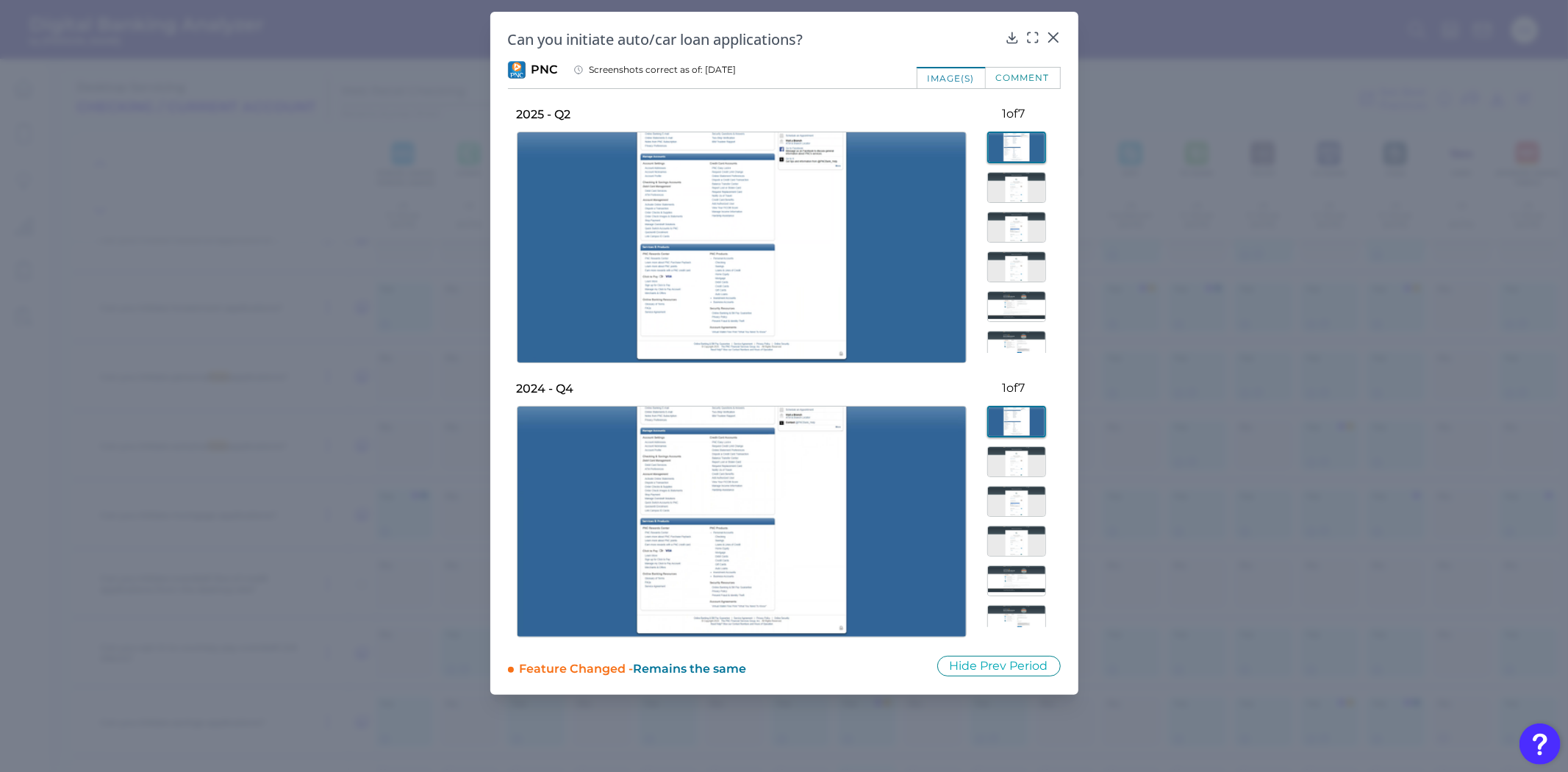
click at [1016, 222] on img at bounding box center [1016, 228] width 59 height 31
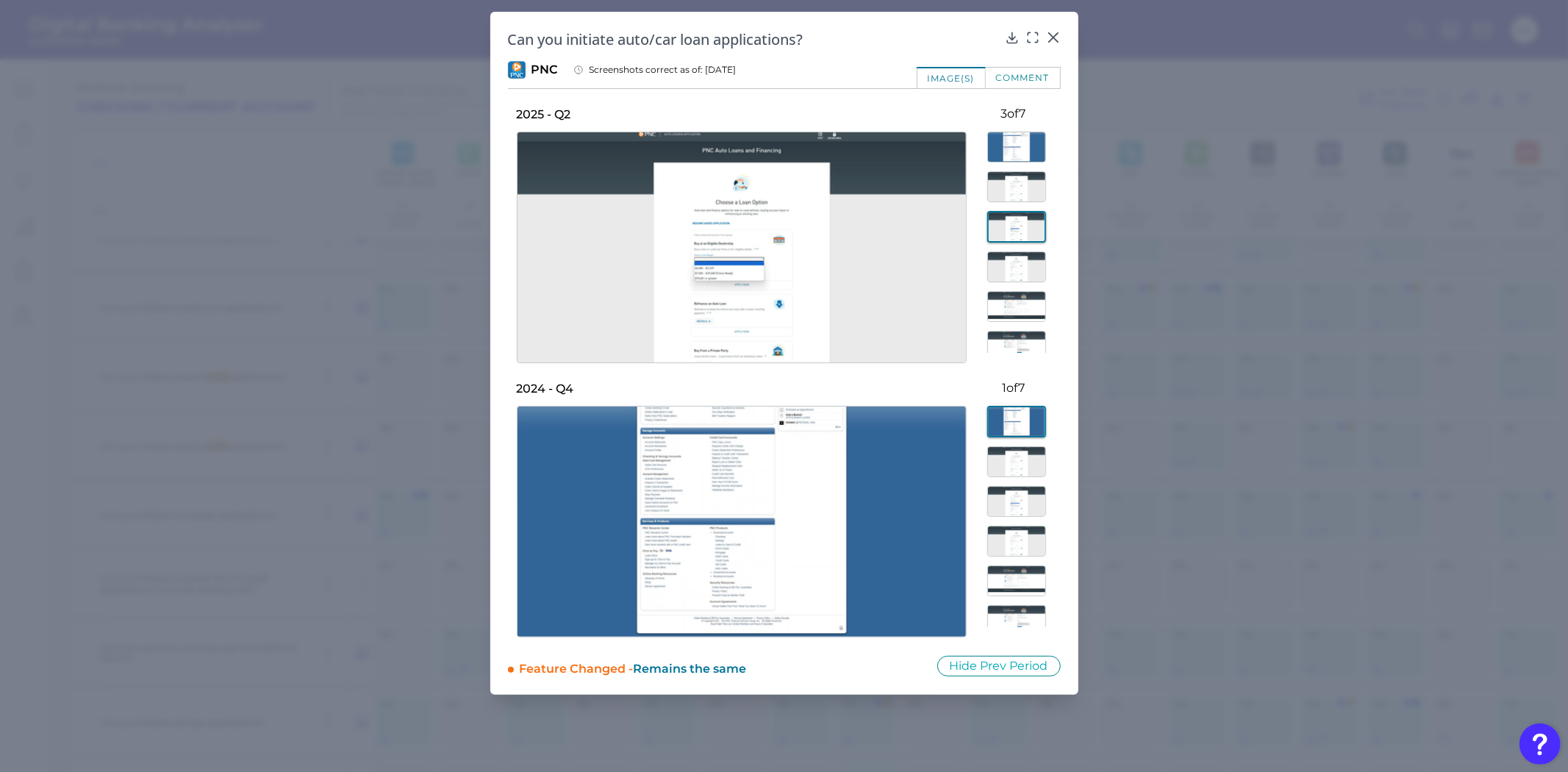
click at [1012, 268] on img at bounding box center [1016, 267] width 59 height 31
click at [1008, 300] on img at bounding box center [1016, 307] width 59 height 31
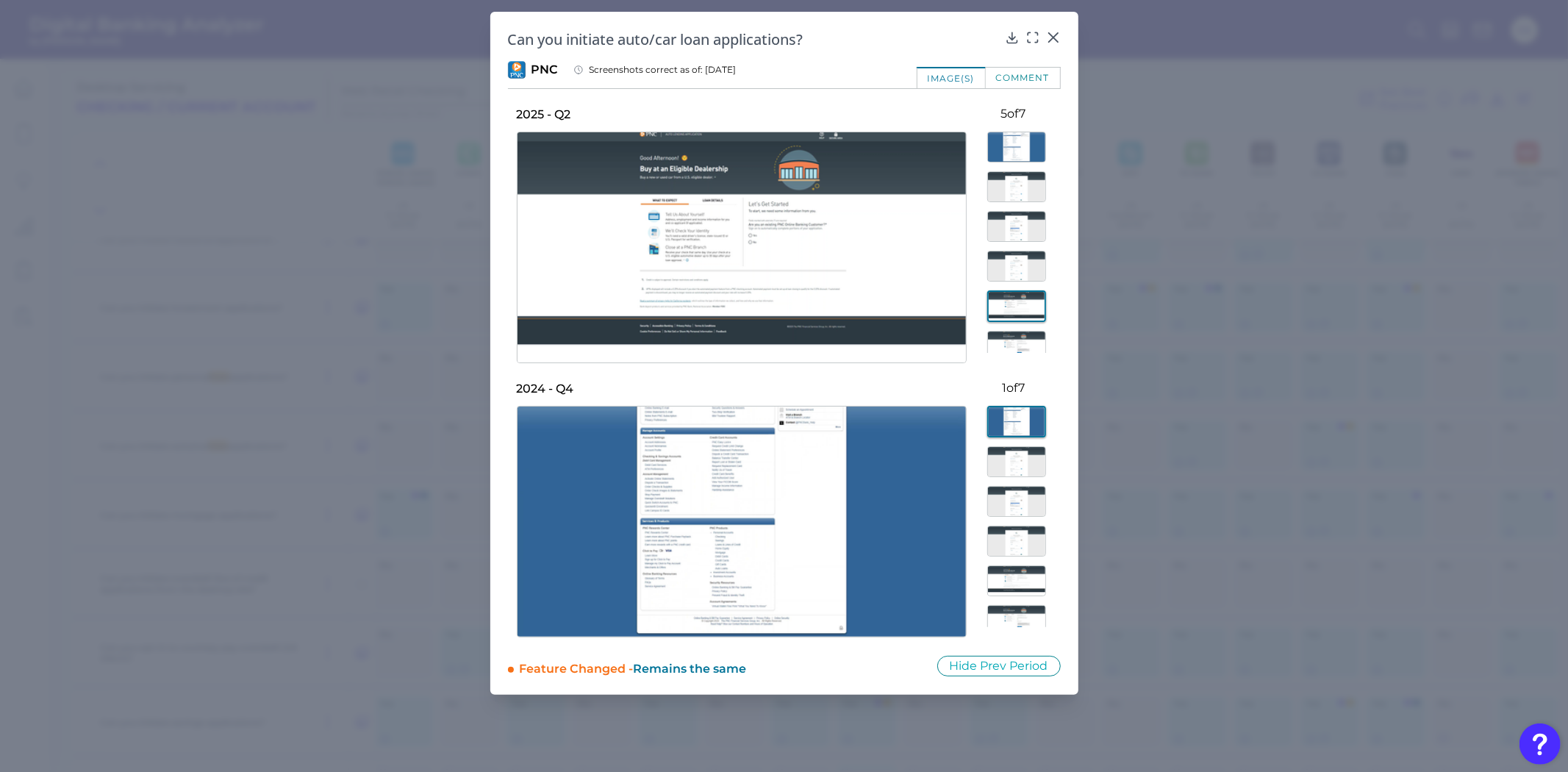
click at [1011, 265] on img at bounding box center [1016, 266] width 59 height 31
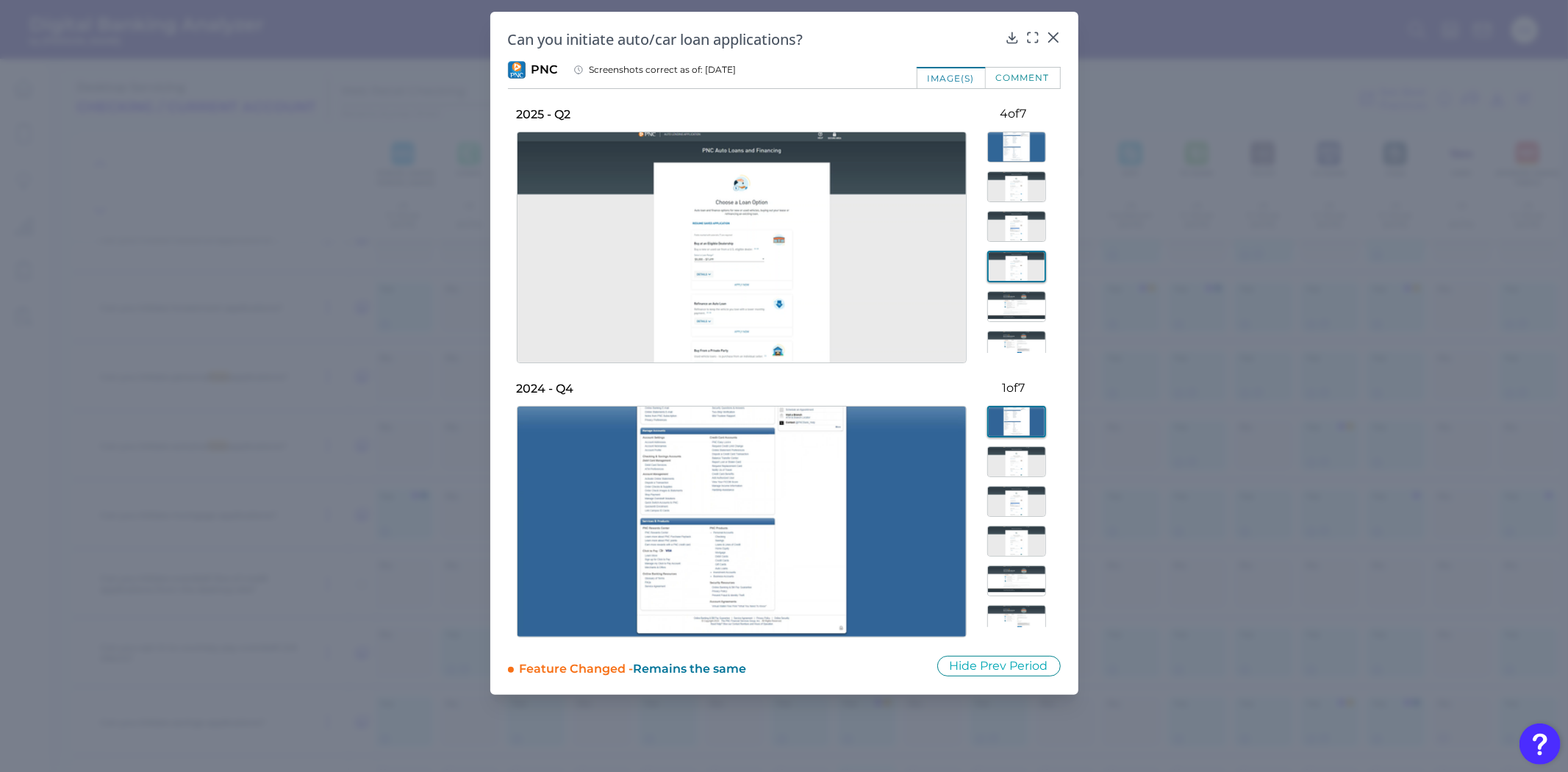
click at [1007, 225] on img at bounding box center [1016, 227] width 59 height 31
click at [1015, 263] on img at bounding box center [1016, 267] width 59 height 31
click at [1005, 199] on img at bounding box center [1016, 187] width 59 height 31
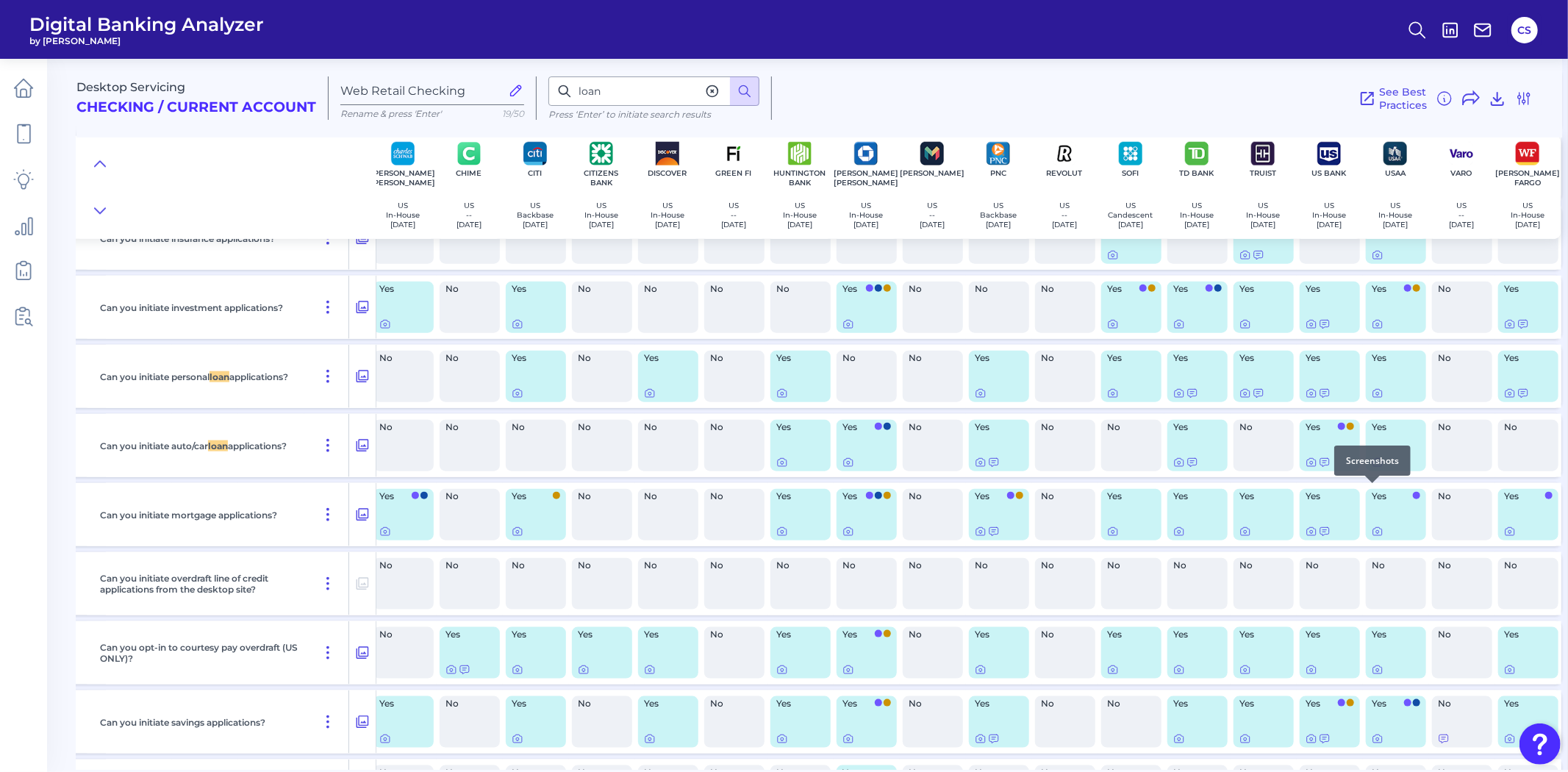
click at [1372, 469] on icon at bounding box center [1377, 462] width 12 height 12
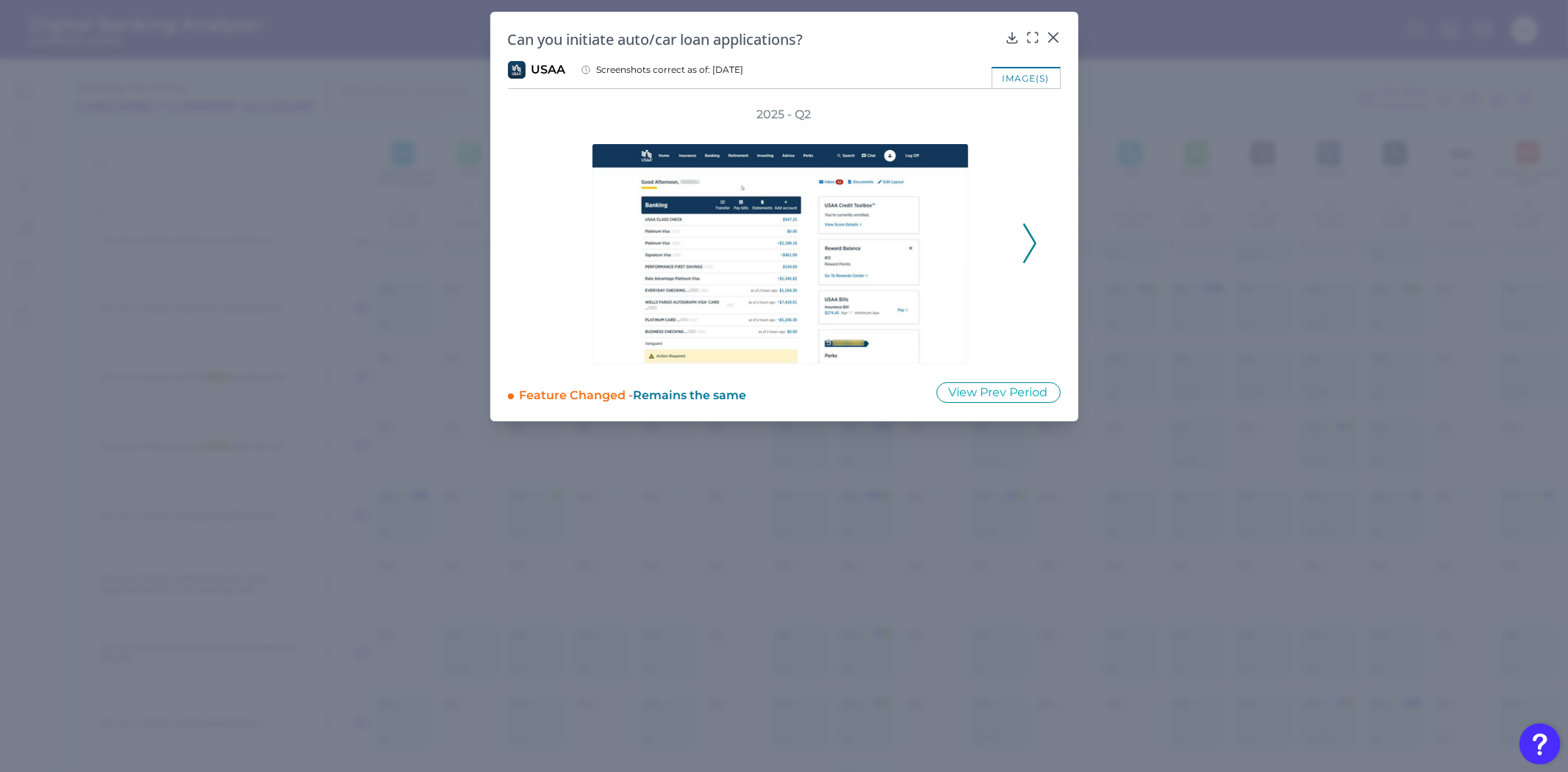
click at [1026, 251] on icon at bounding box center [1029, 243] width 13 height 40
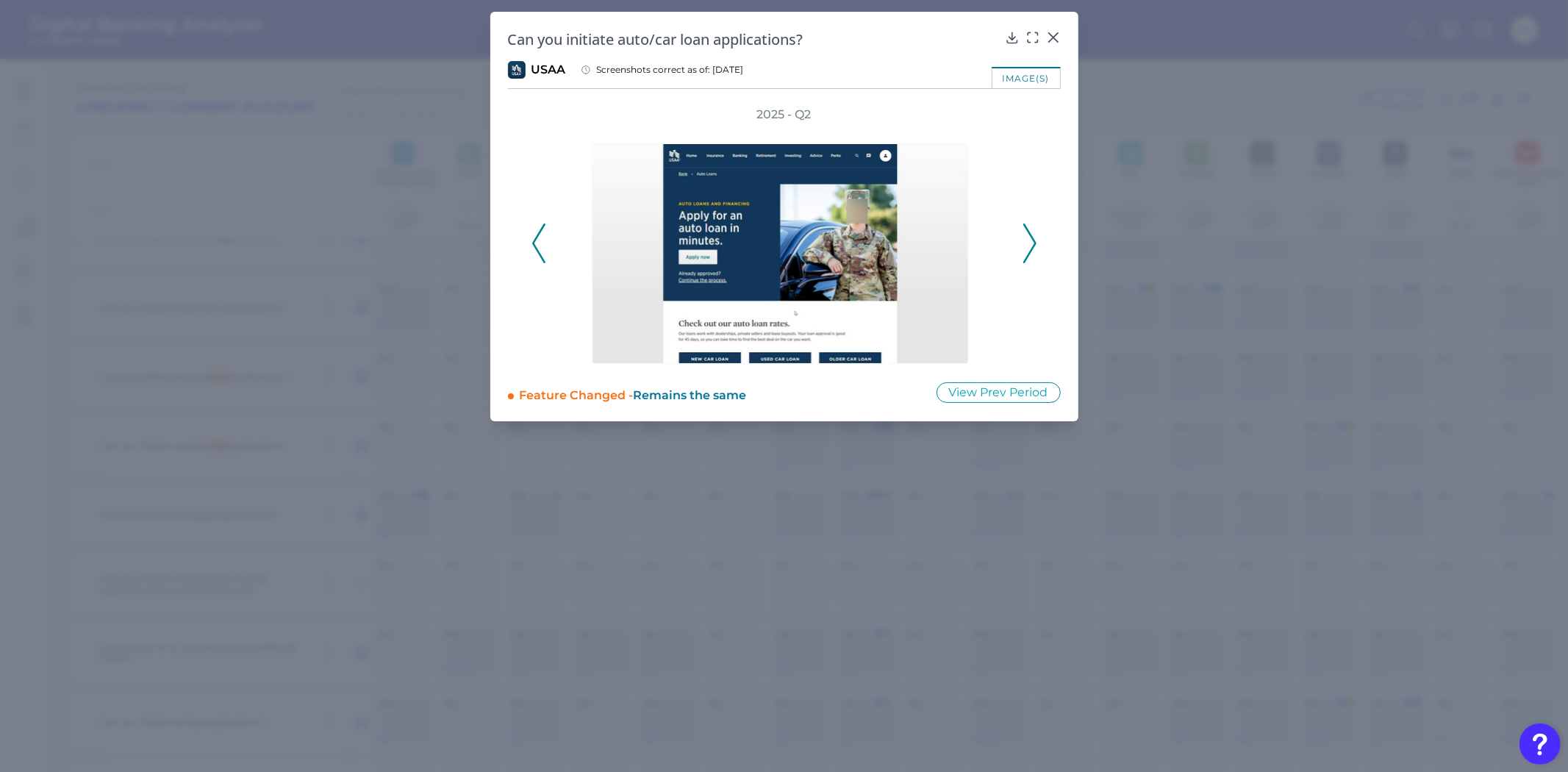
click at [1026, 251] on icon at bounding box center [1029, 243] width 13 height 40
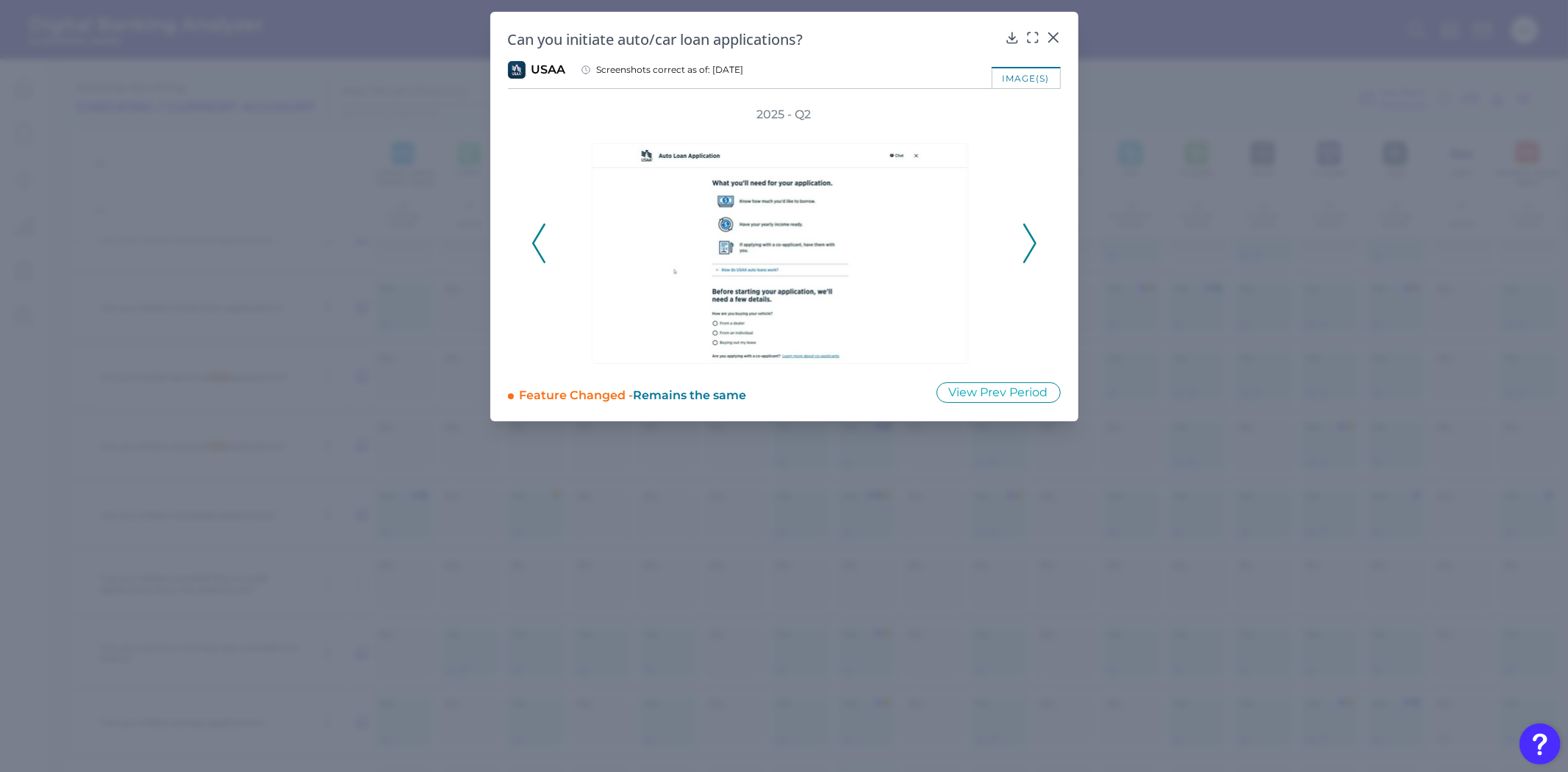
click at [1026, 251] on icon at bounding box center [1029, 243] width 13 height 40
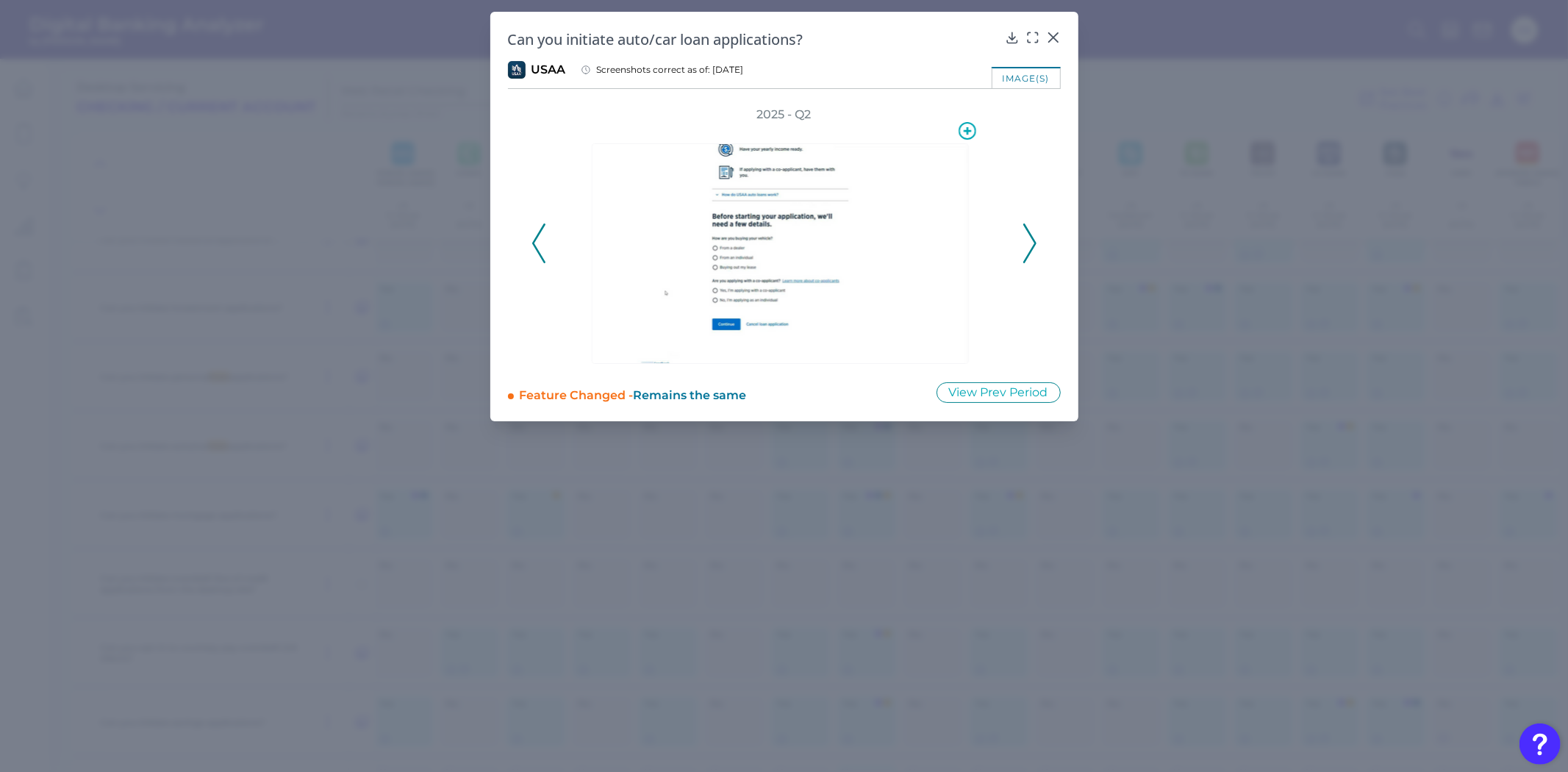
click at [772, 259] on img at bounding box center [781, 253] width 377 height 220
click at [1034, 31] on icon at bounding box center [1033, 38] width 15 height 15
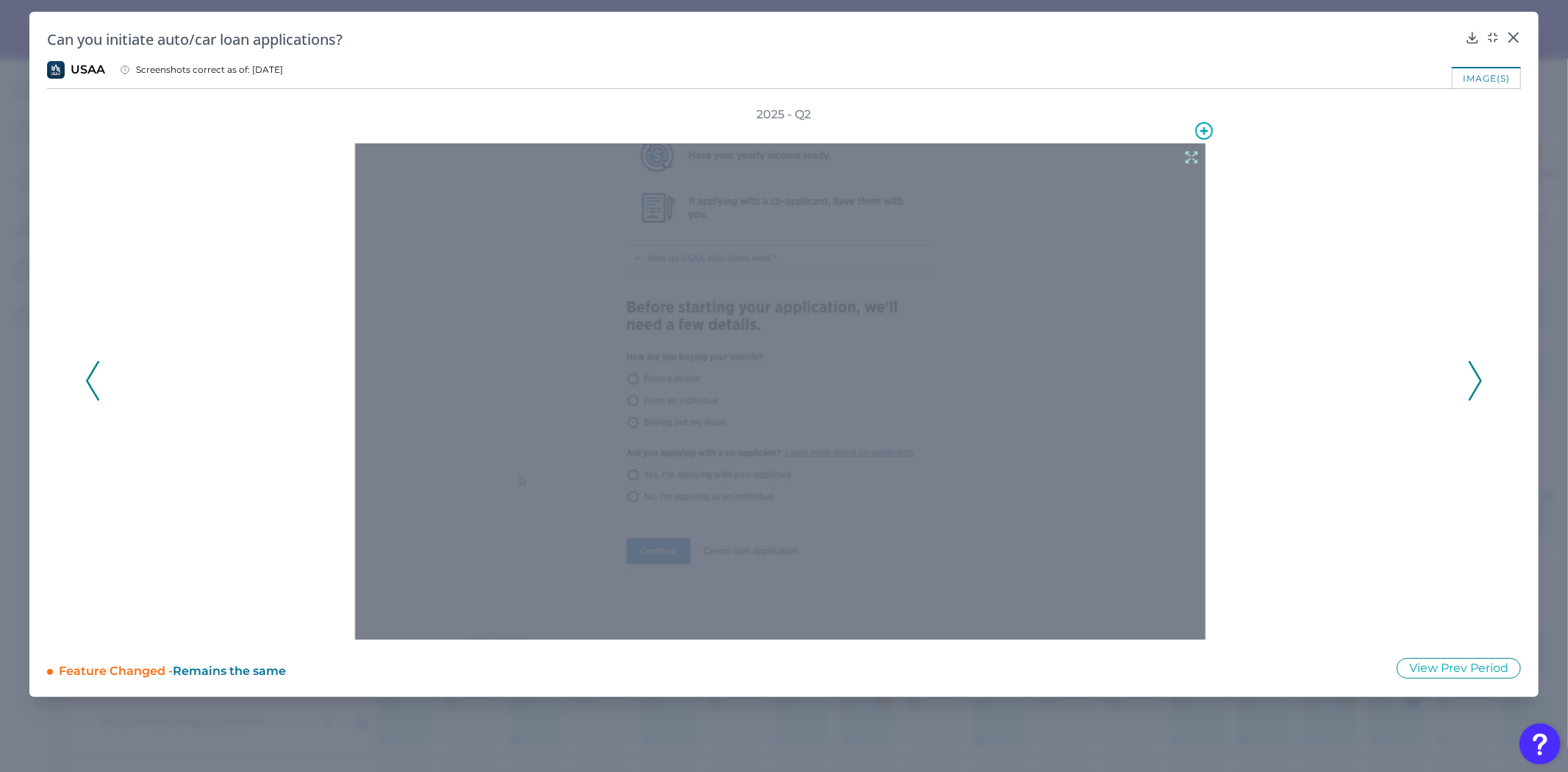
drag, startPoint x: 669, startPoint y: 311, endPoint x: 636, endPoint y: 403, distance: 97.7
click at [618, 395] on div at bounding box center [781, 392] width 851 height 497
click at [774, 422] on div at bounding box center [781, 392] width 851 height 497
click at [1188, 165] on div at bounding box center [781, 392] width 851 height 497
click at [1195, 155] on icon at bounding box center [1191, 158] width 11 height 11
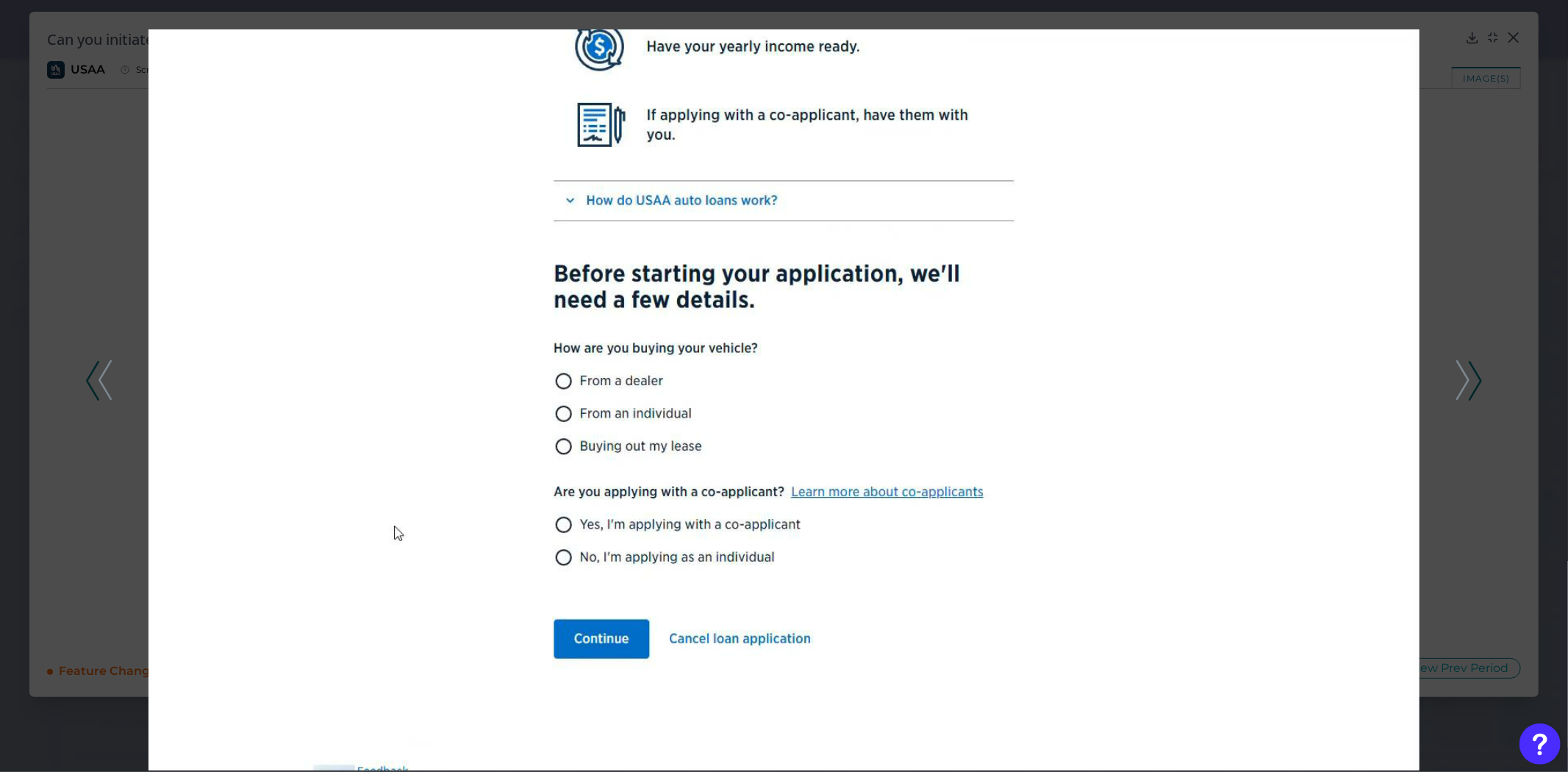
drag, startPoint x: 25, startPoint y: 347, endPoint x: 19, endPoint y: 365, distance: 19.0
click at [25, 347] on div at bounding box center [784, 386] width 1568 height 772
